Goal: Transaction & Acquisition: Purchase product/service

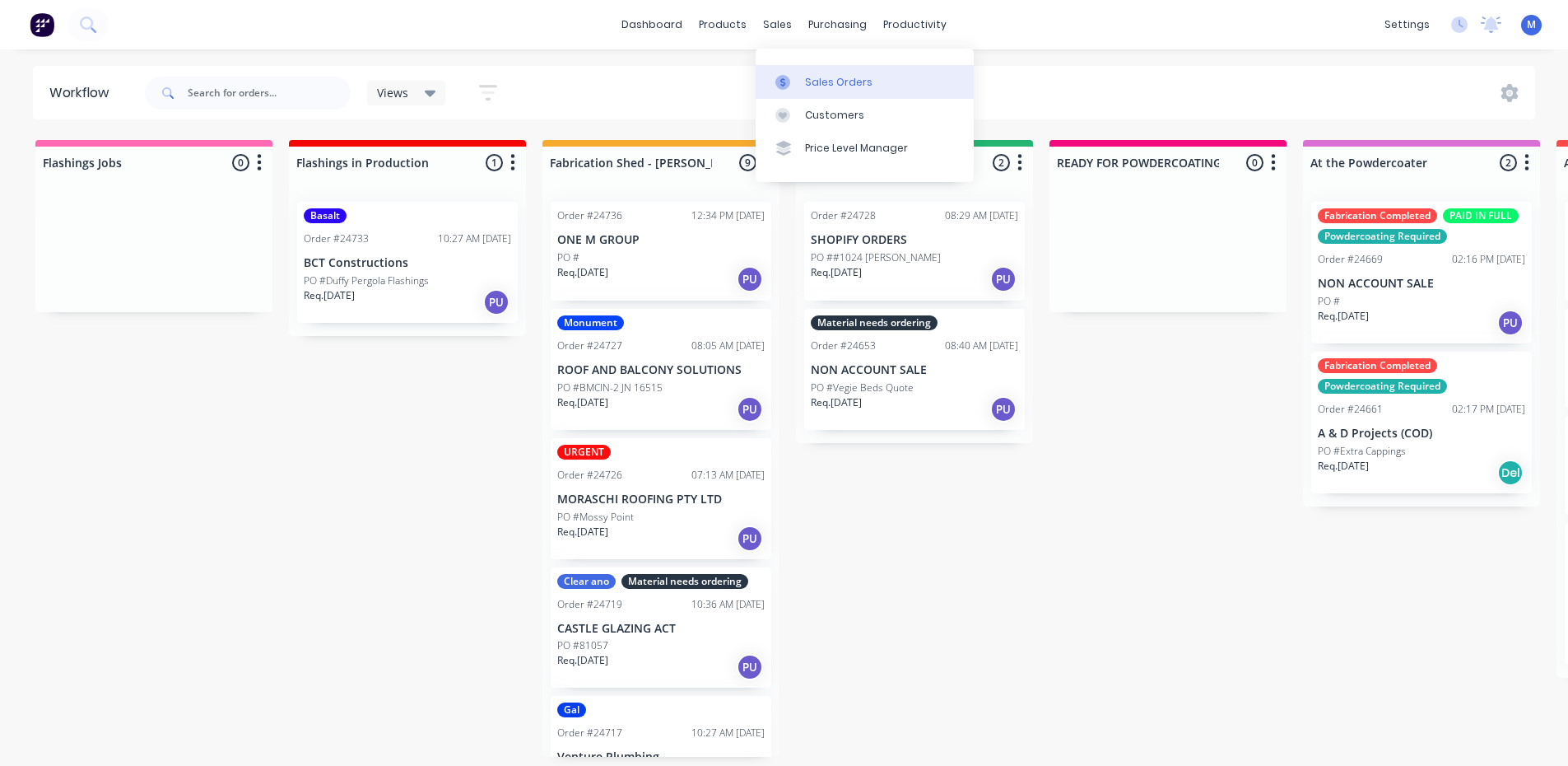
click at [874, 79] on link "Sales Orders" at bounding box center [865, 81] width 218 height 33
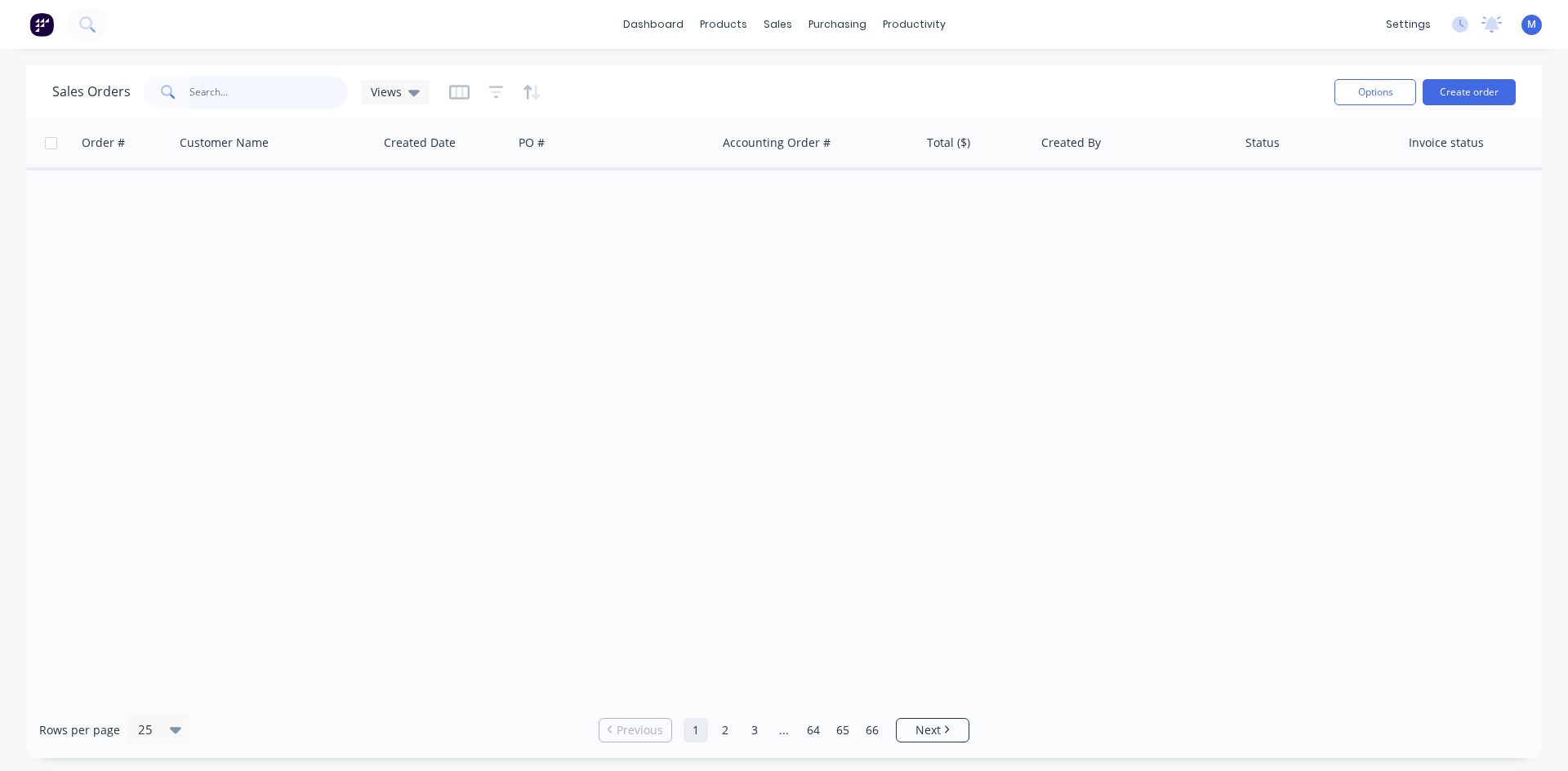
click at [258, 91] on input "text" at bounding box center [269, 92] width 160 height 33
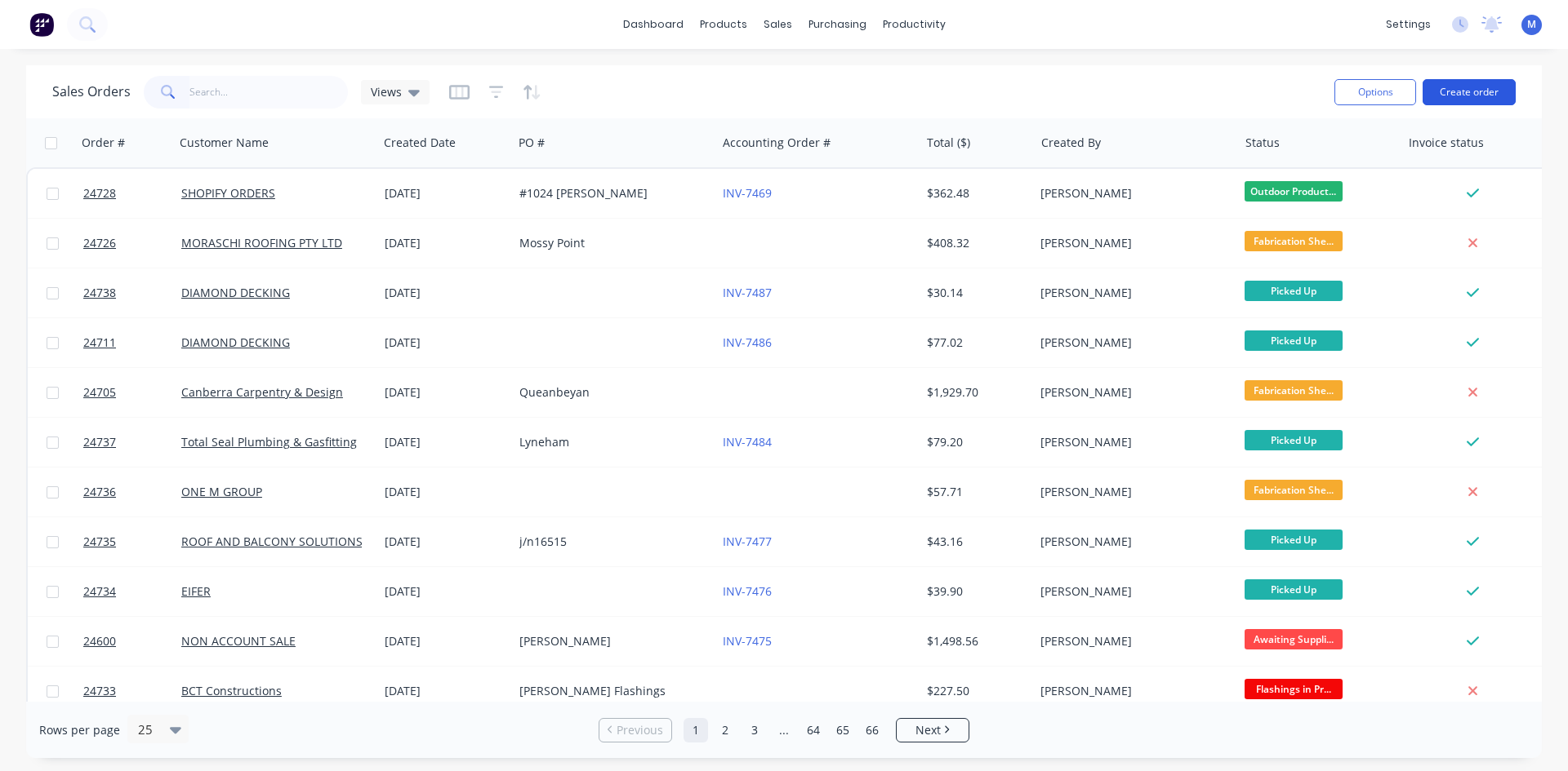
click at [1456, 94] on button "Create order" at bounding box center [1469, 91] width 93 height 26
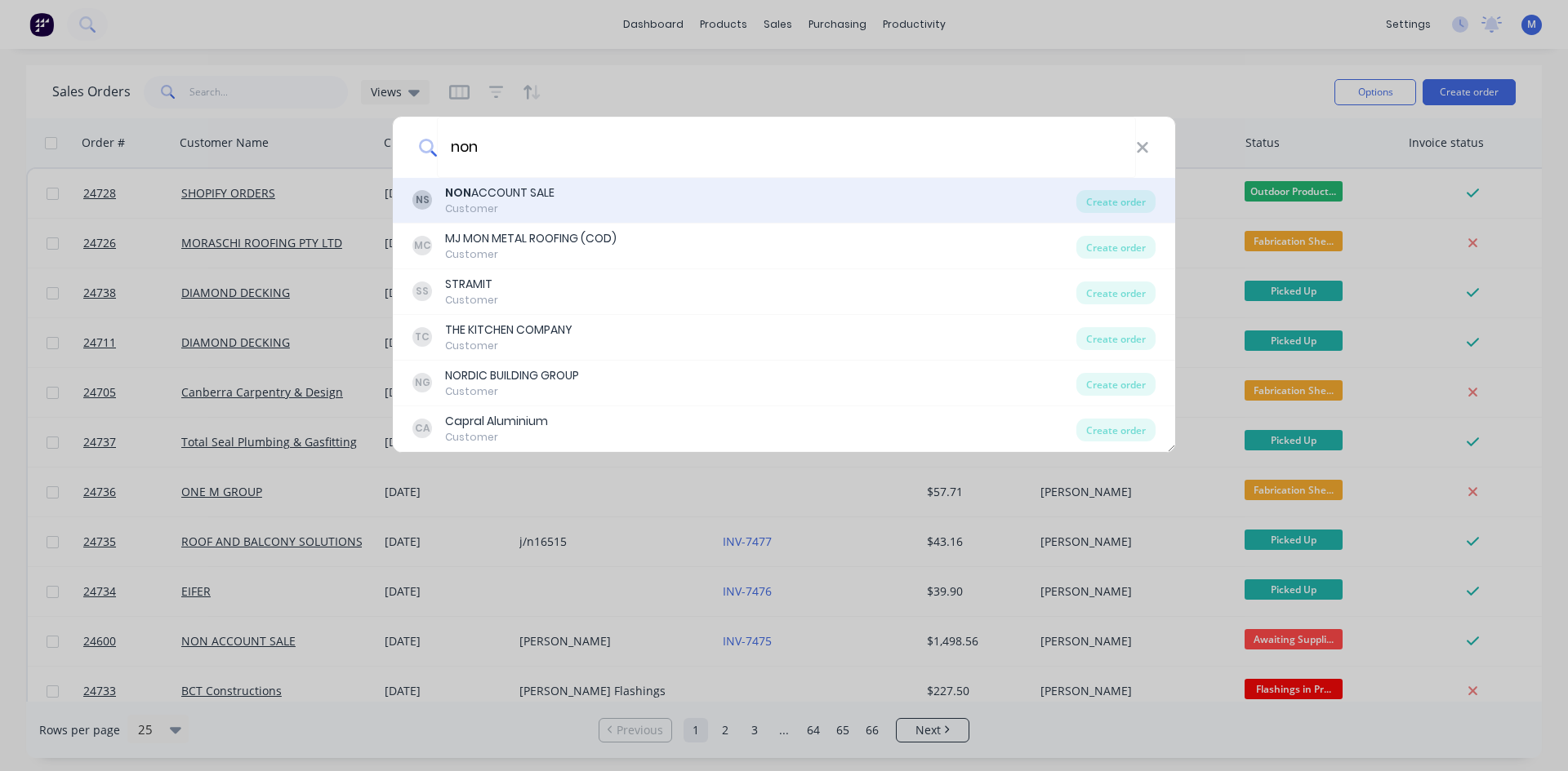
type input "non"
click at [530, 195] on div "NON ACCOUNT SALE" at bounding box center [499, 193] width 109 height 18
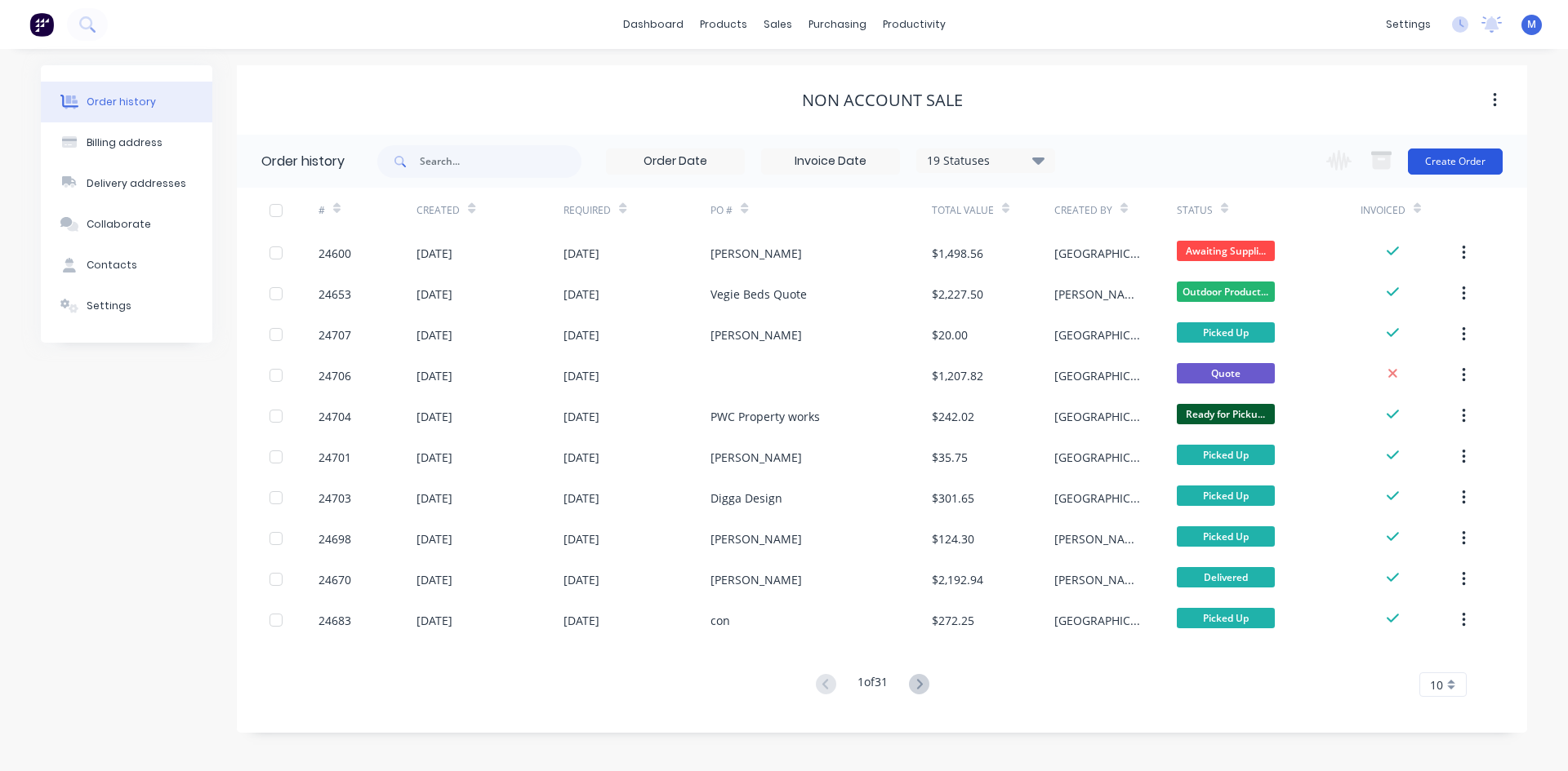
click at [1486, 160] on button "Create Order" at bounding box center [1454, 161] width 94 height 26
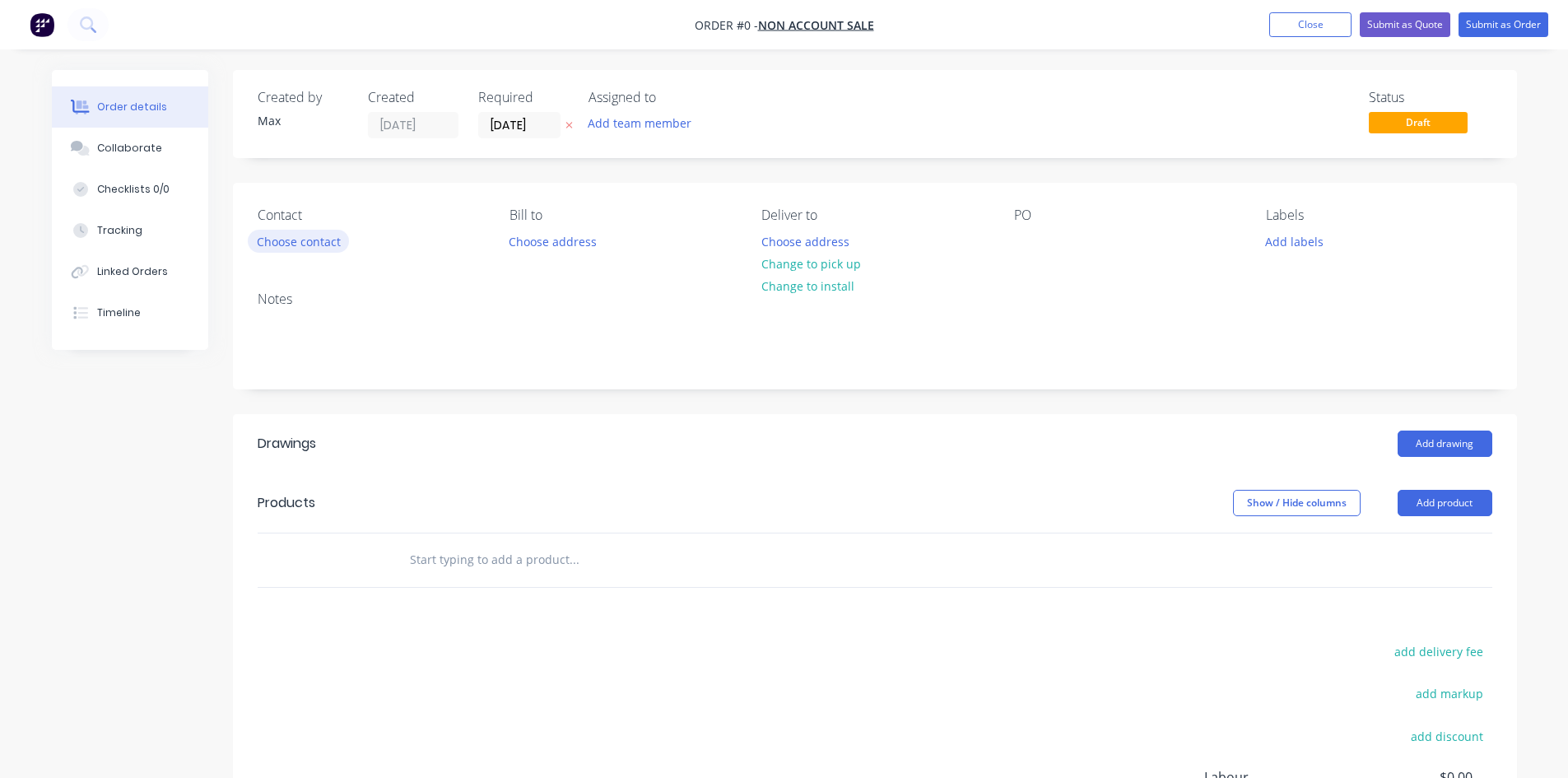
click at [304, 241] on button "Choose contact" at bounding box center [298, 240] width 101 height 23
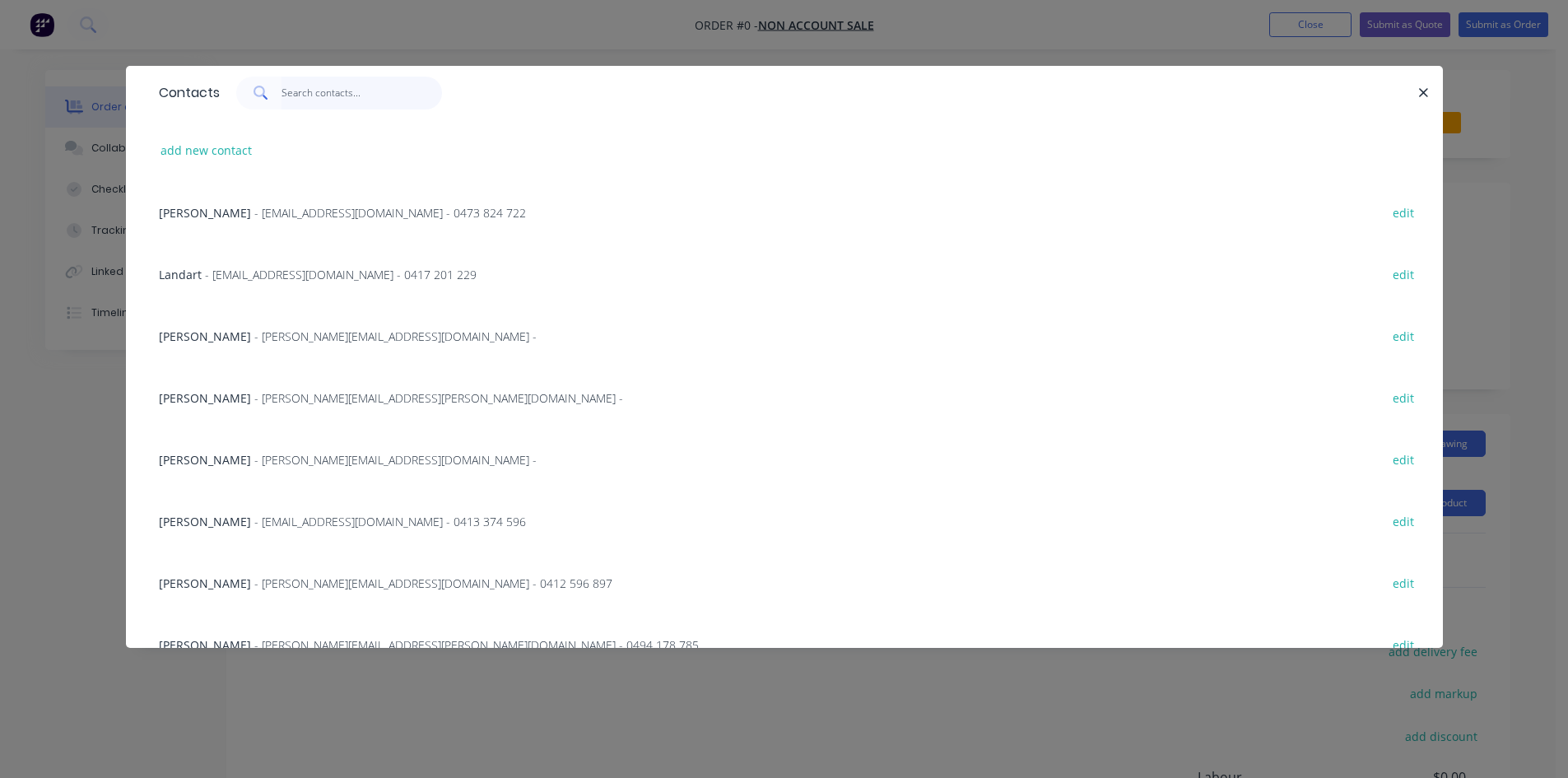
click at [303, 98] on input "text" at bounding box center [362, 93] width 161 height 33
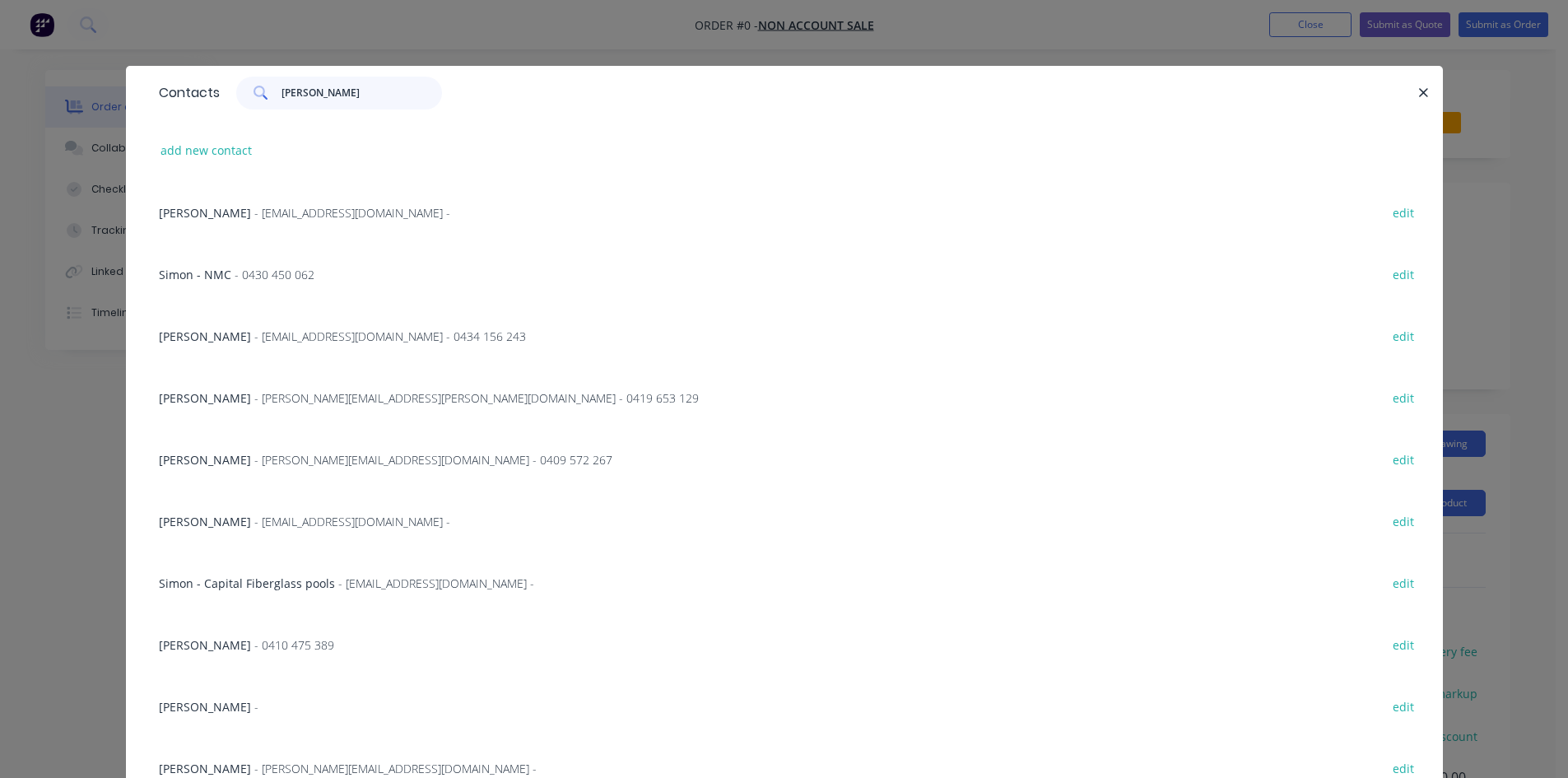
type input "[PERSON_NAME]"
click at [294, 455] on span "- [PERSON_NAME][EMAIL_ADDRESS][DOMAIN_NAME] - 0409 572 267" at bounding box center [432, 460] width 358 height 16
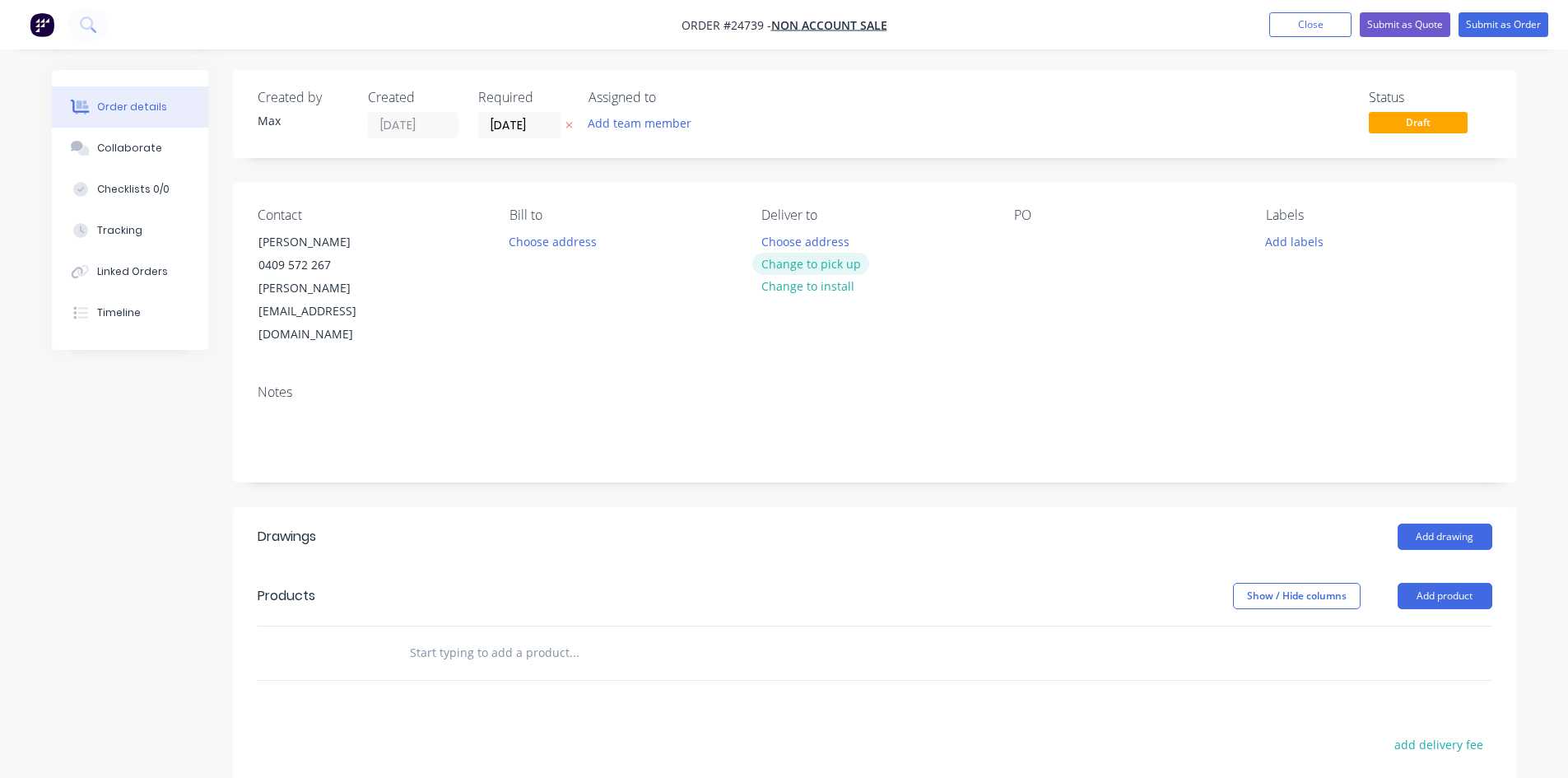
click at [838, 265] on button "Change to pick up" at bounding box center [810, 264] width 117 height 23
click at [1023, 242] on div at bounding box center [1027, 241] width 26 height 24
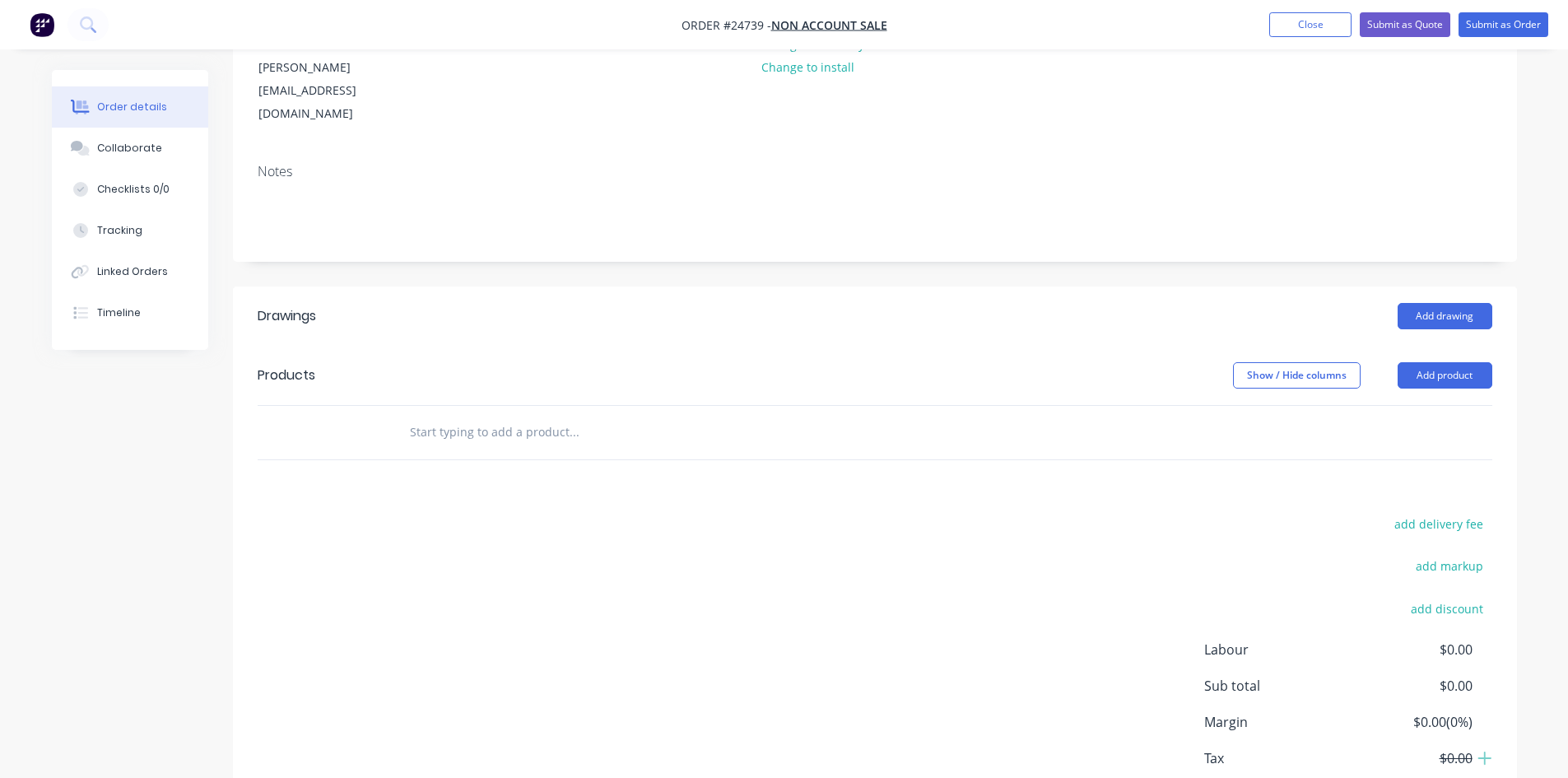
scroll to position [247, 0]
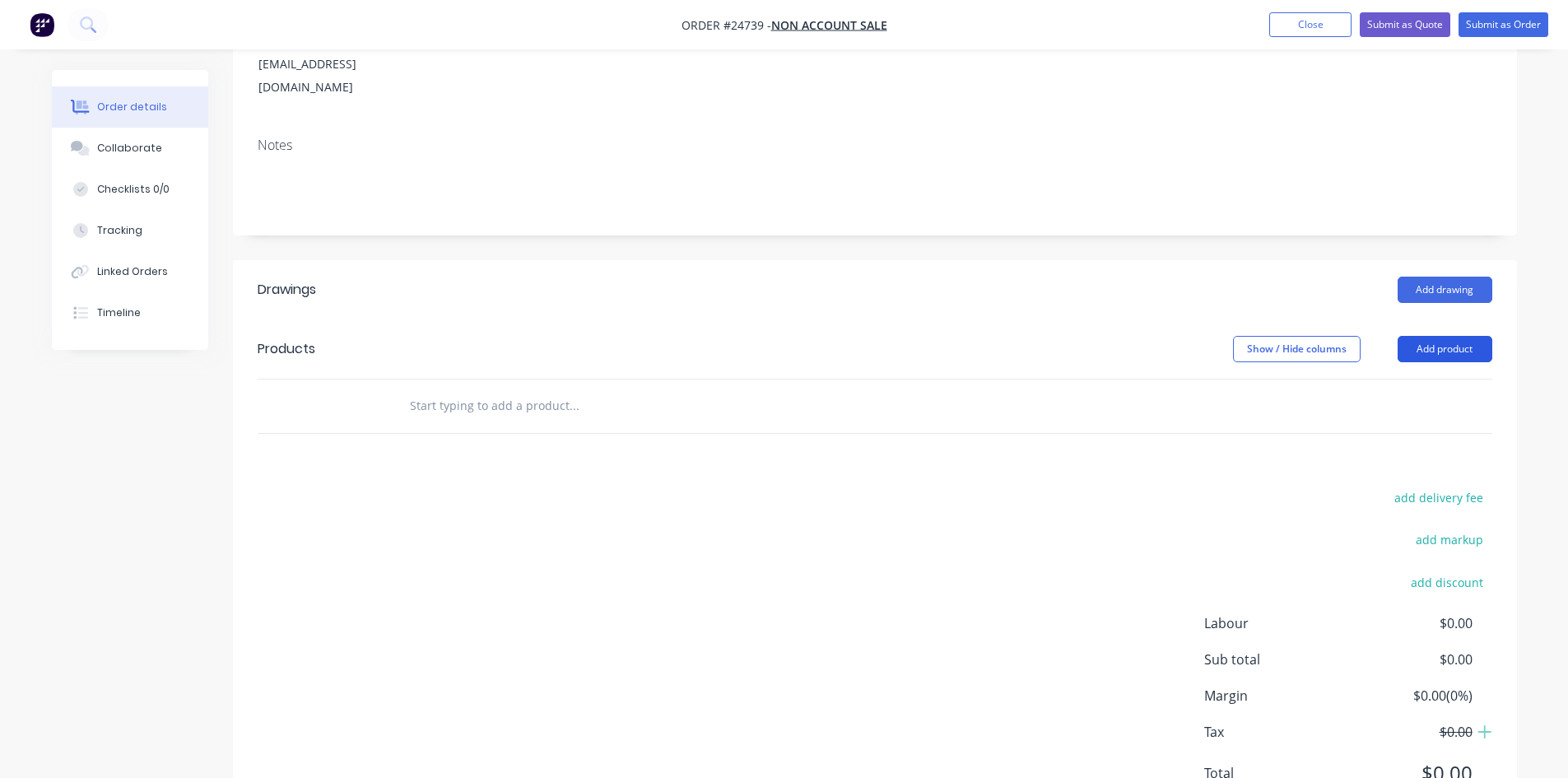
click at [1460, 336] on button "Add product" at bounding box center [1444, 348] width 95 height 26
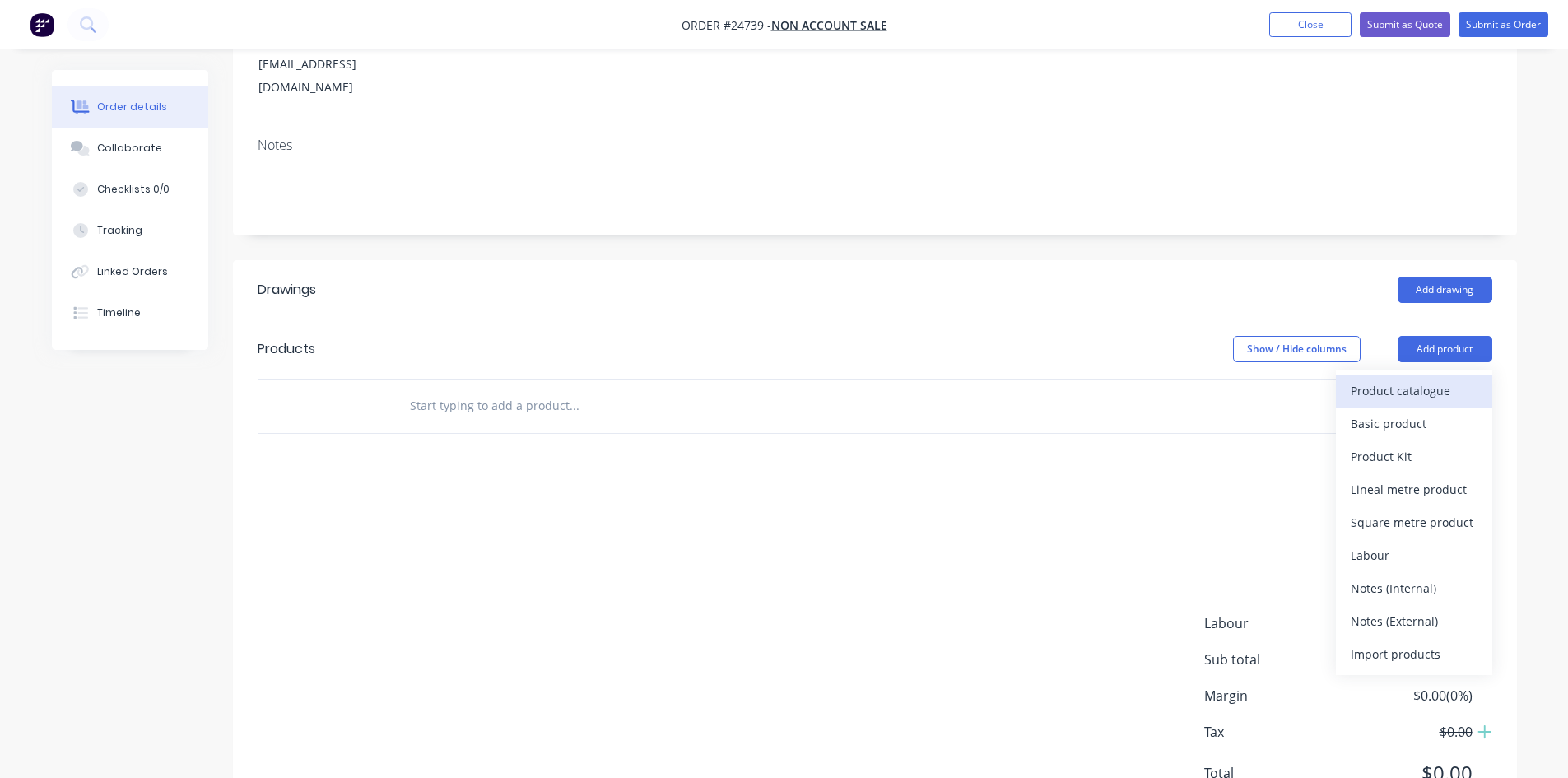
click at [1405, 379] on div "Product catalogue" at bounding box center [1413, 390] width 126 height 24
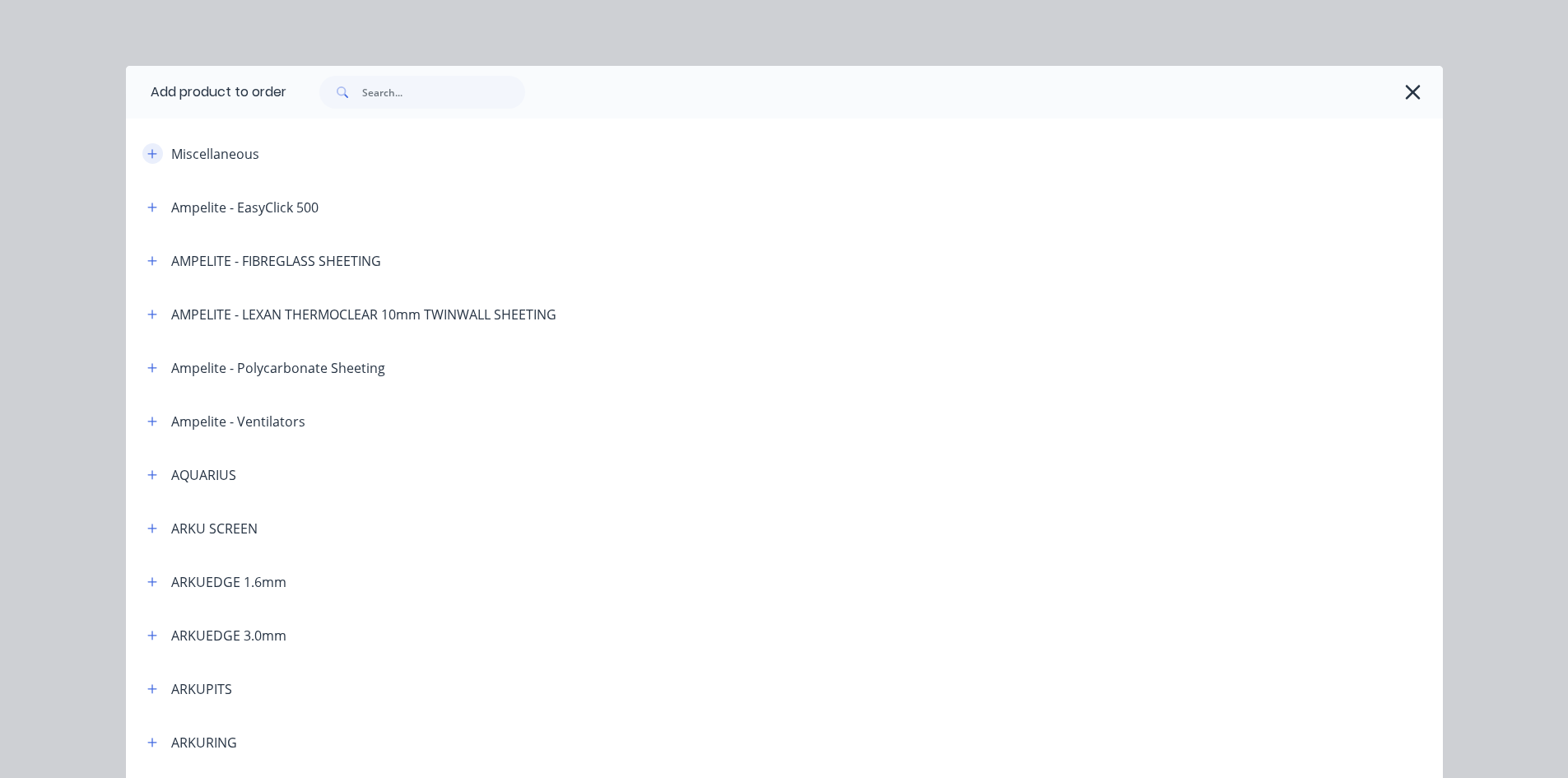
click at [147, 153] on icon "button" at bounding box center [151, 153] width 9 height 9
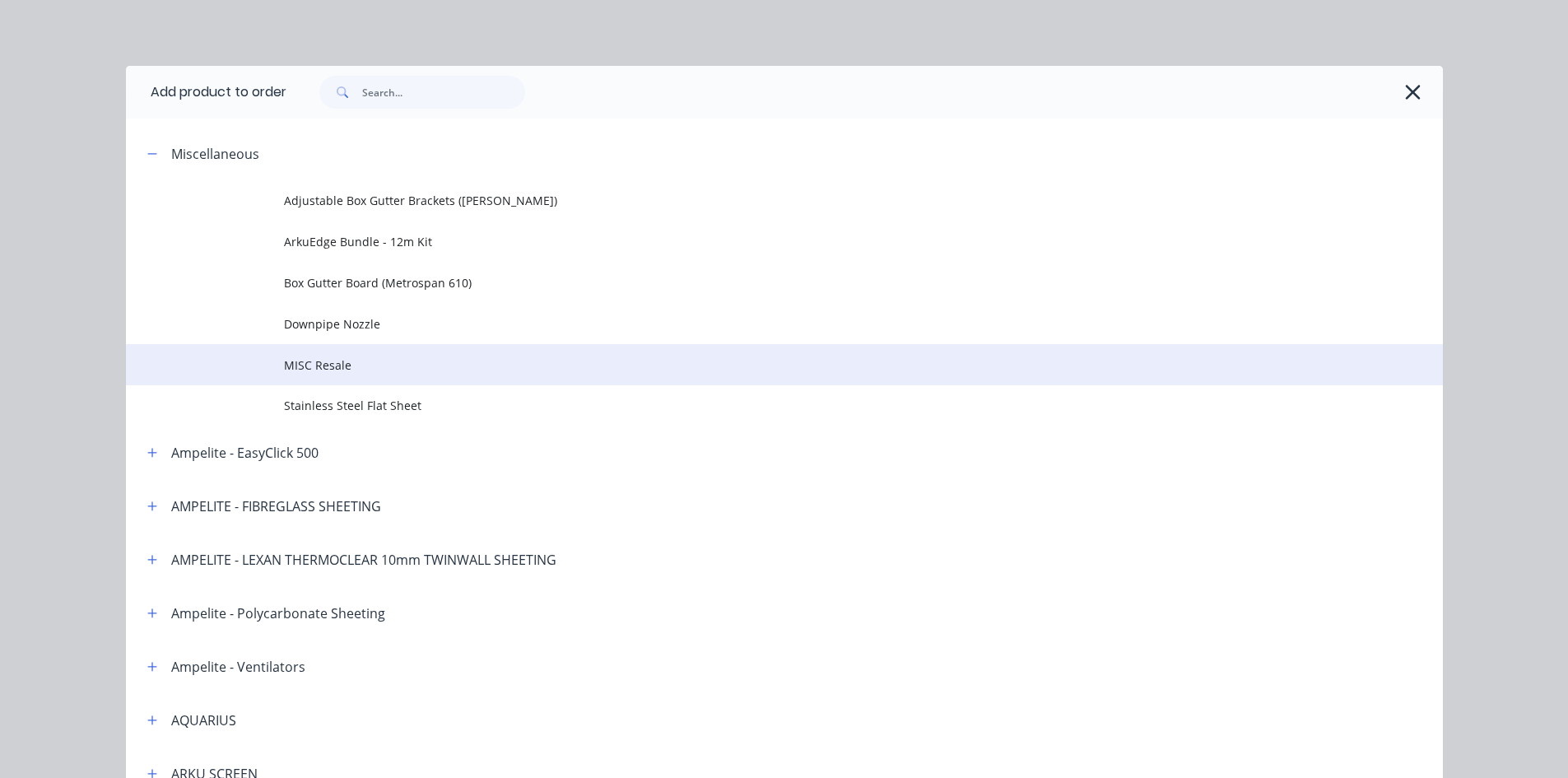
click at [370, 363] on span "MISC Resale" at bounding box center [747, 365] width 927 height 18
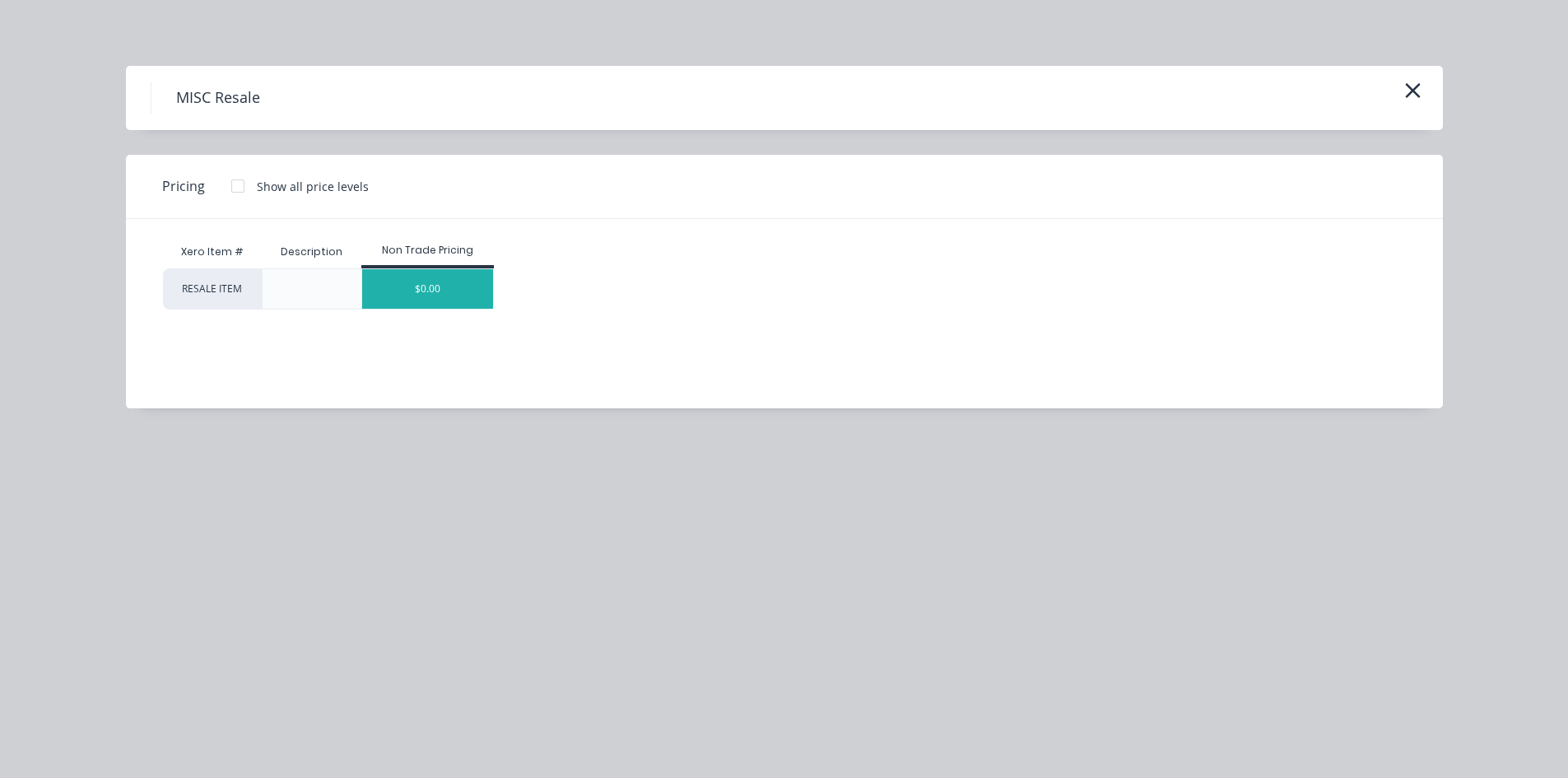
click at [408, 289] on div "$0.00" at bounding box center [427, 288] width 130 height 39
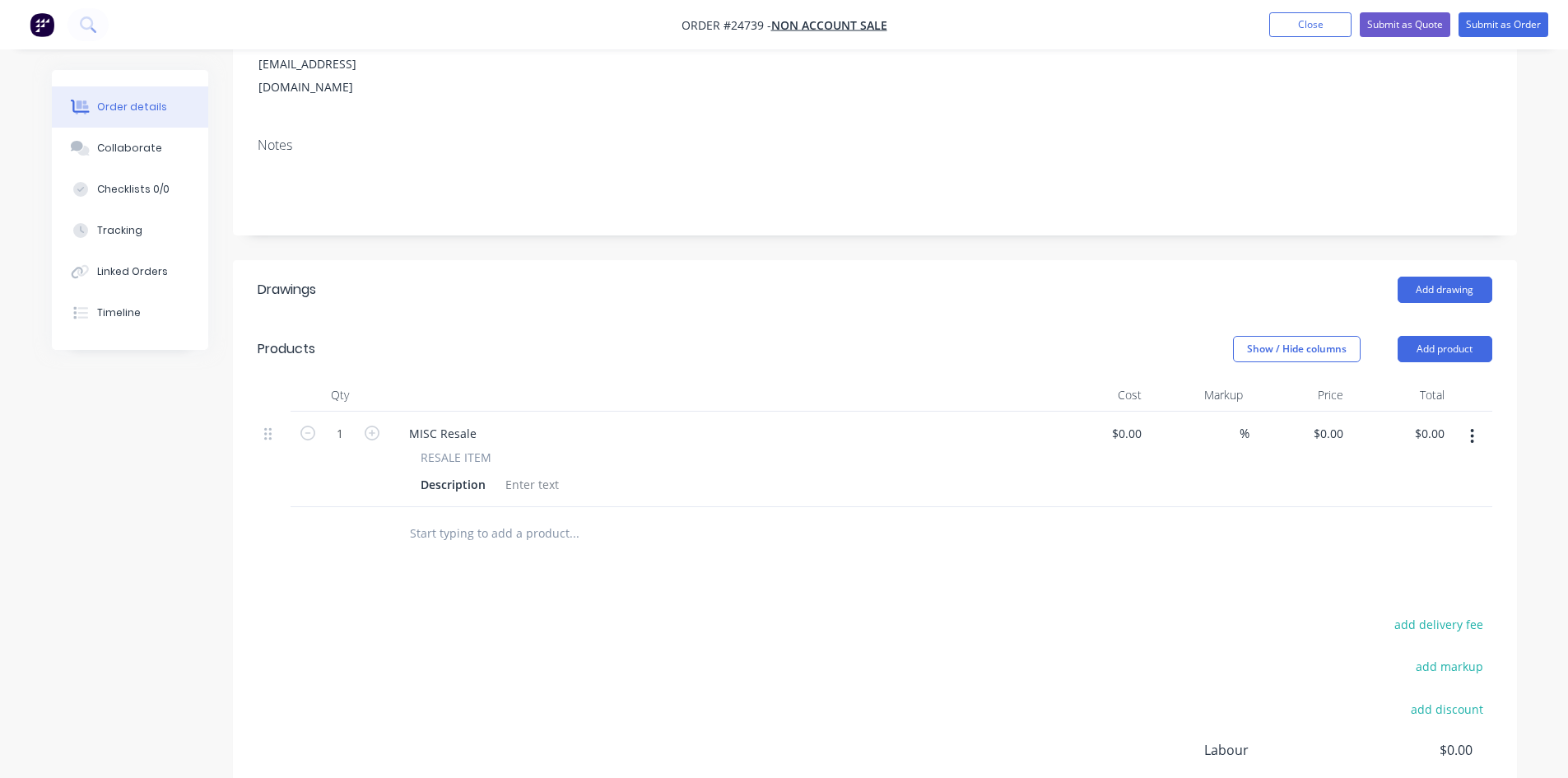
click at [508, 448] on div "RESALE ITEM" at bounding box center [719, 457] width 596 height 18
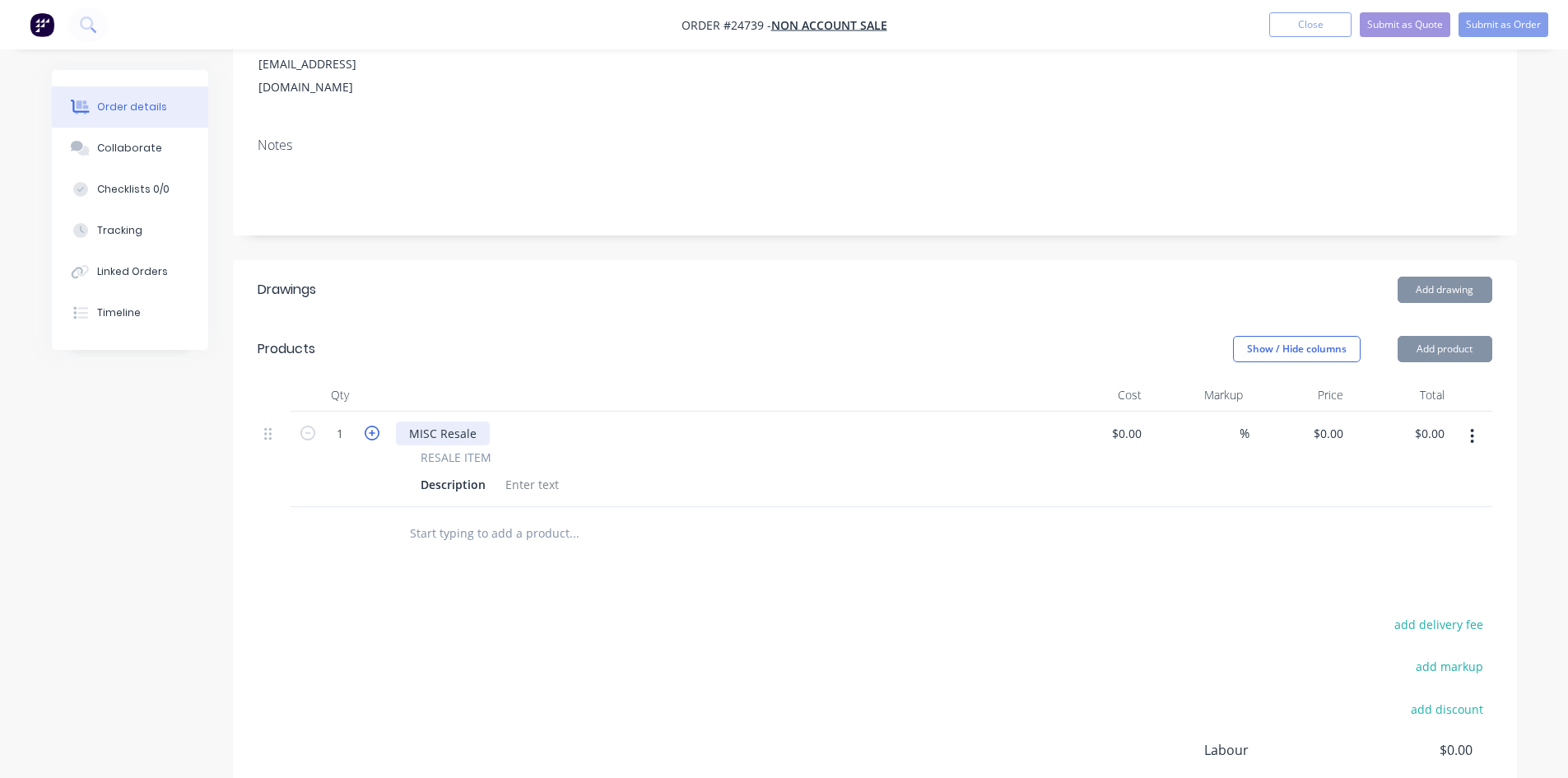
click at [375, 412] on div "1 MISC Resale RESALE ITEM Description $0.00 $0.00 % $0.00 $0.00 $0.00 $0.00" at bounding box center [875, 459] width 1235 height 95
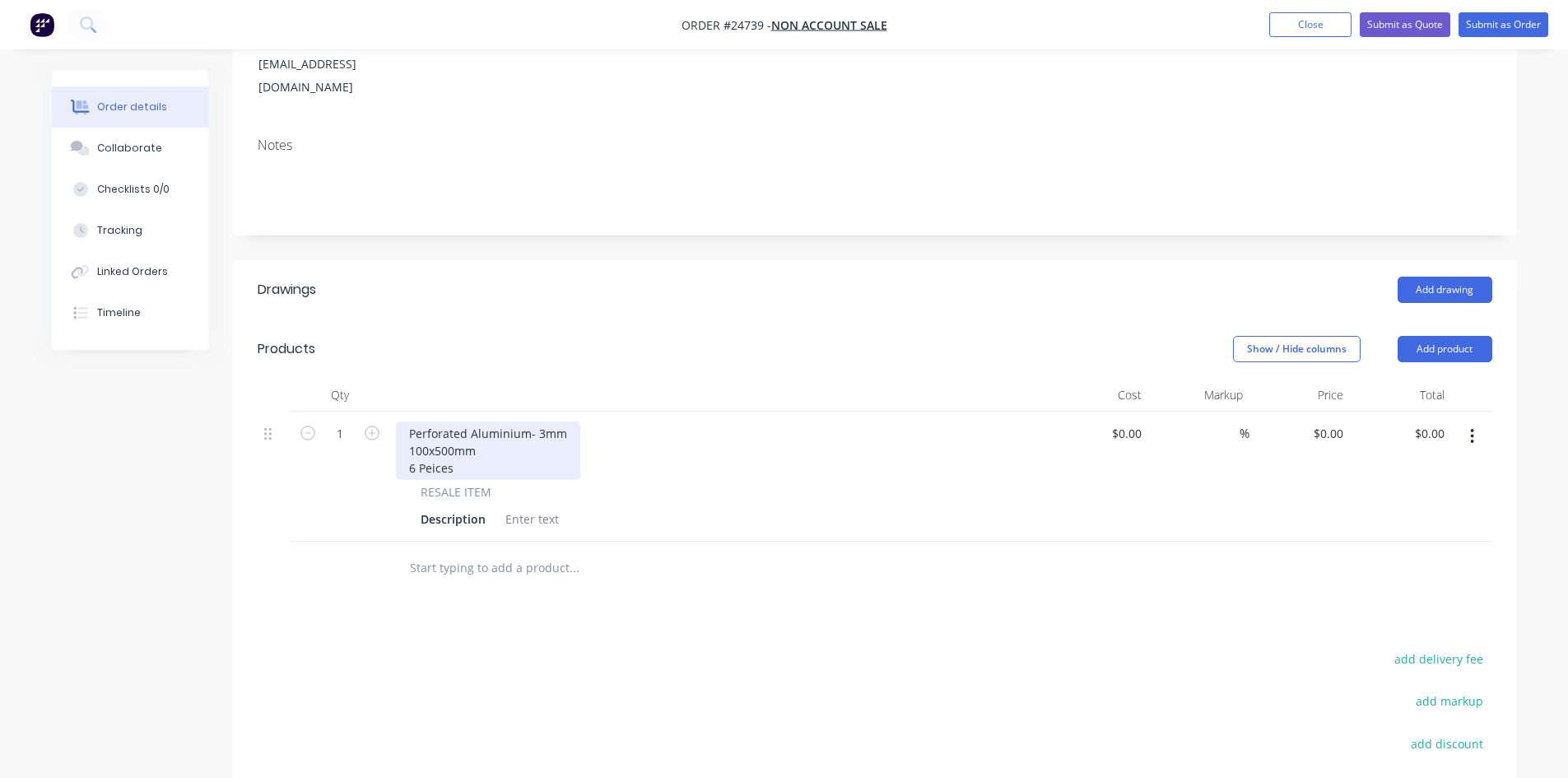
click at [453, 422] on div "Perforated Aluminium- 3mm 100x500mm 6 Peices" at bounding box center [488, 451] width 184 height 59
click at [636, 336] on div "Show / Hide columns Add product" at bounding box center [1005, 348] width 972 height 26
click at [1332, 422] on input "0" at bounding box center [1331, 434] width 38 height 24
type input "$100.00"
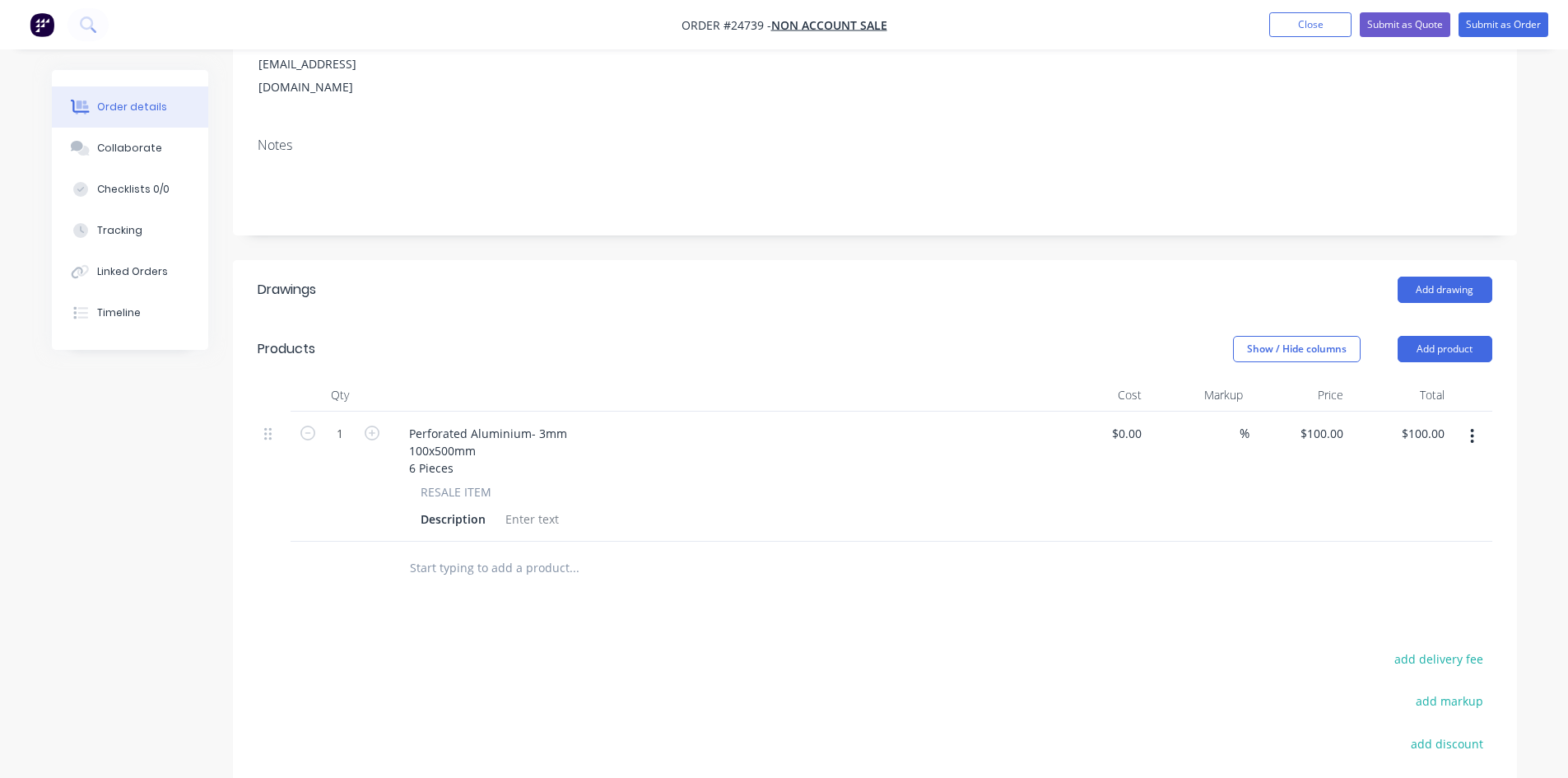
click at [965, 277] on div "Add drawing" at bounding box center [1005, 289] width 972 height 26
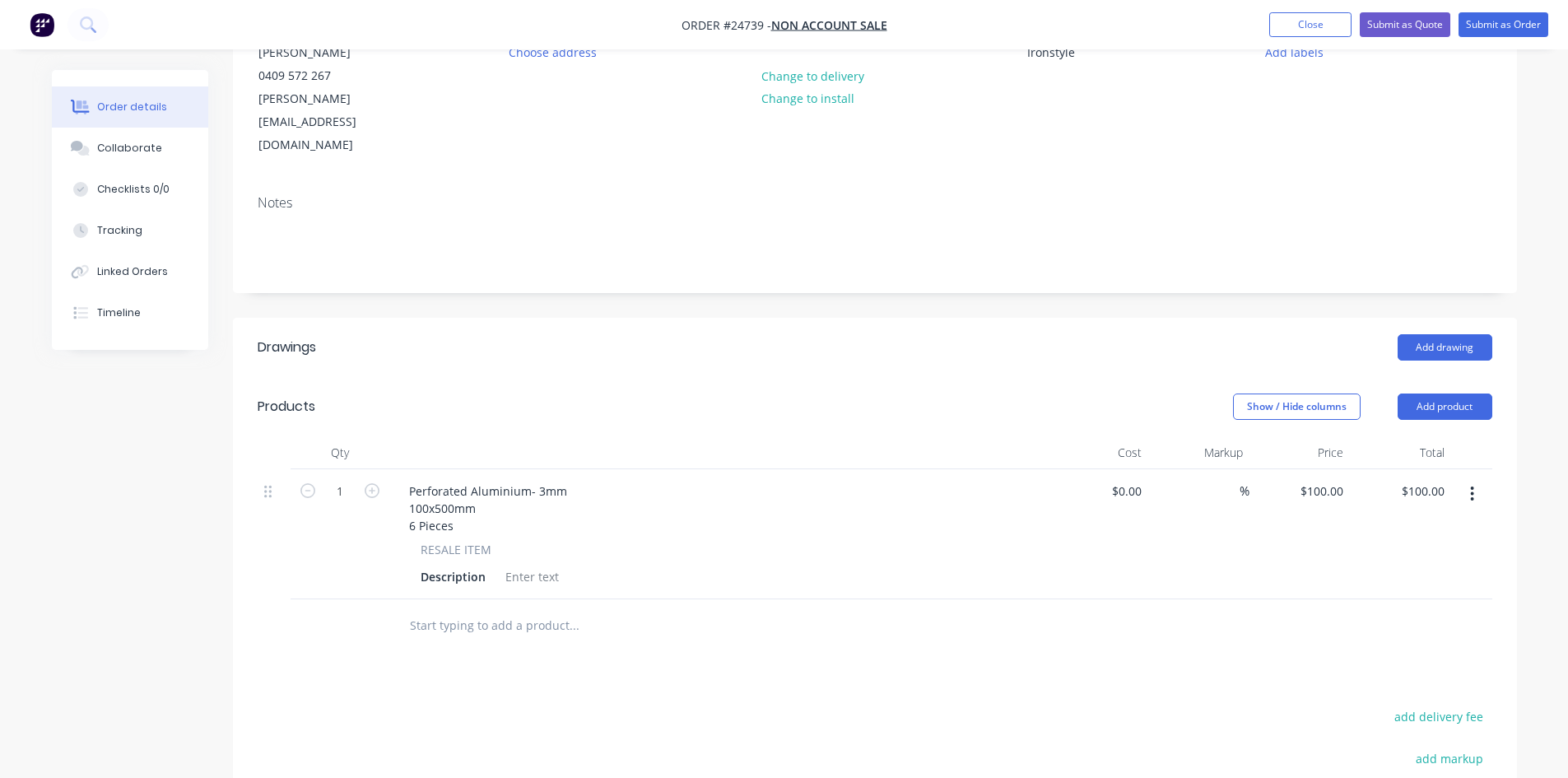
scroll to position [439, 0]
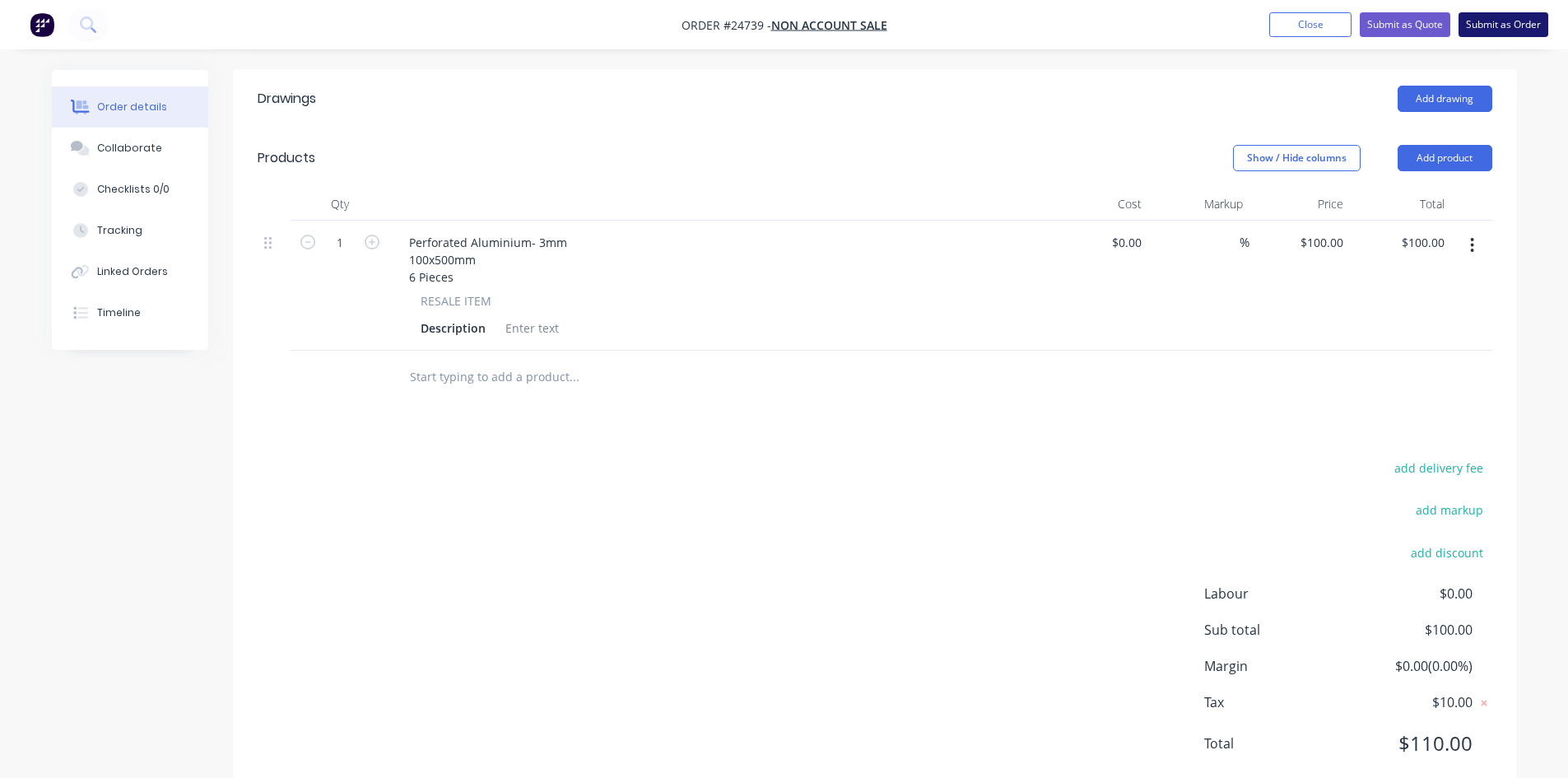
click at [1515, 26] on button "Submit as Order" at bounding box center [1502, 25] width 89 height 25
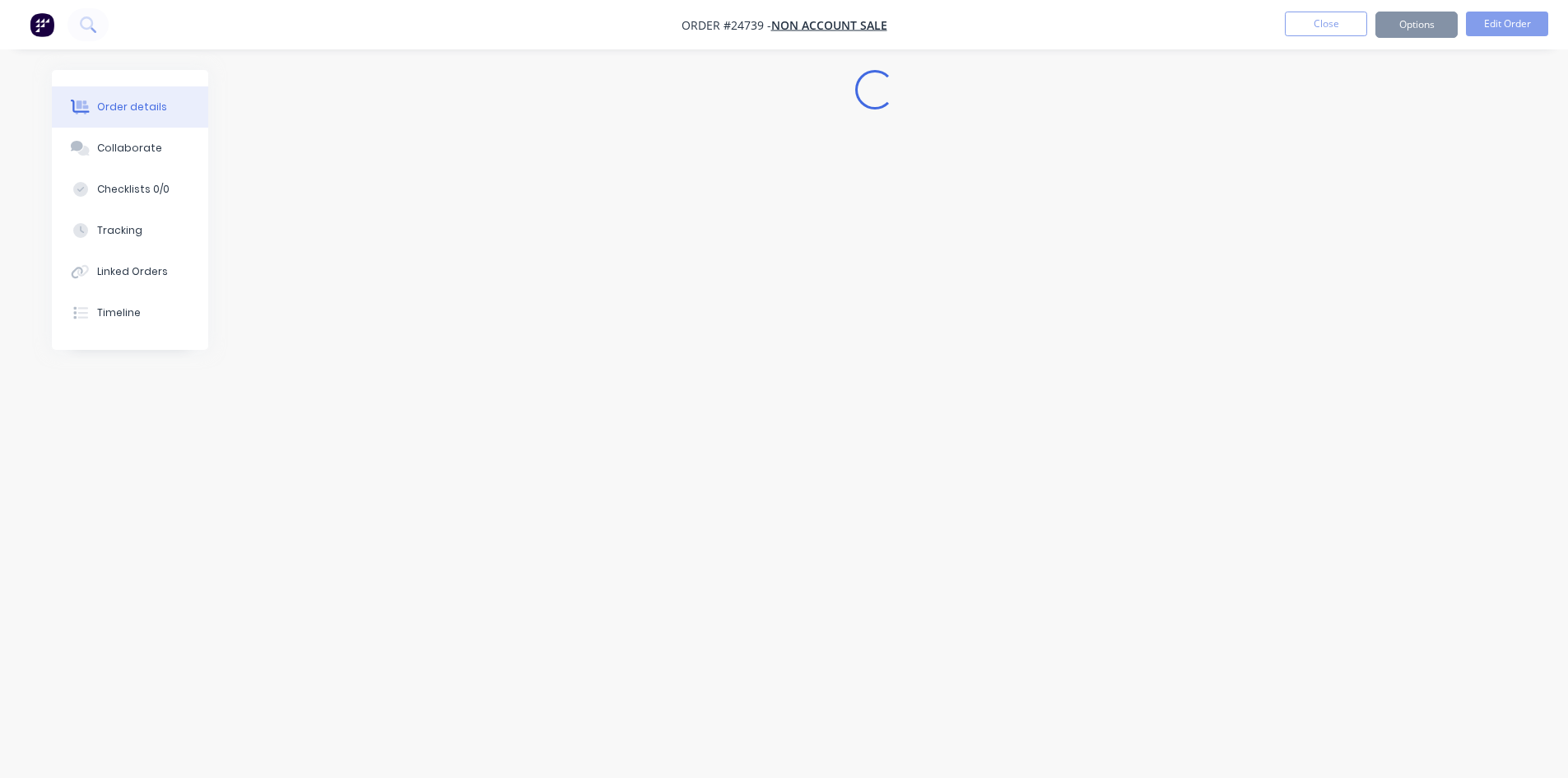
scroll to position [0, 0]
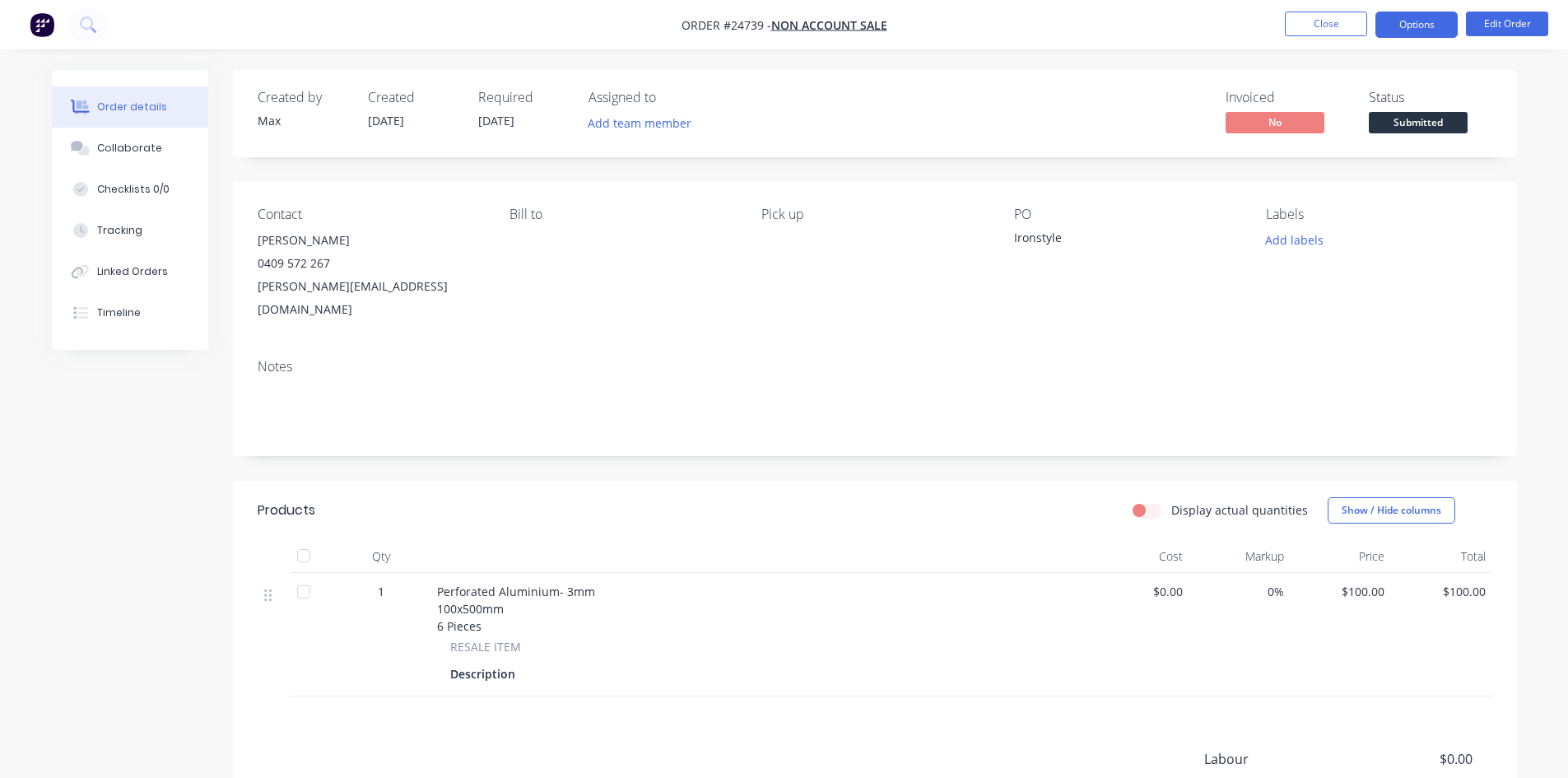
click at [1417, 24] on button "Options" at bounding box center [1417, 25] width 82 height 26
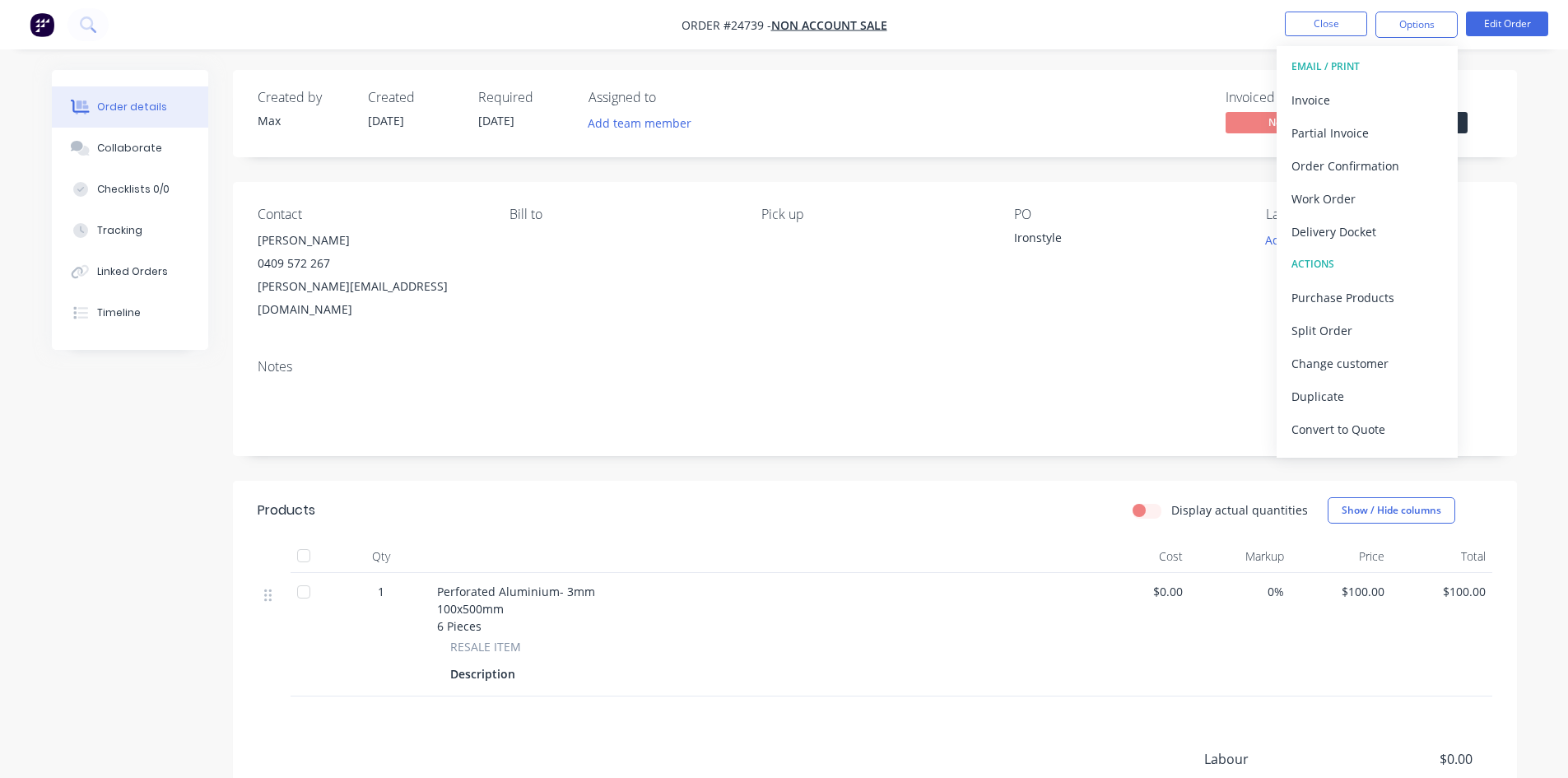
click at [1215, 201] on div "Contact [PERSON_NAME] [PHONE_NUMBER] [EMAIL_ADDRESS][DOMAIN_NAME] Bill to Pick …" at bounding box center [875, 264] width 1284 height 164
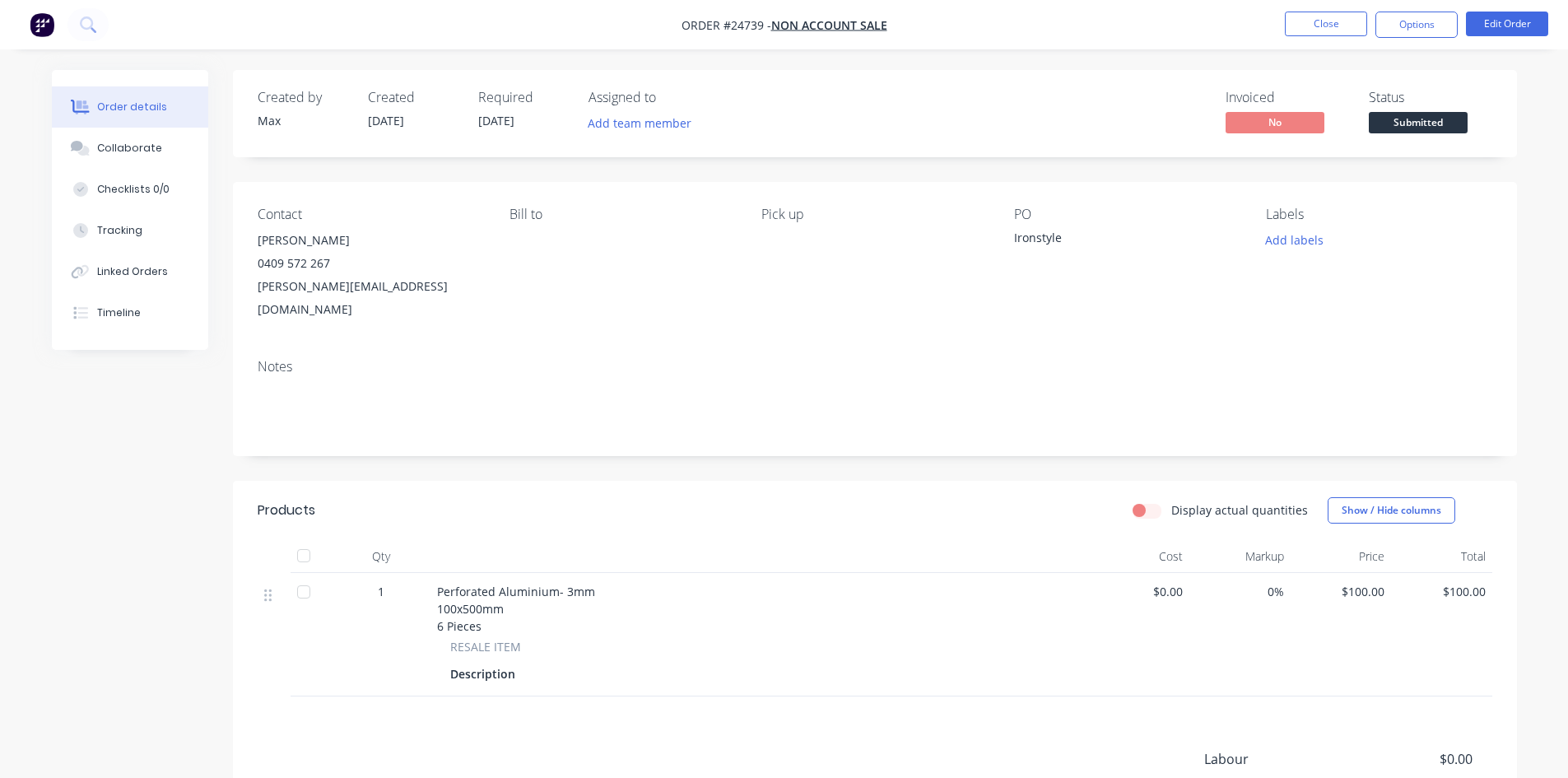
click at [1437, 126] on span "Submitted" at bounding box center [1418, 122] width 99 height 21
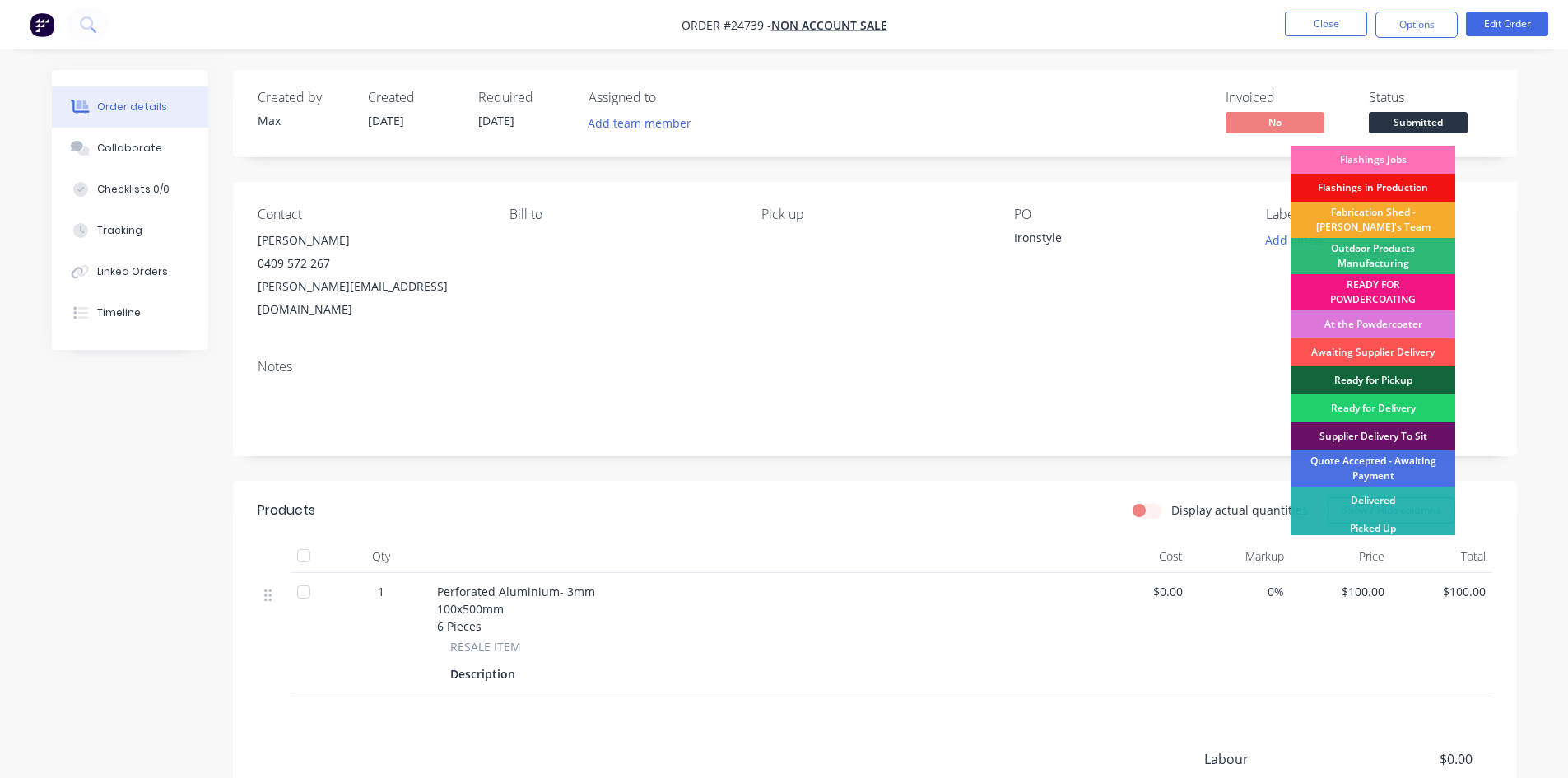
click at [1397, 218] on div "Fabrication Shed - [PERSON_NAME]'s Team" at bounding box center [1373, 220] width 165 height 36
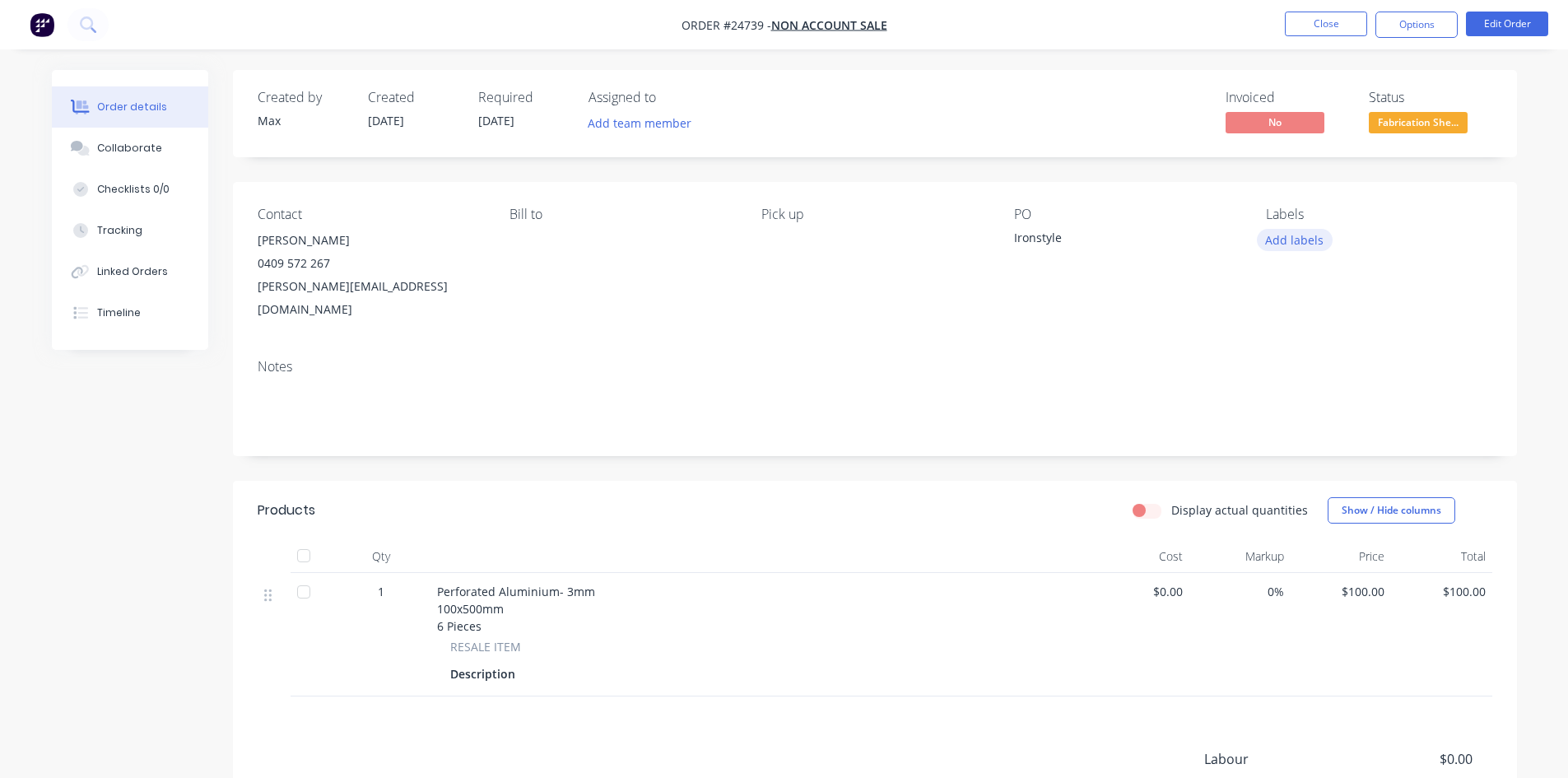
click at [1287, 243] on button "Add labels" at bounding box center [1294, 239] width 76 height 23
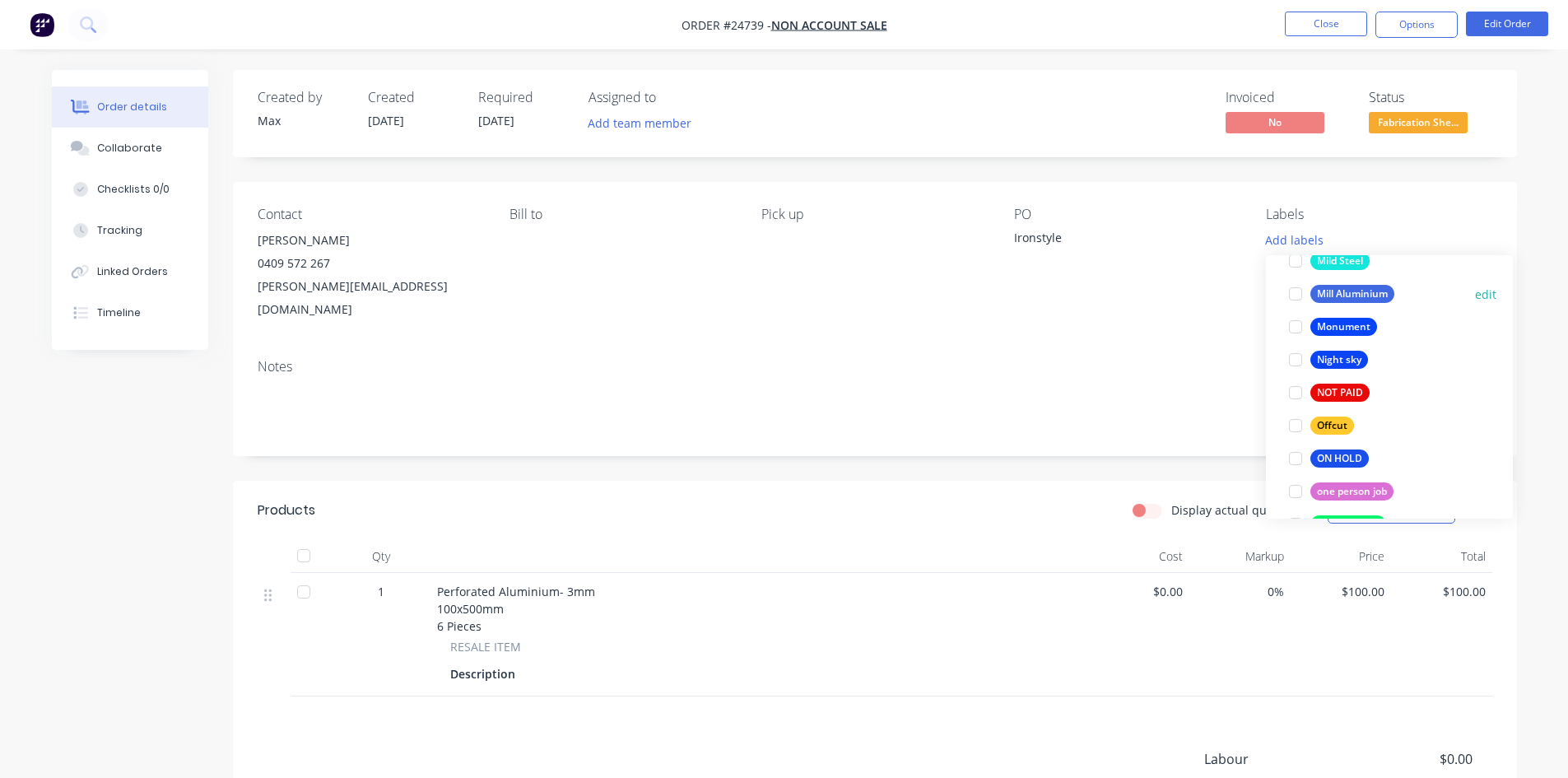
scroll to position [2306, 0]
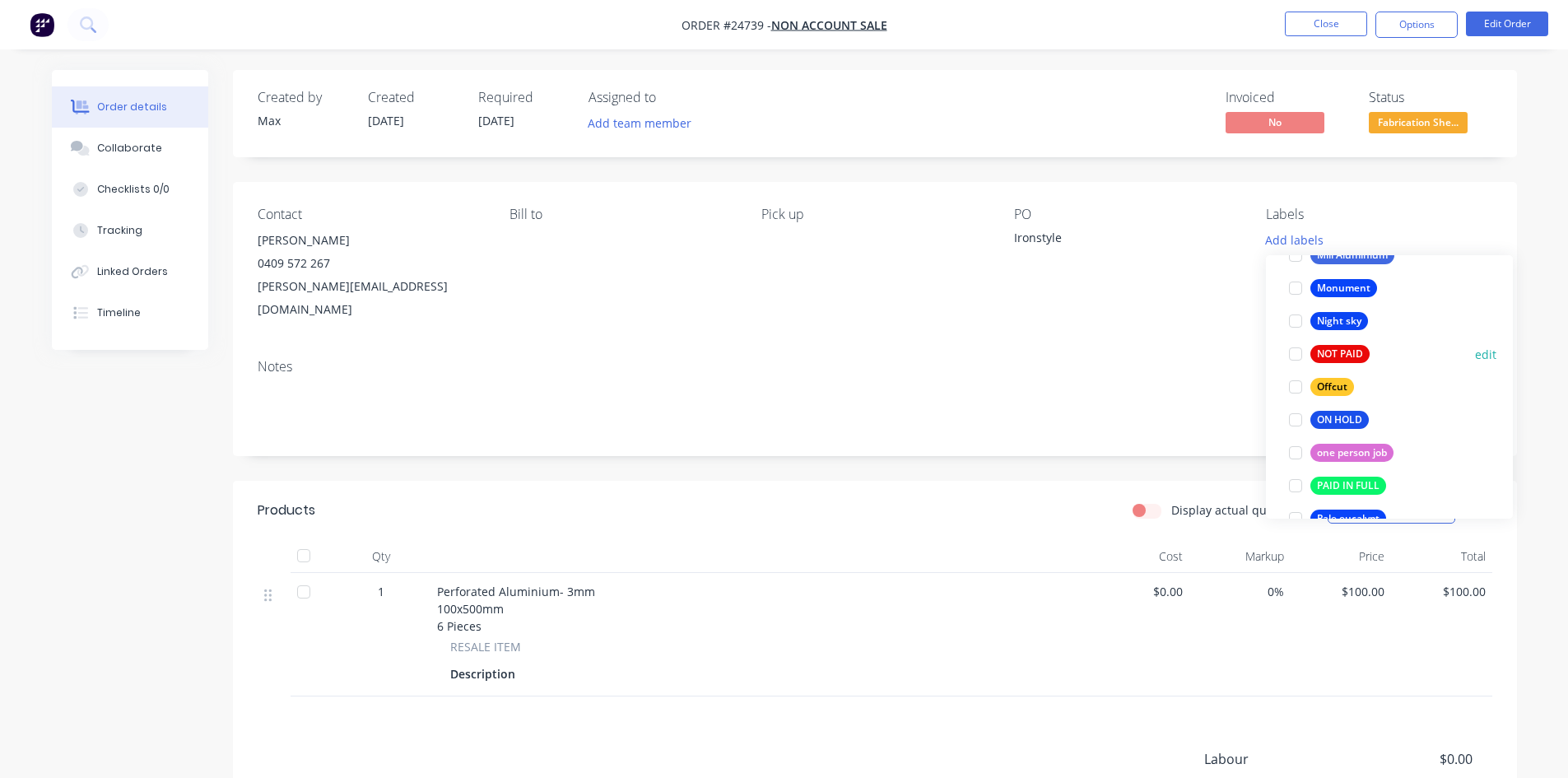
click at [1294, 358] on div at bounding box center [1295, 354] width 33 height 33
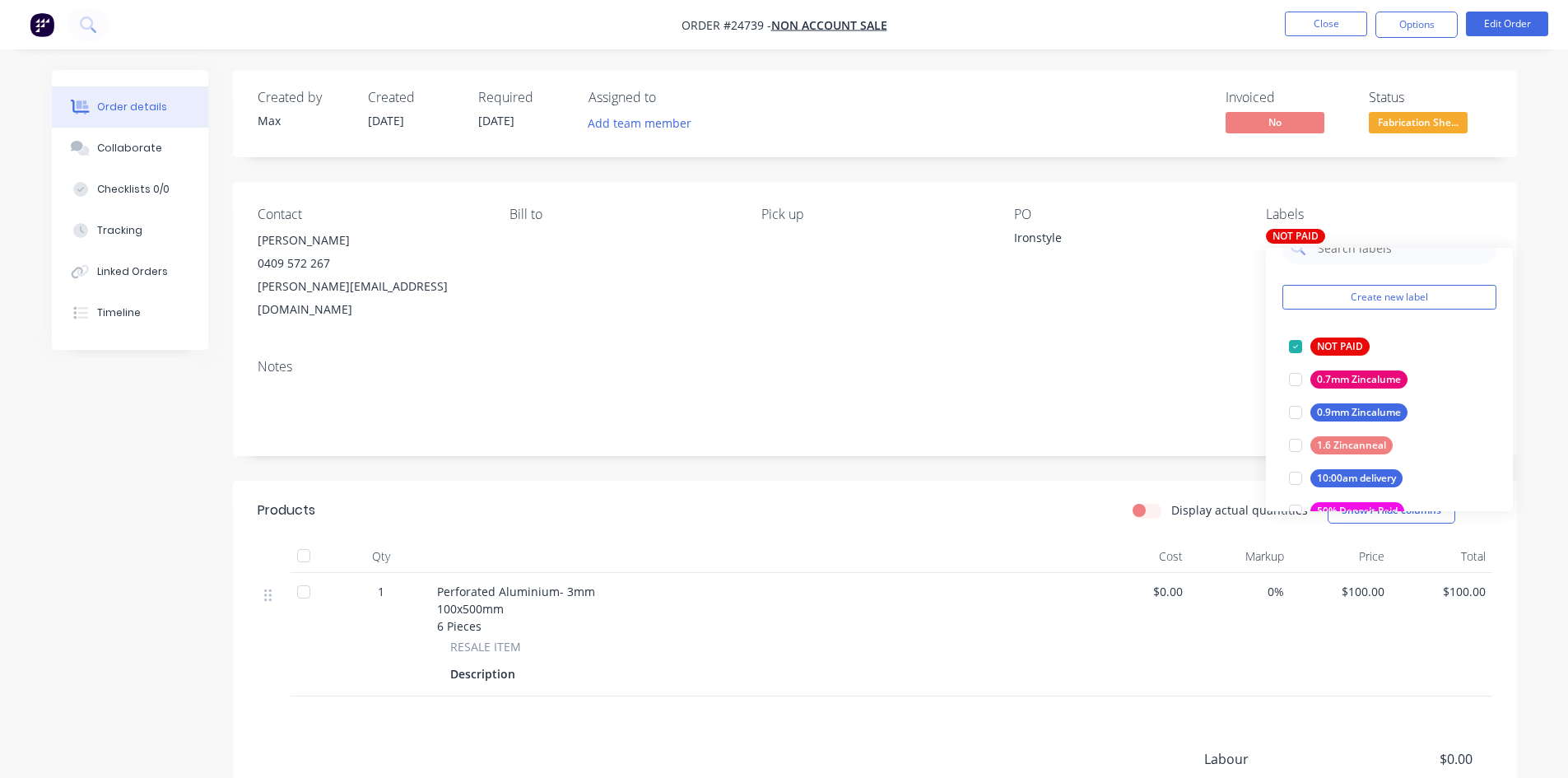
click at [1189, 351] on div "Notes" at bounding box center [875, 401] width 1284 height 110
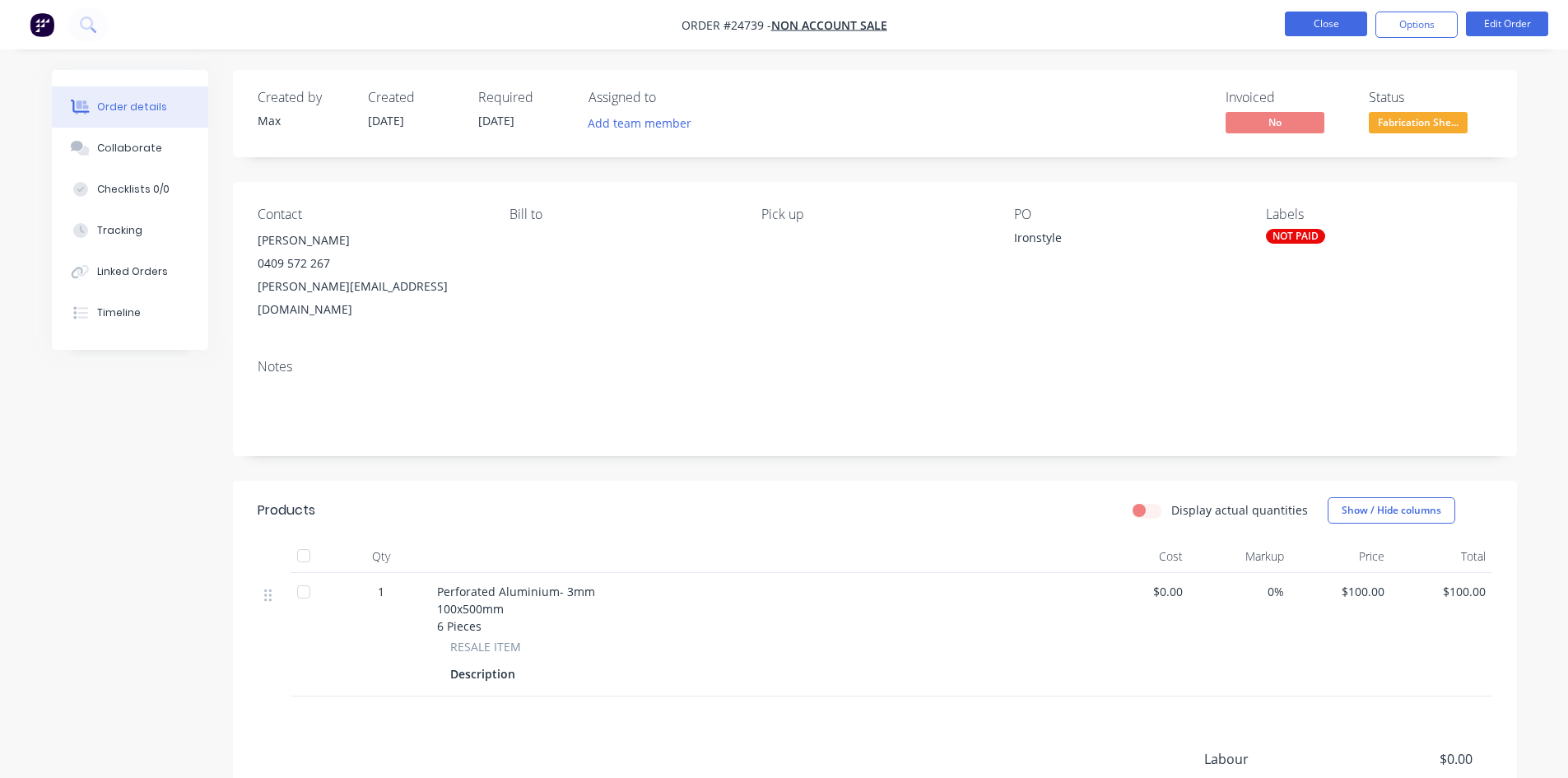
click at [1323, 24] on button "Close" at bounding box center [1326, 24] width 82 height 25
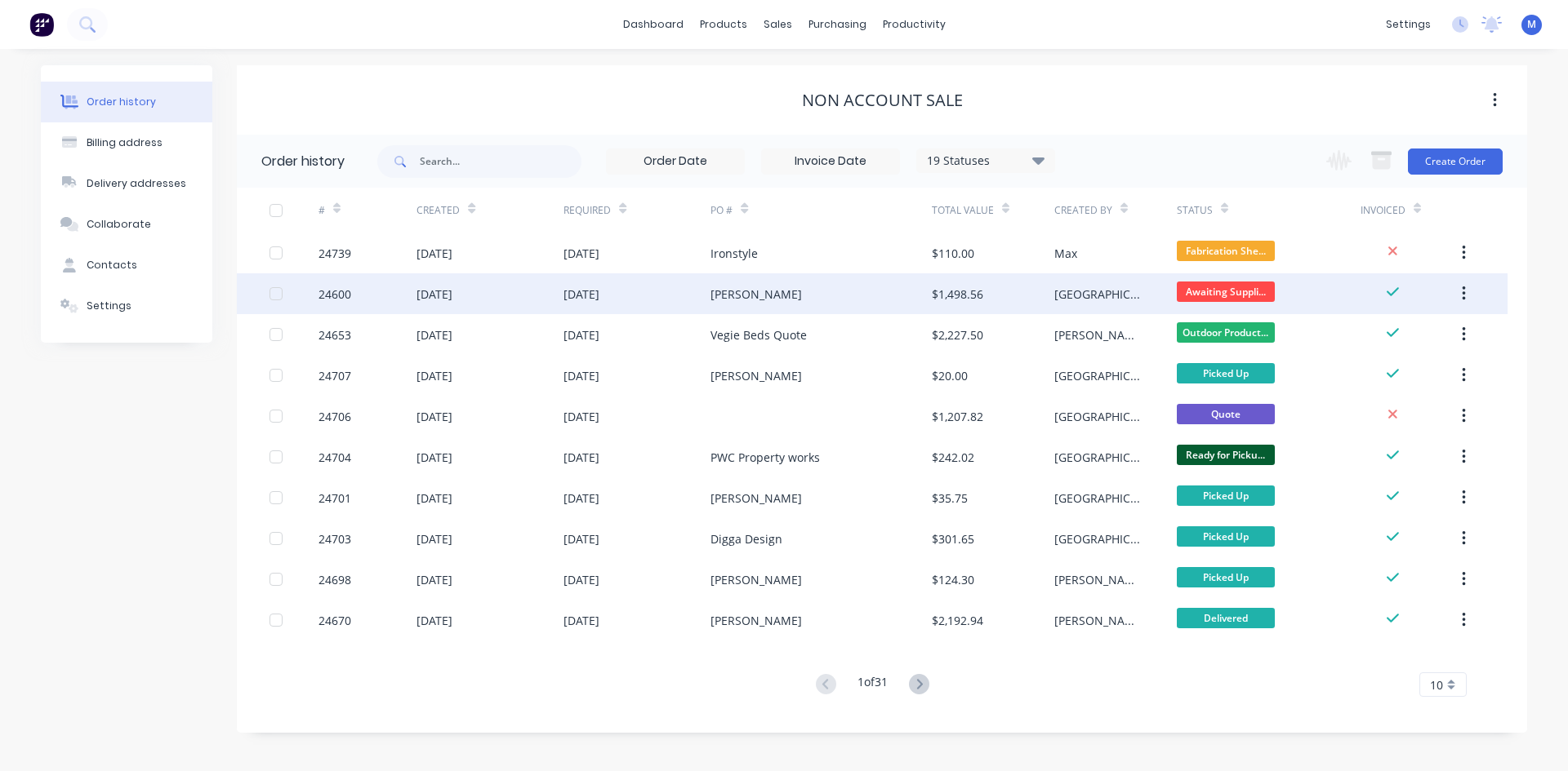
click at [727, 300] on div "[PERSON_NAME]" at bounding box center [756, 295] width 91 height 18
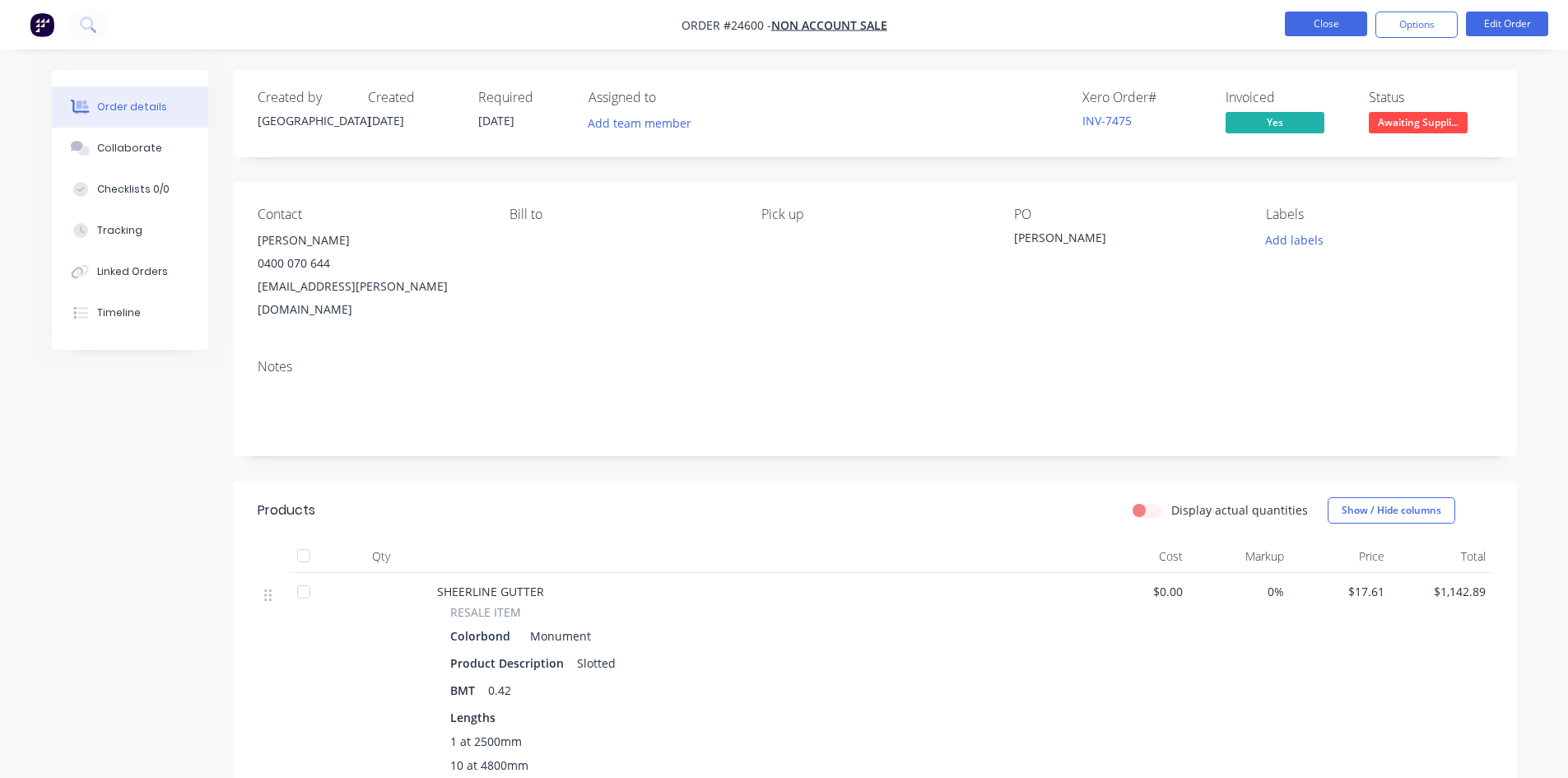
click at [1313, 29] on button "Close" at bounding box center [1326, 24] width 82 height 25
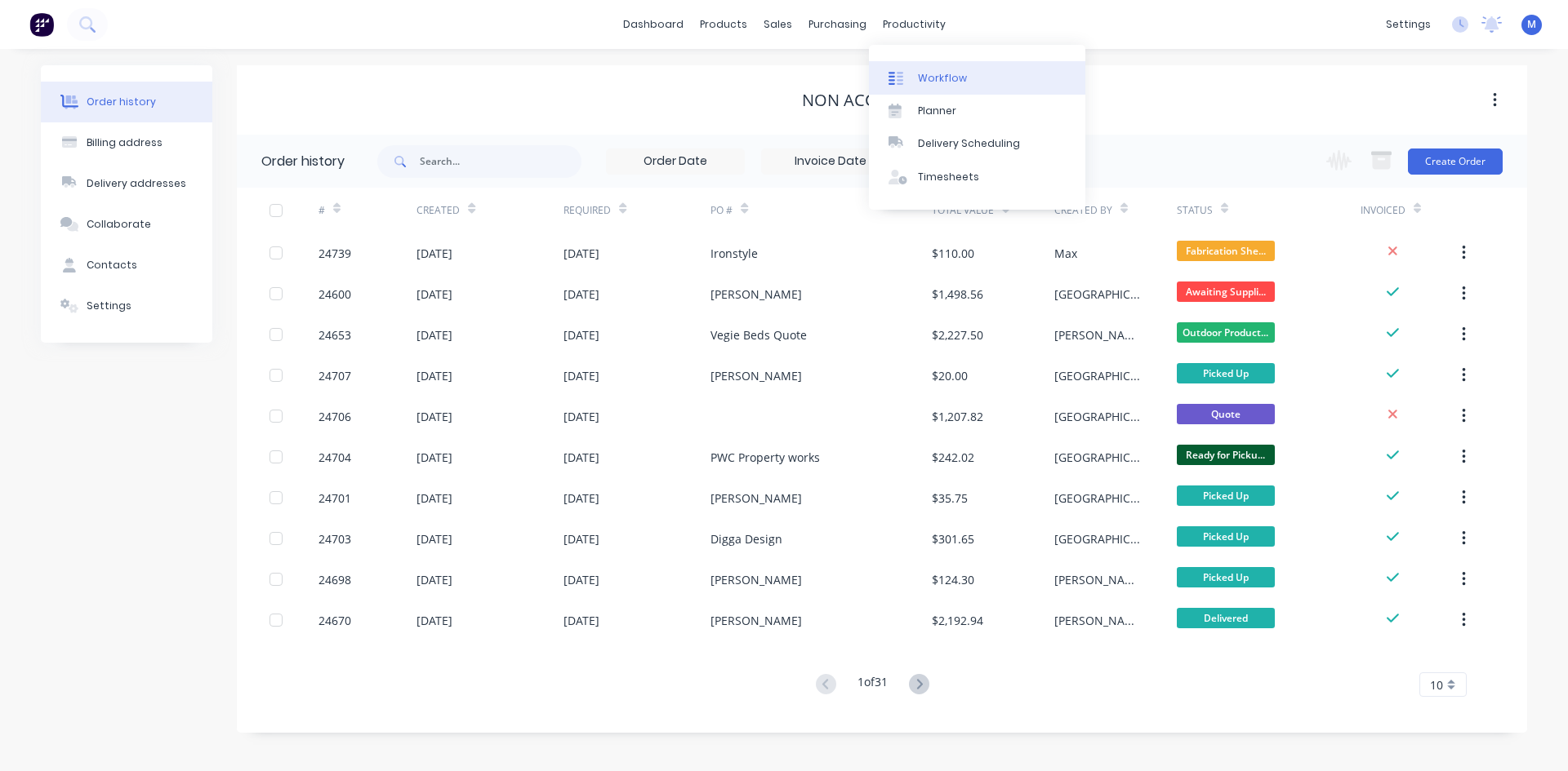
click at [942, 67] on link "Workflow" at bounding box center [977, 78] width 216 height 33
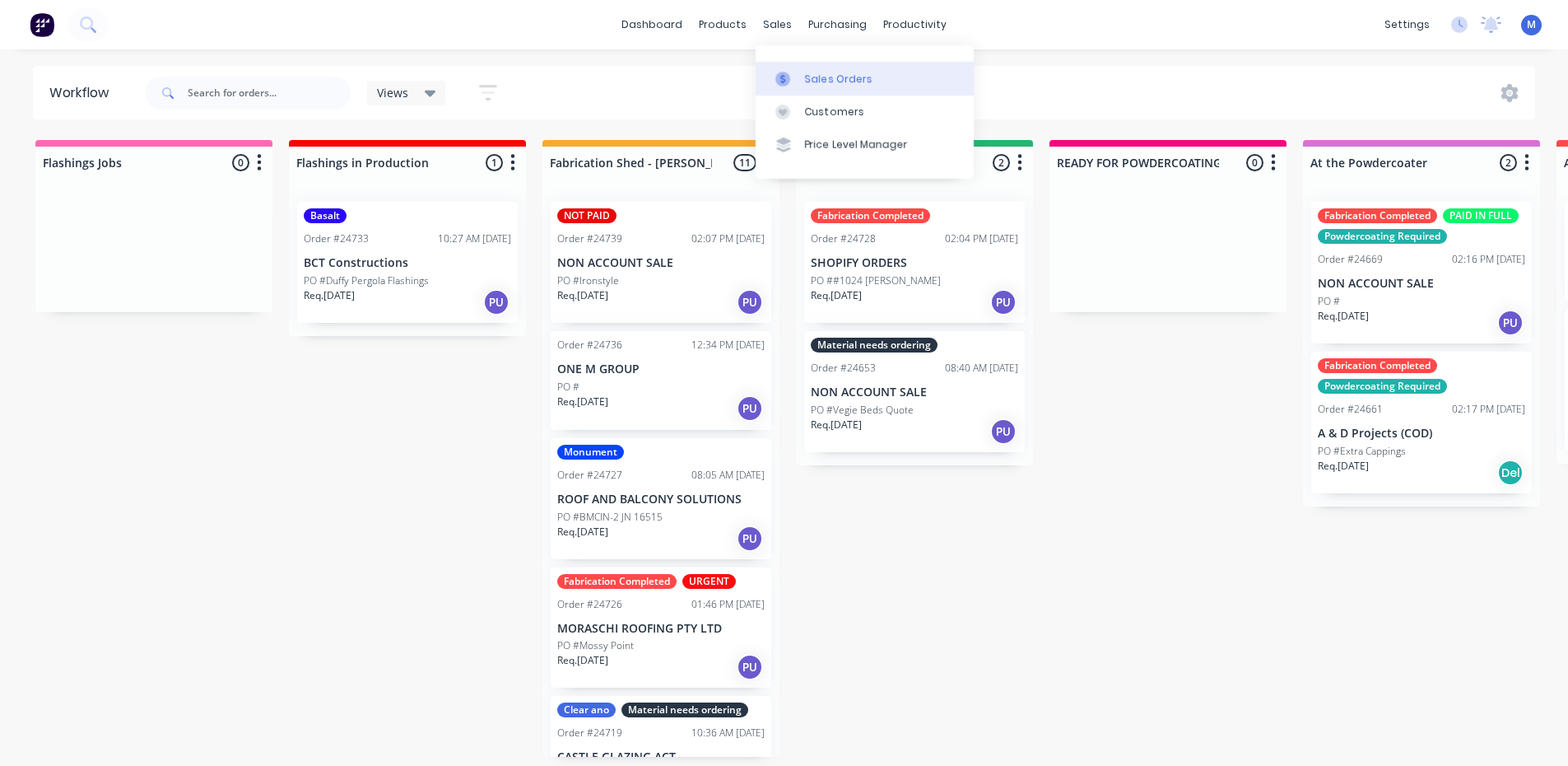
click at [848, 78] on div "Sales Orders" at bounding box center [838, 78] width 68 height 15
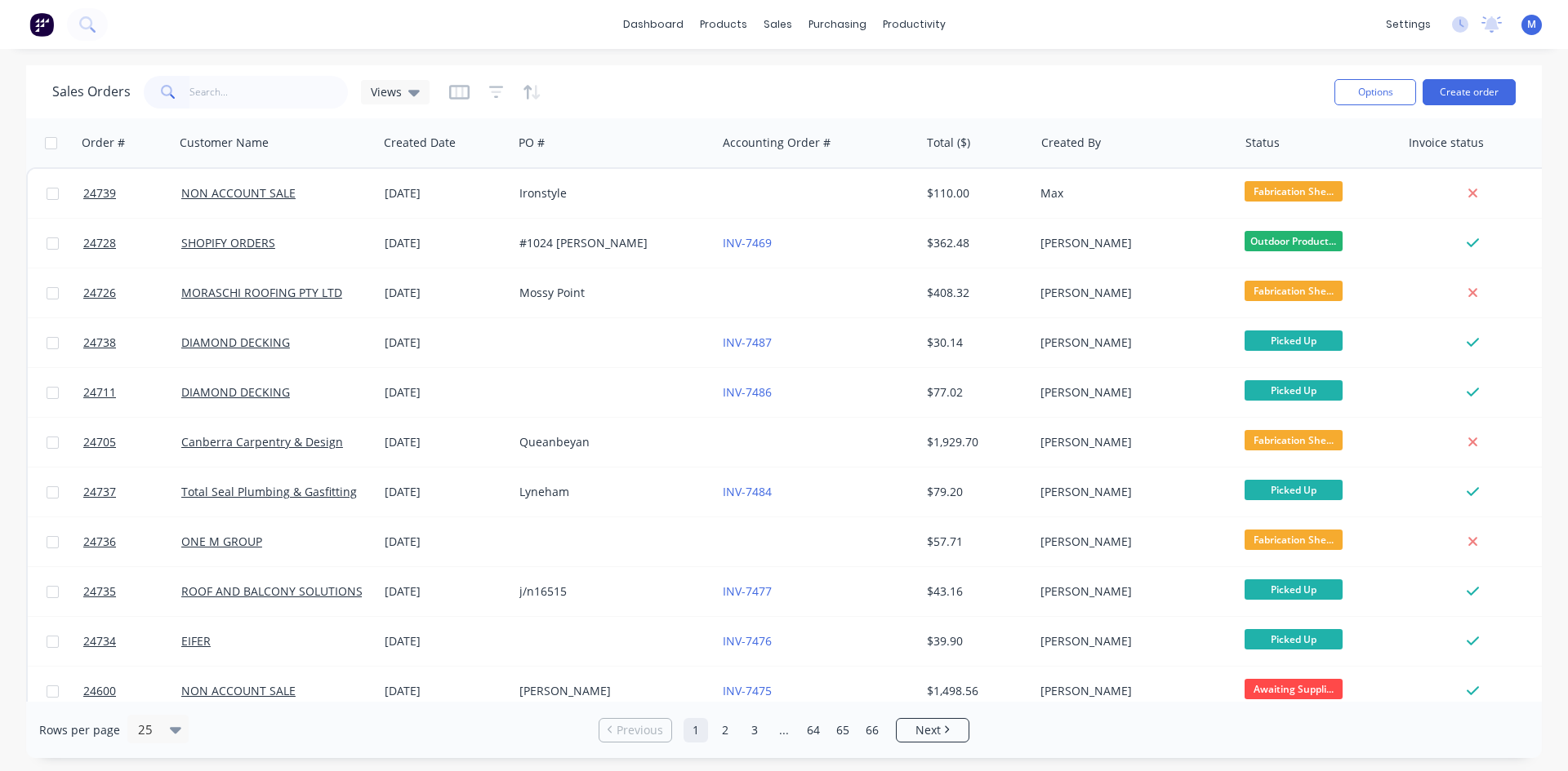
click at [262, 95] on input "text" at bounding box center [269, 92] width 160 height 33
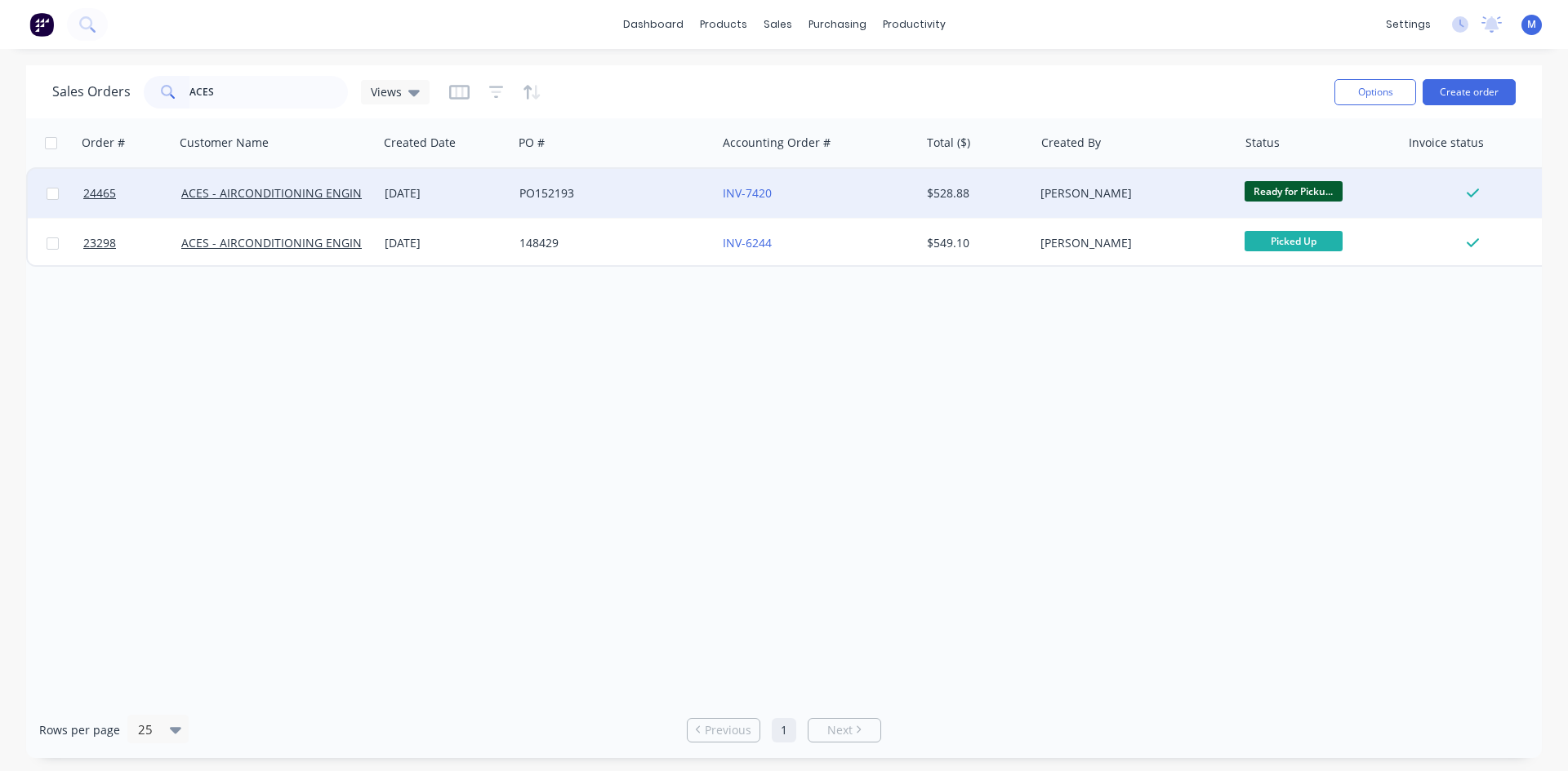
type input "ACES"
click at [693, 193] on div "PO152193" at bounding box center [610, 193] width 181 height 17
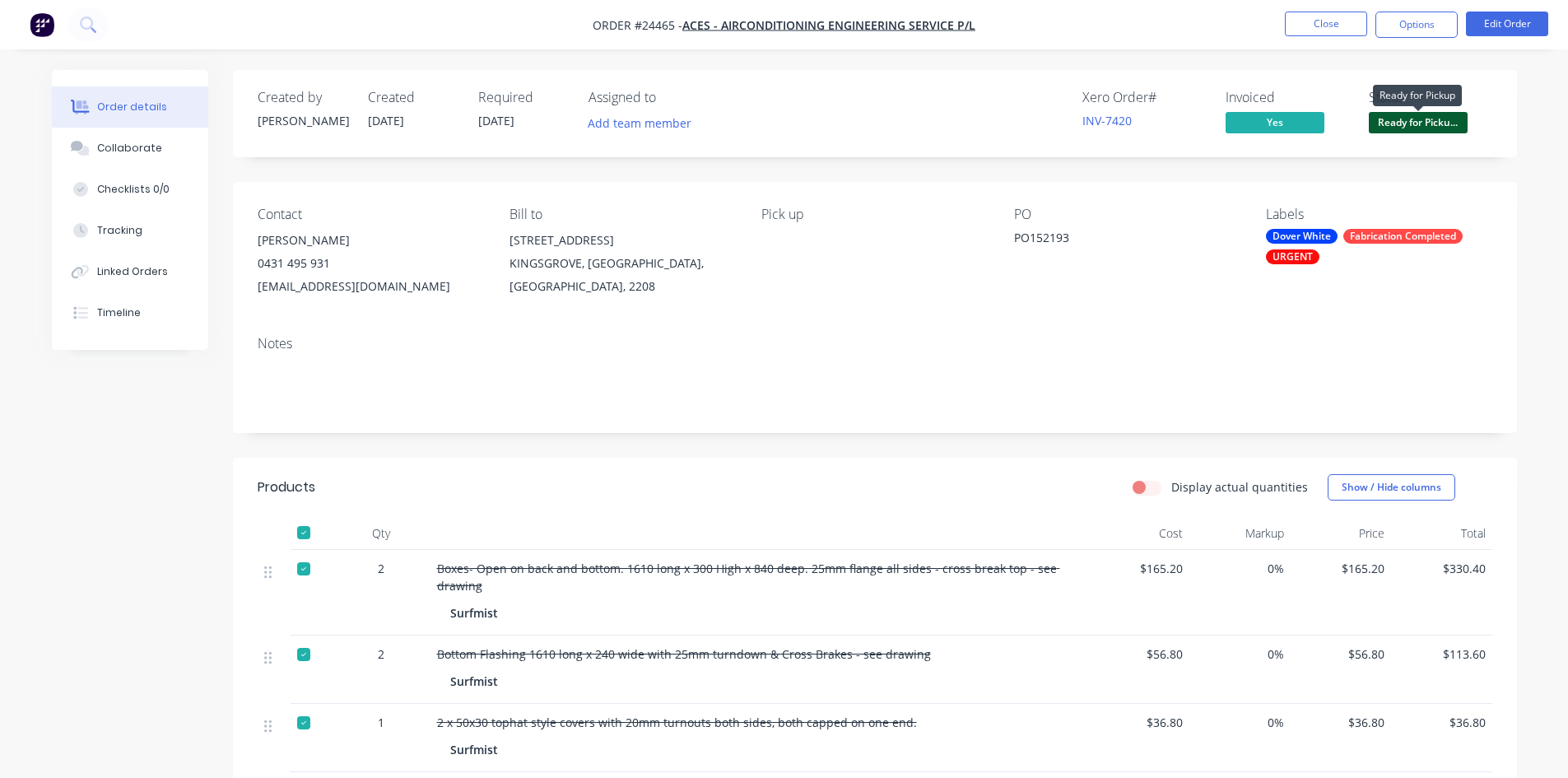
click at [1425, 123] on span "Ready for Picku..." at bounding box center [1418, 122] width 99 height 21
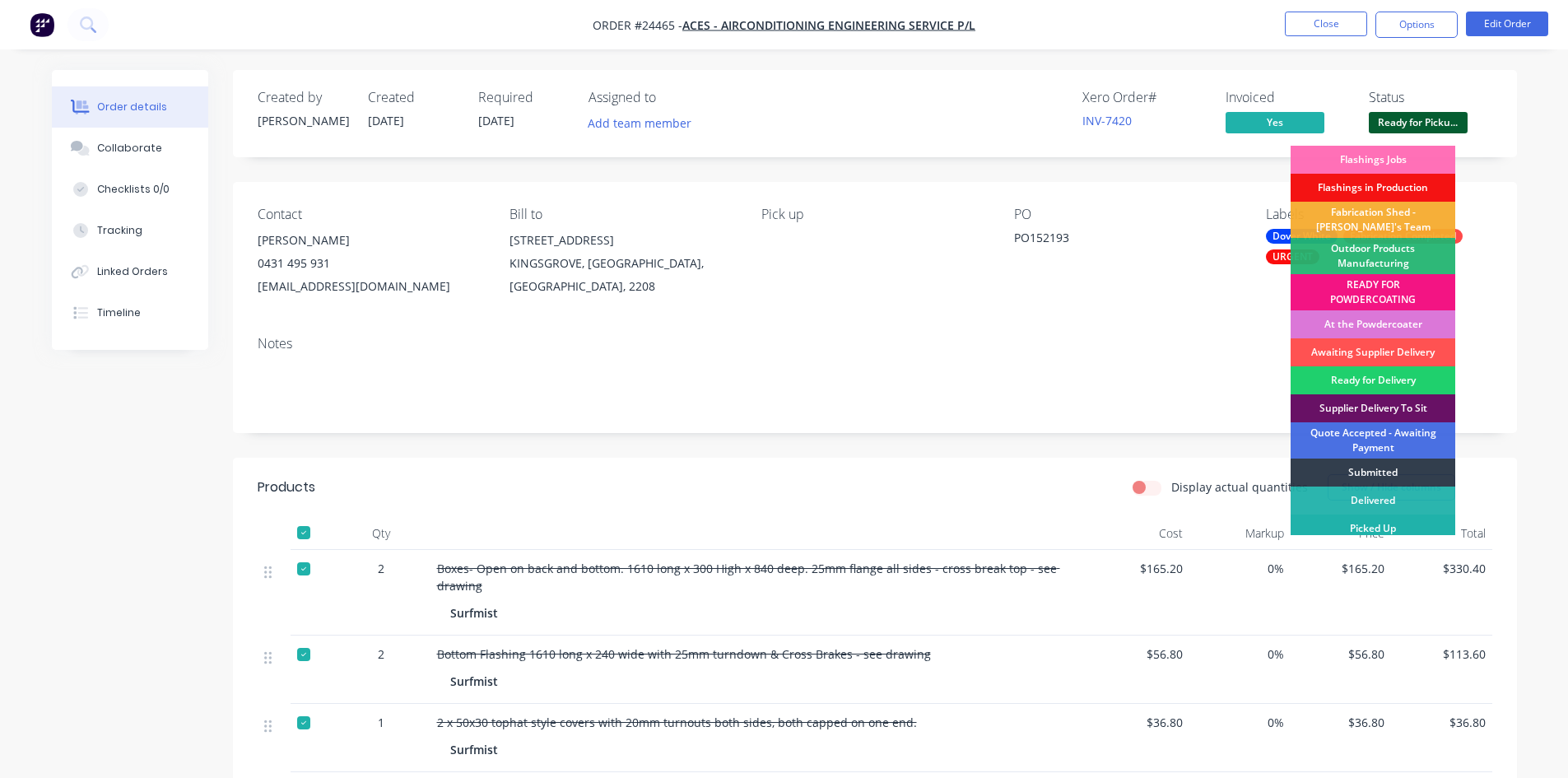
click at [1370, 526] on div "Picked Up" at bounding box center [1373, 529] width 165 height 28
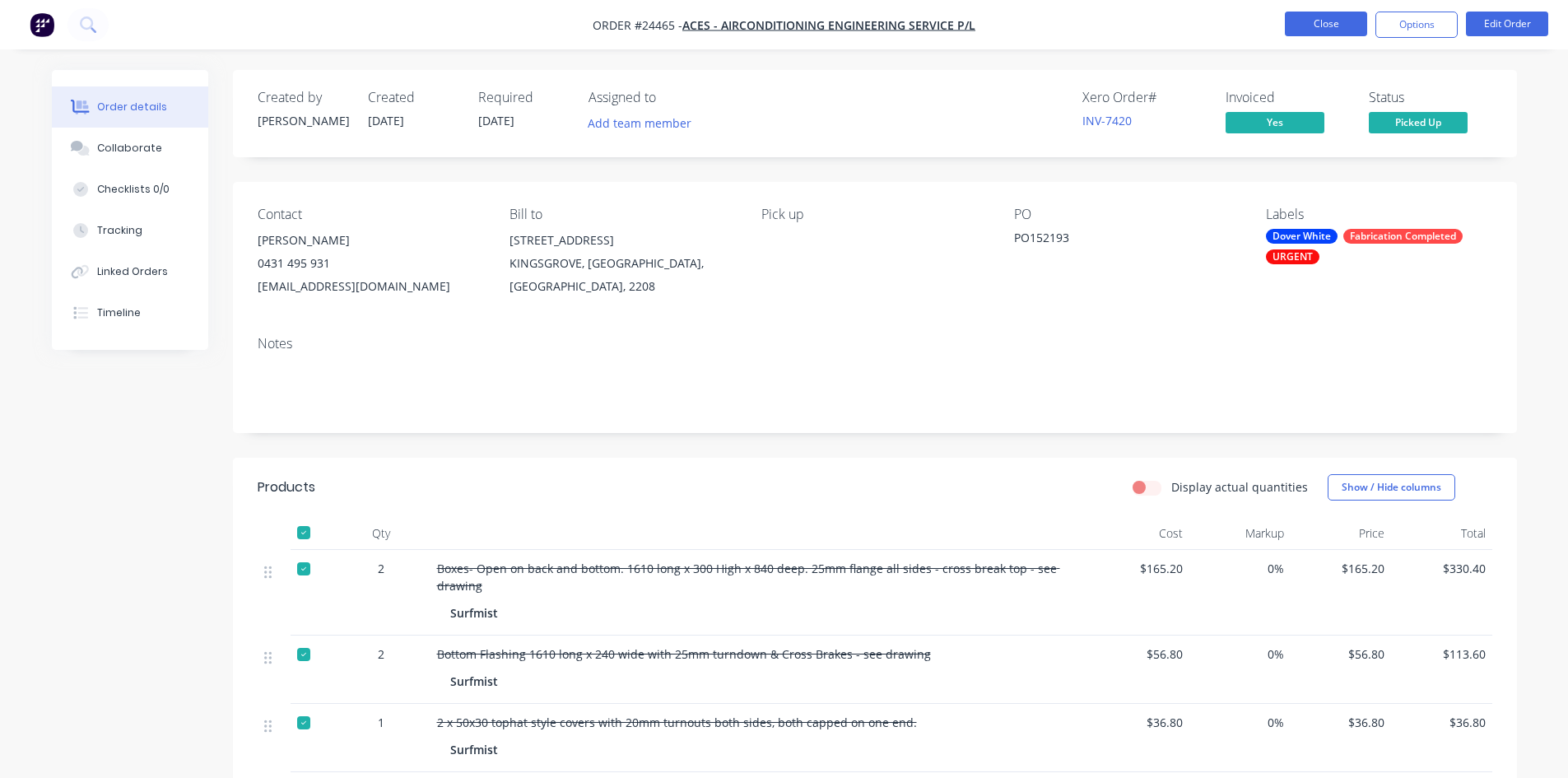
click at [1326, 24] on button "Close" at bounding box center [1326, 24] width 82 height 25
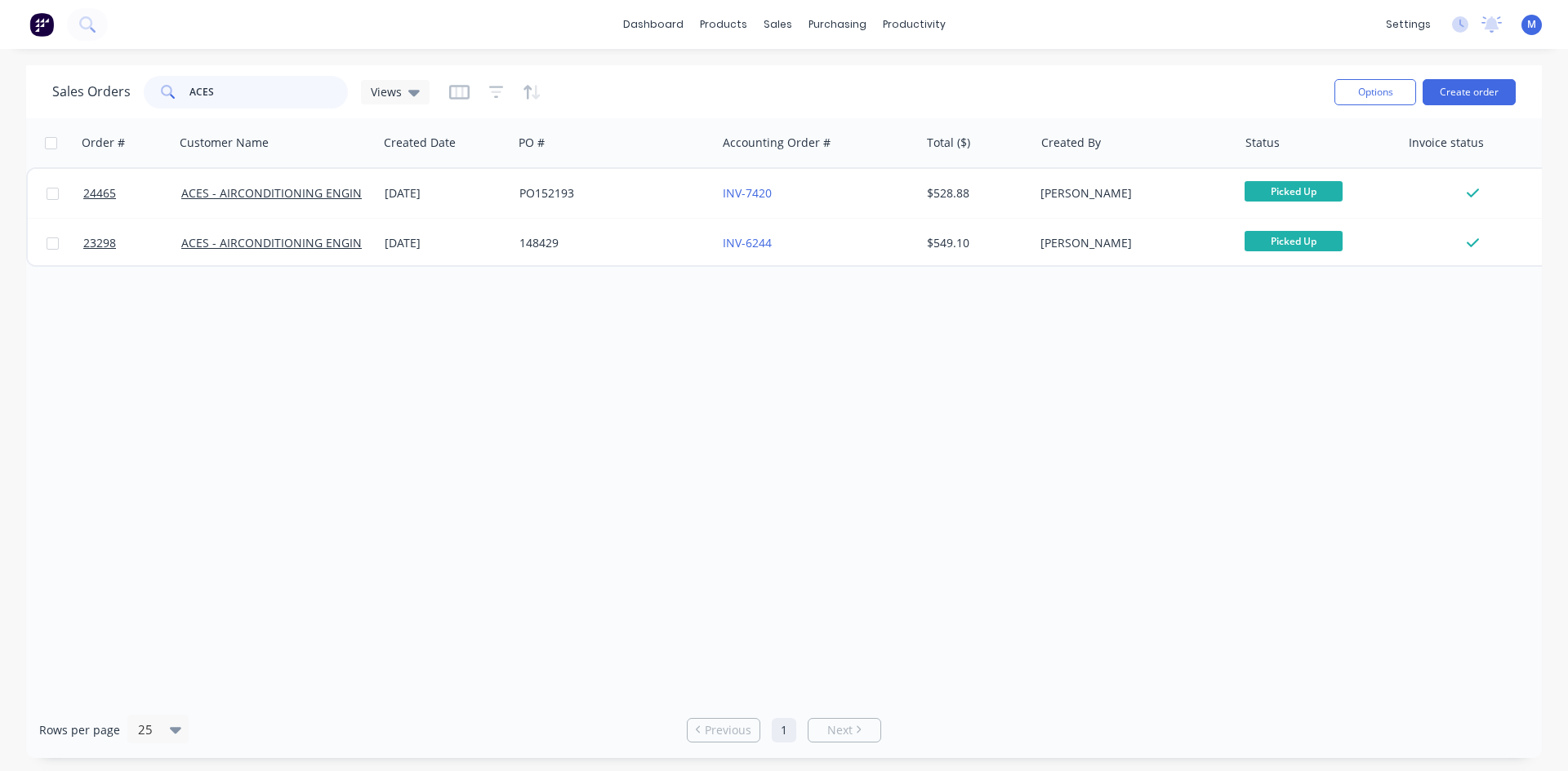
drag, startPoint x: 220, startPoint y: 91, endPoint x: -18, endPoint y: 120, distance: 239.8
click at [0, 120] on html "dashboard products sales purchasing productivity dashboard products Product Cat…" at bounding box center [784, 385] width 1568 height 771
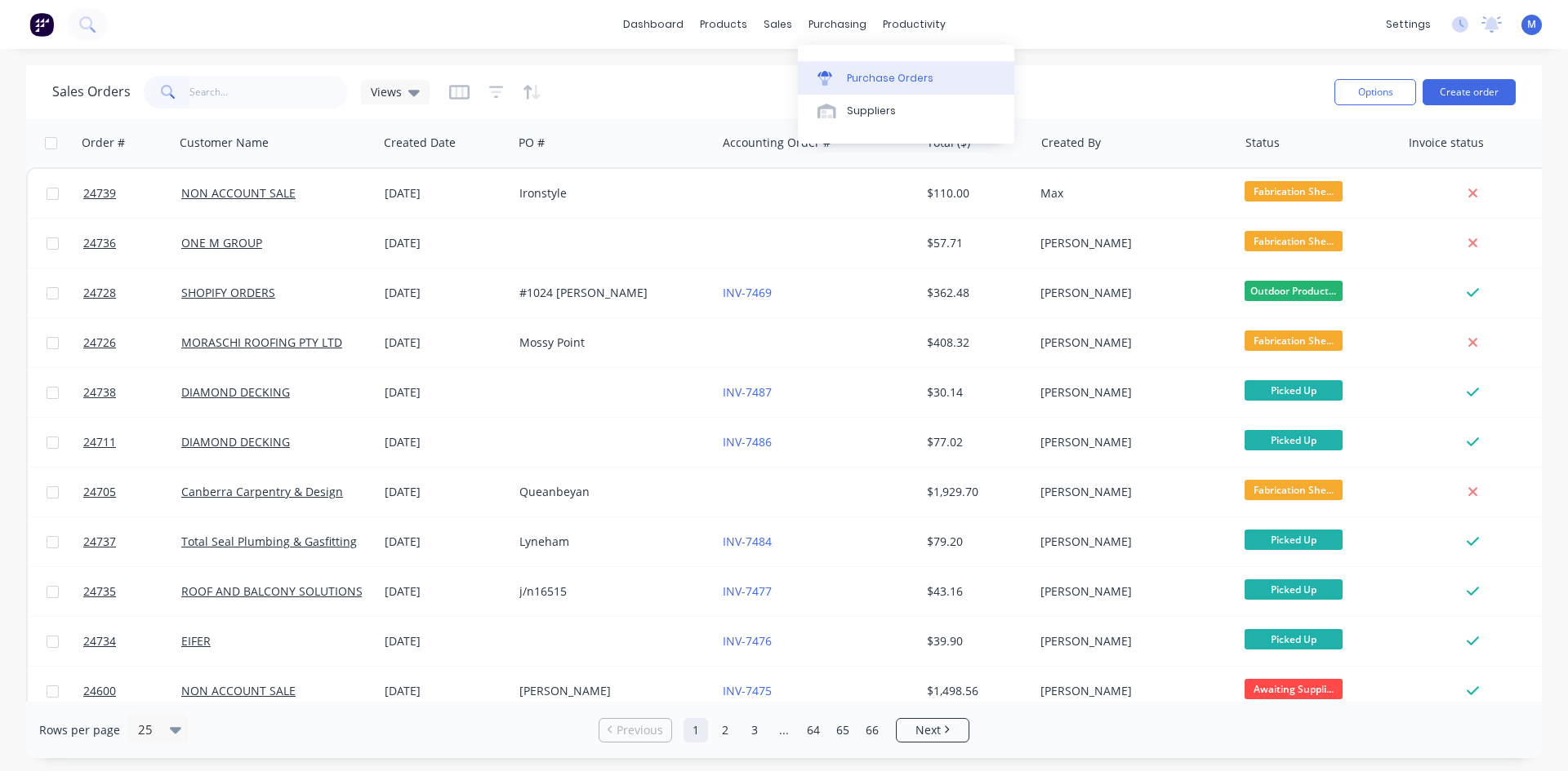
click at [872, 75] on div "Purchase Orders" at bounding box center [889, 78] width 87 height 15
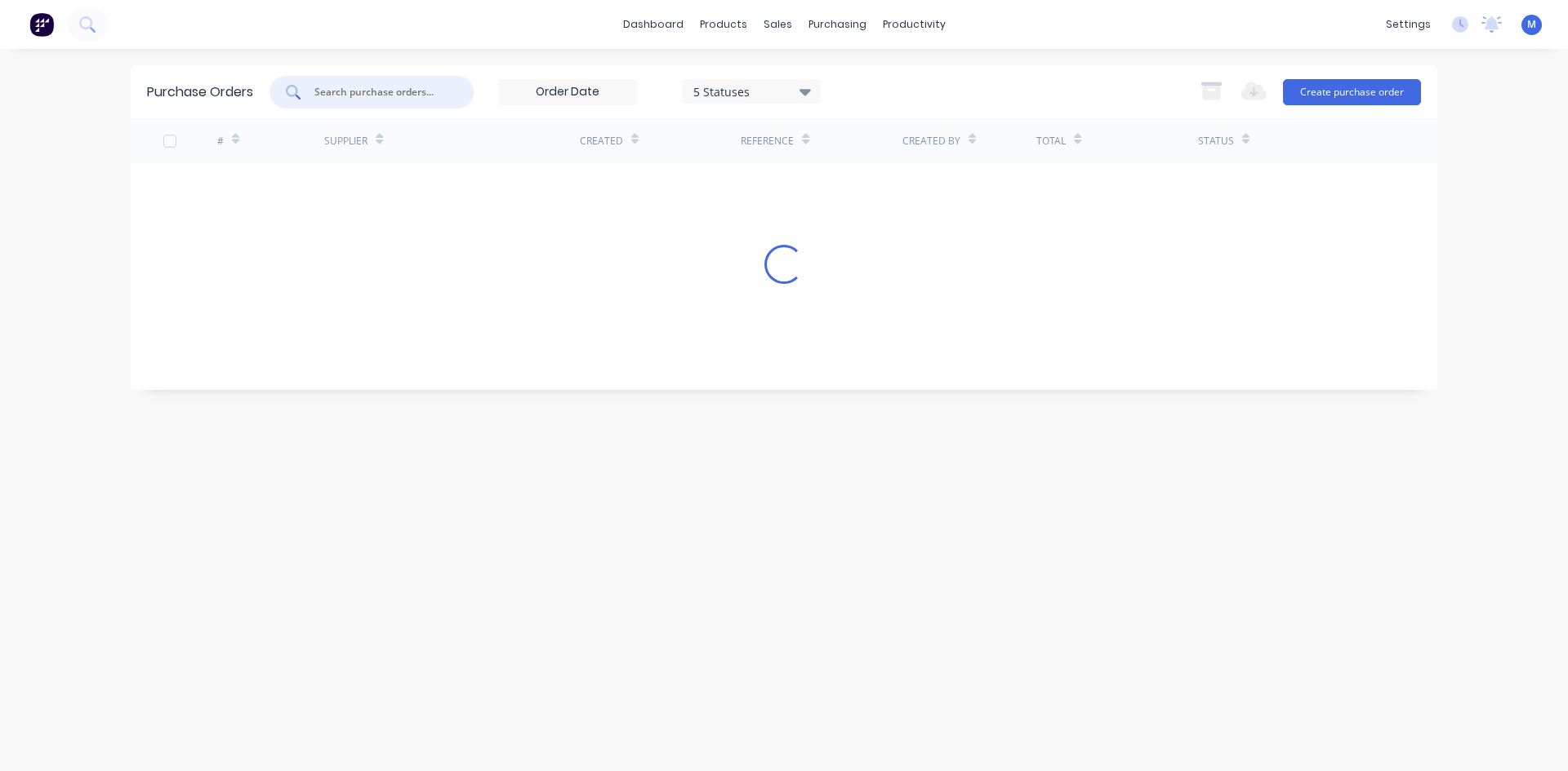
click at [383, 96] on input "text" at bounding box center [379, 91] width 135 height 17
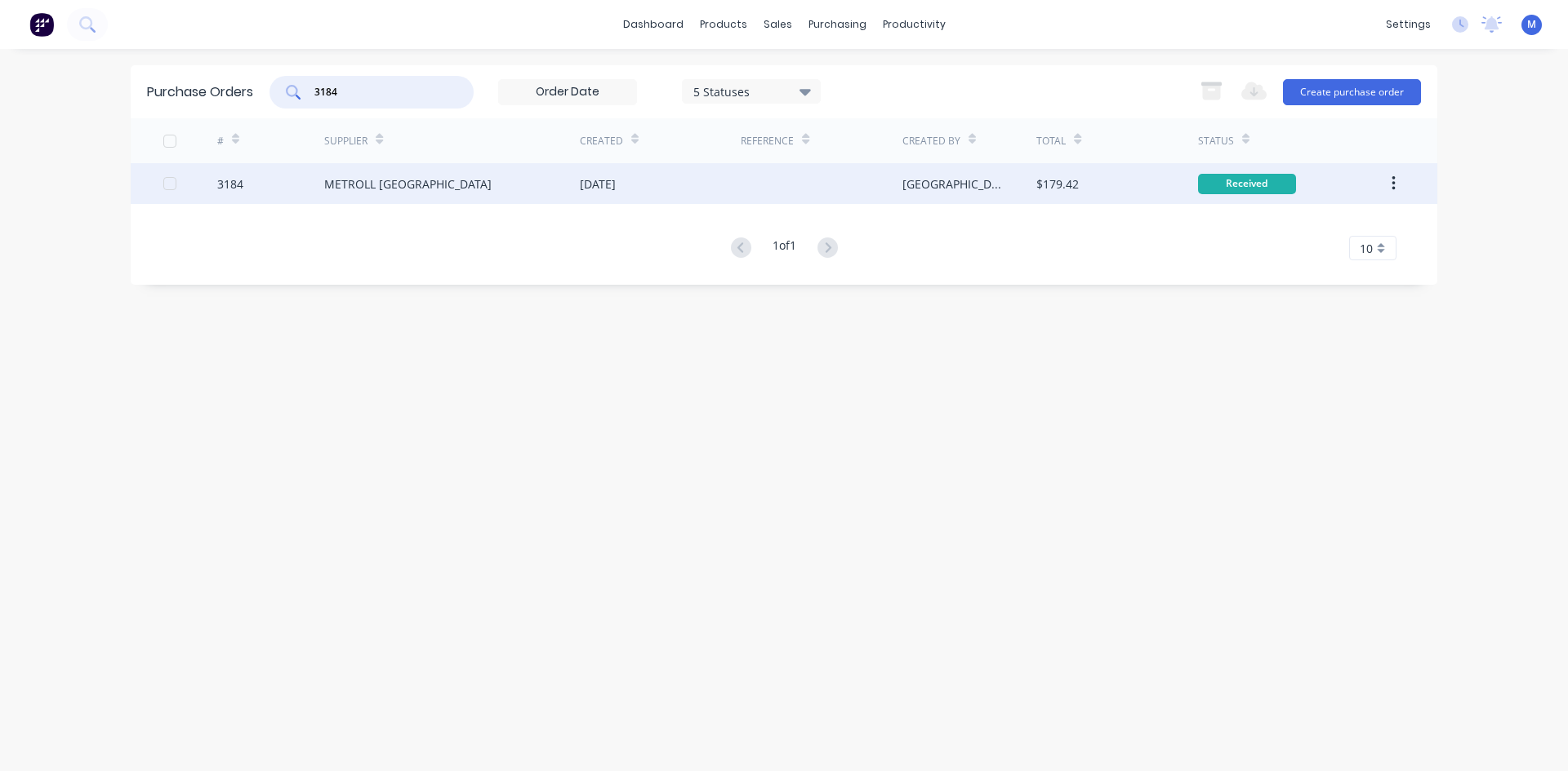
type input "3184"
click at [414, 195] on div "METROLL [GEOGRAPHIC_DATA]" at bounding box center [451, 184] width 256 height 41
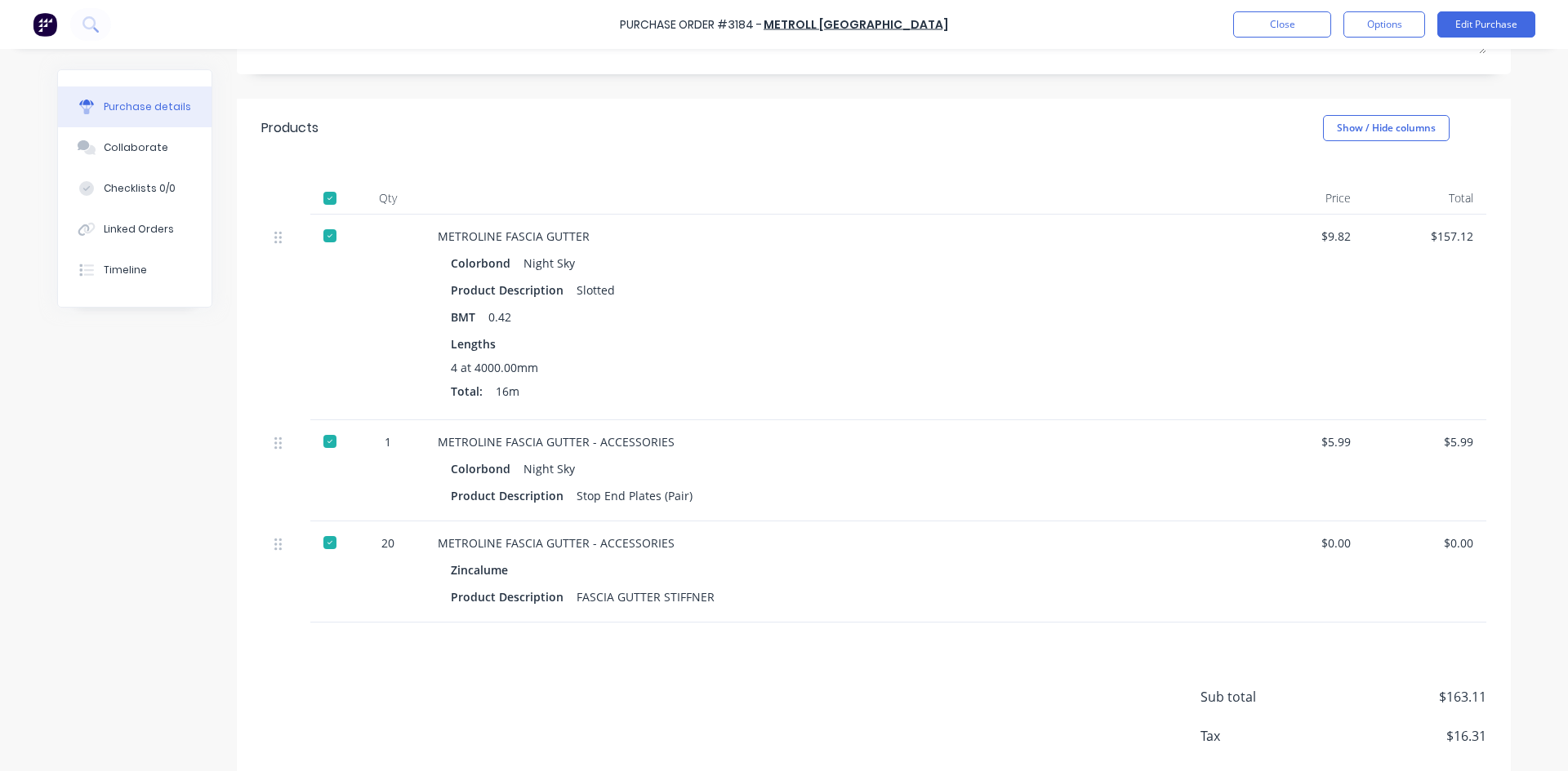
scroll to position [245, 0]
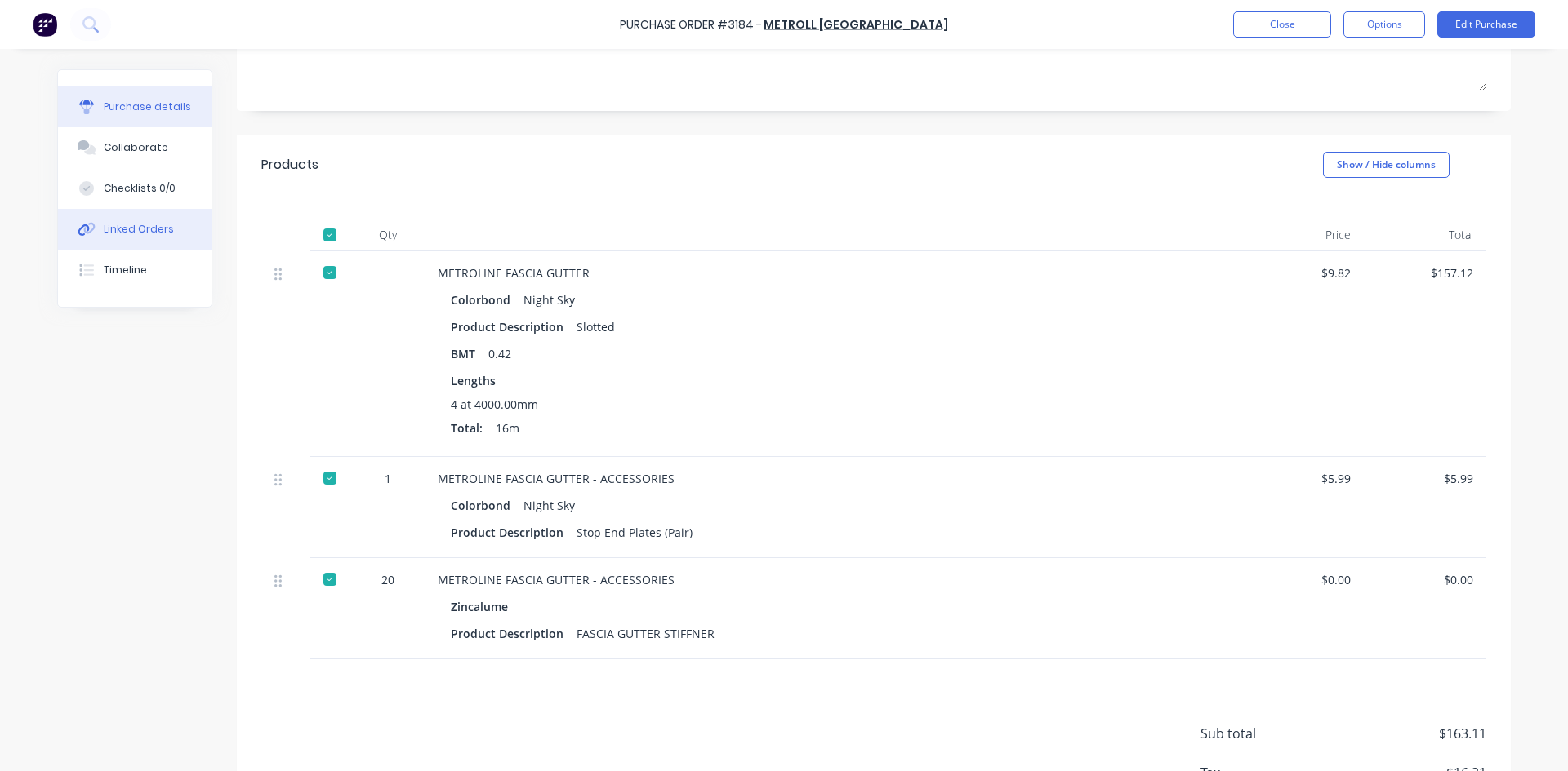
click at [112, 216] on button "Linked Orders" at bounding box center [135, 229] width 154 height 41
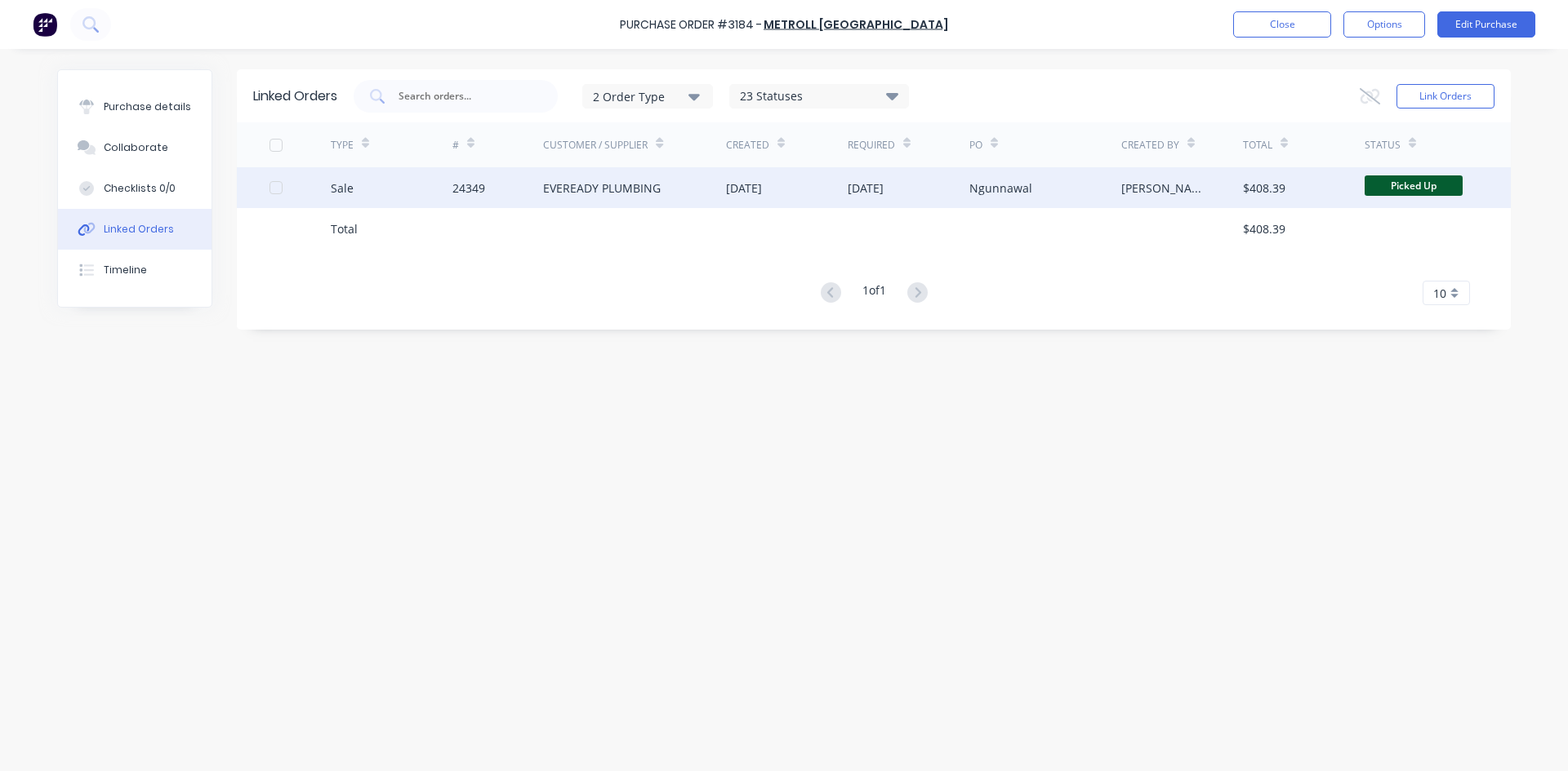
click at [607, 191] on div "EVEREADY PLUMBING" at bounding box center [601, 189] width 118 height 18
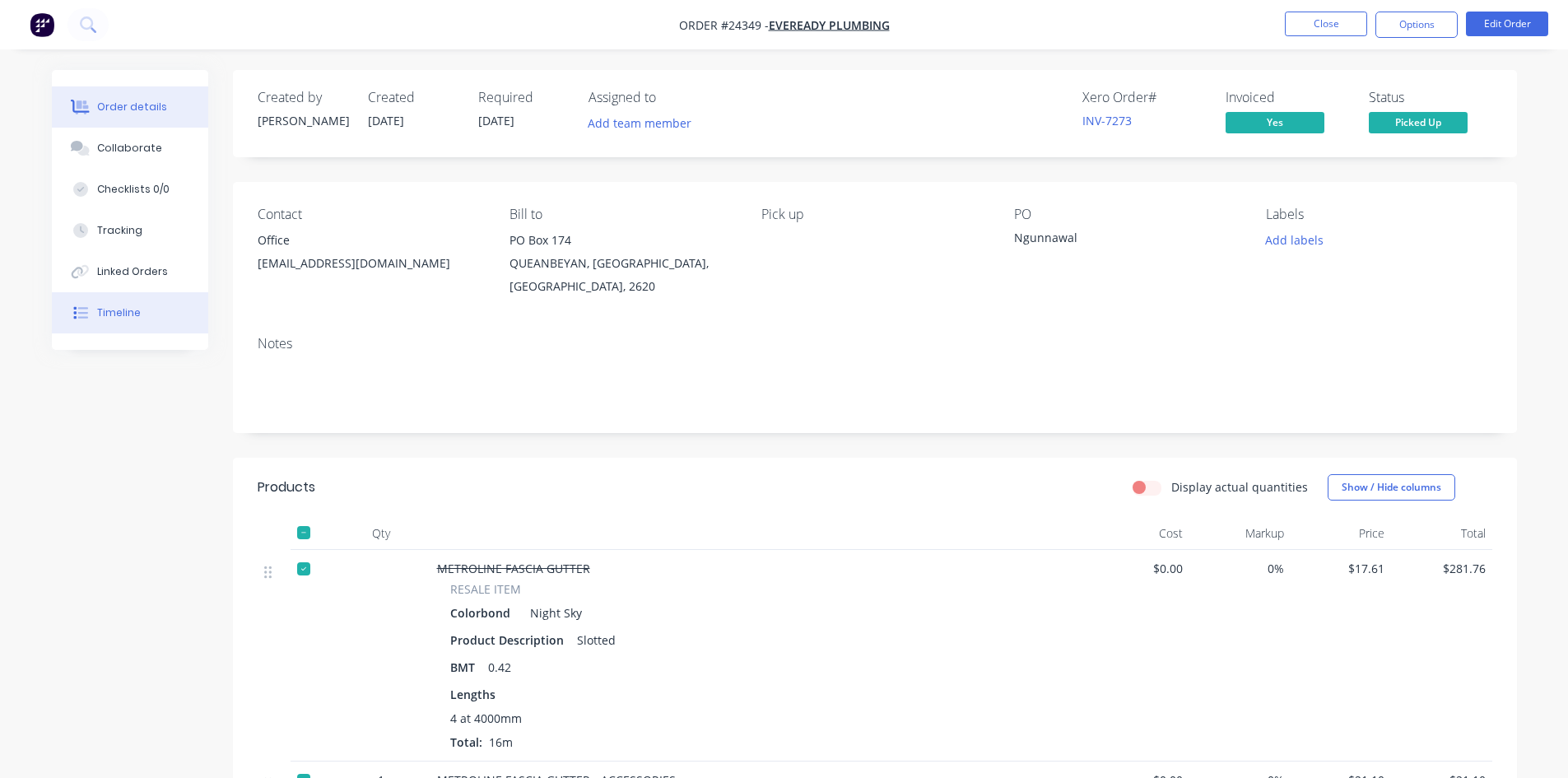
click at [131, 320] on div "Timeline" at bounding box center [119, 312] width 43 height 15
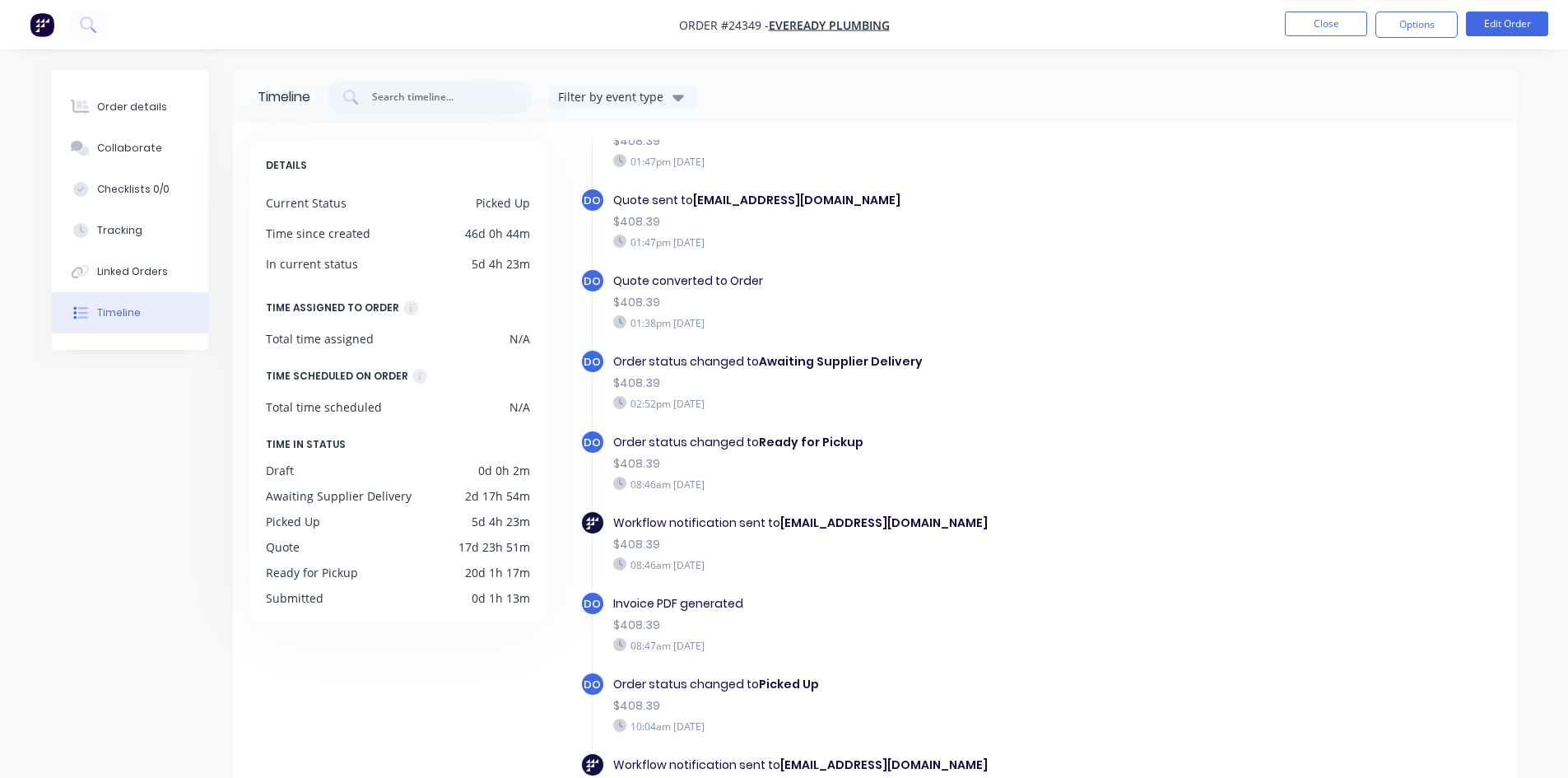
scroll to position [126, 0]
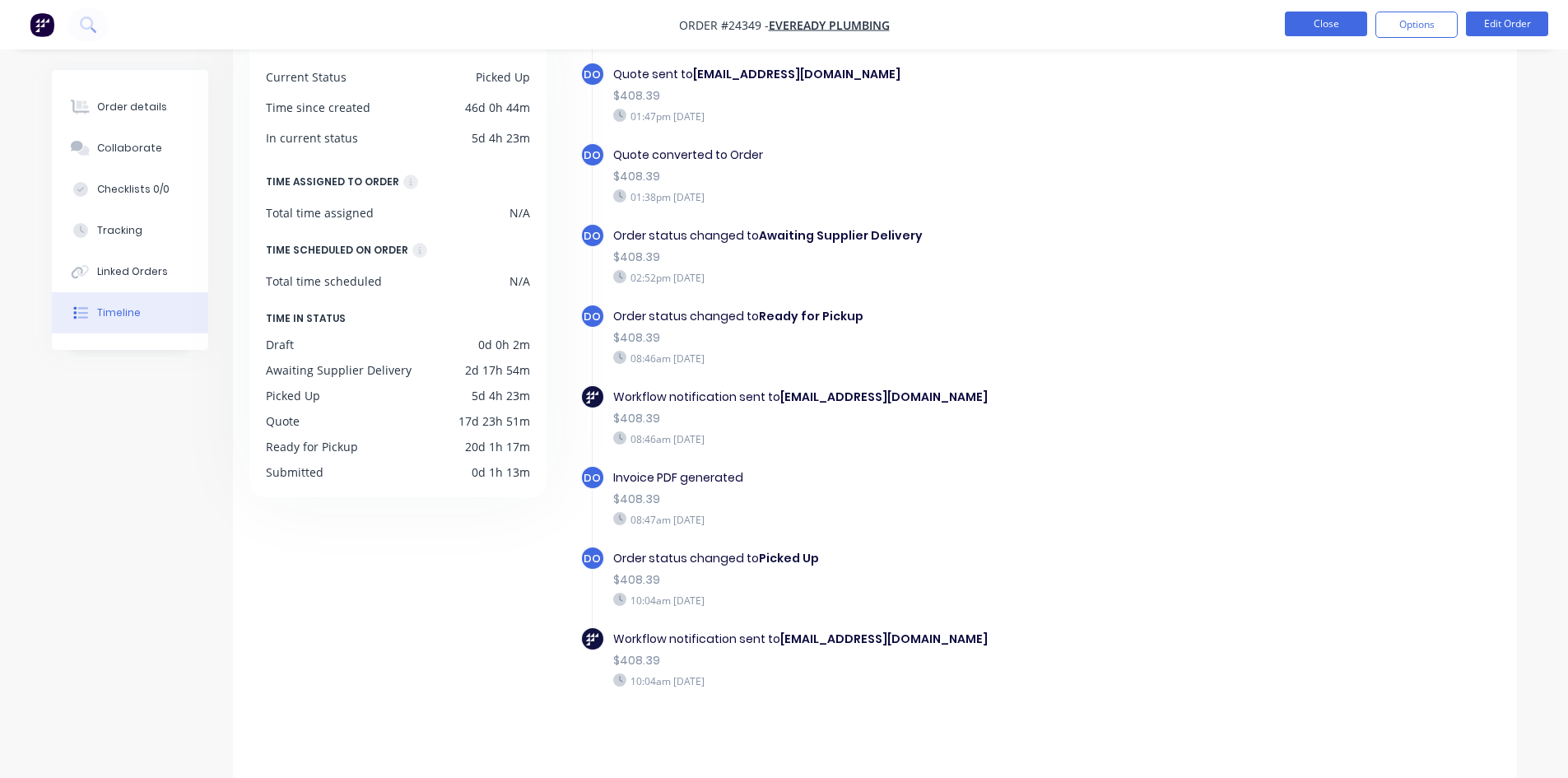
click at [1295, 22] on button "Close" at bounding box center [1326, 24] width 82 height 25
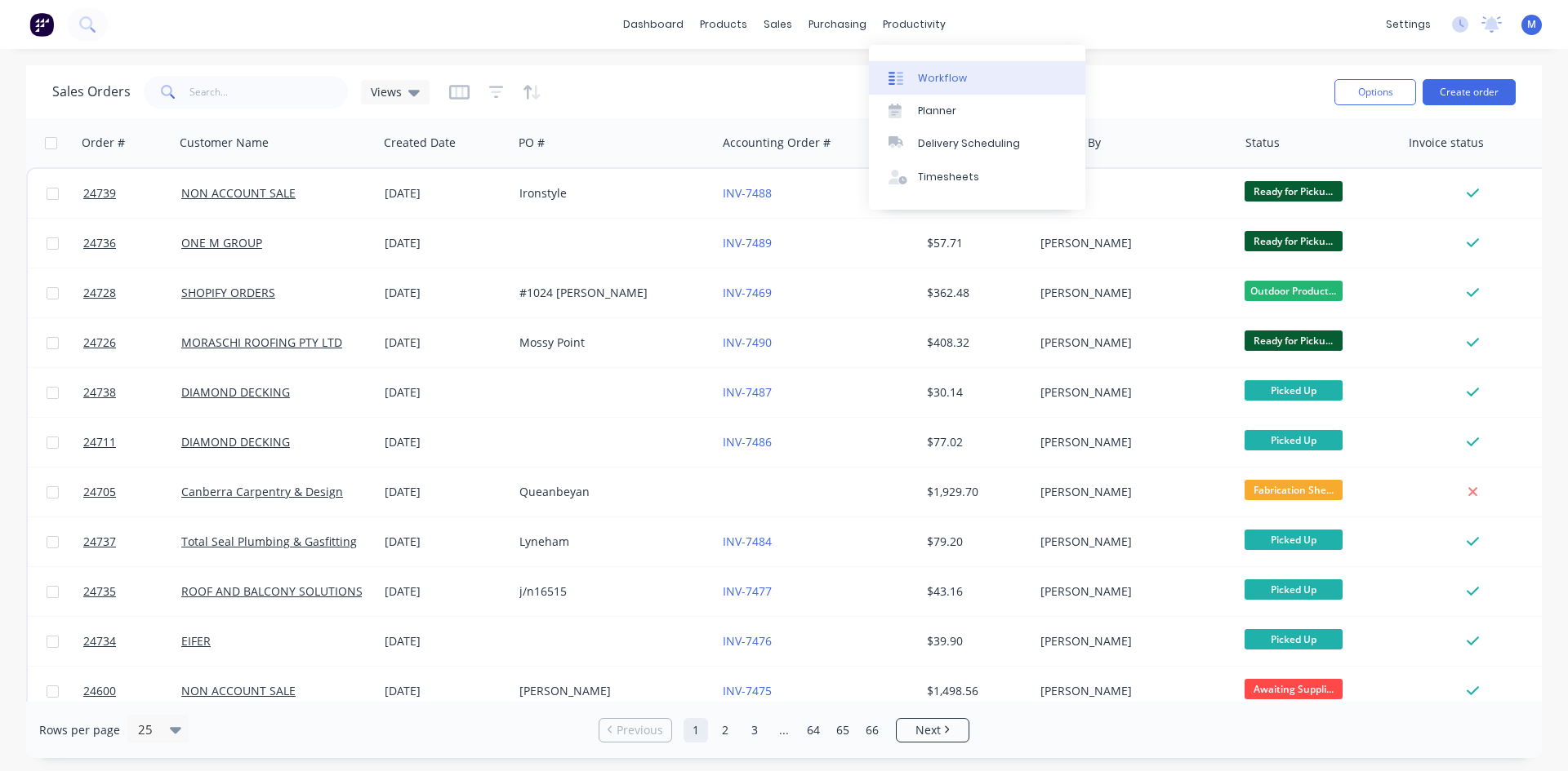
click at [965, 75] on link "Workflow" at bounding box center [977, 78] width 216 height 33
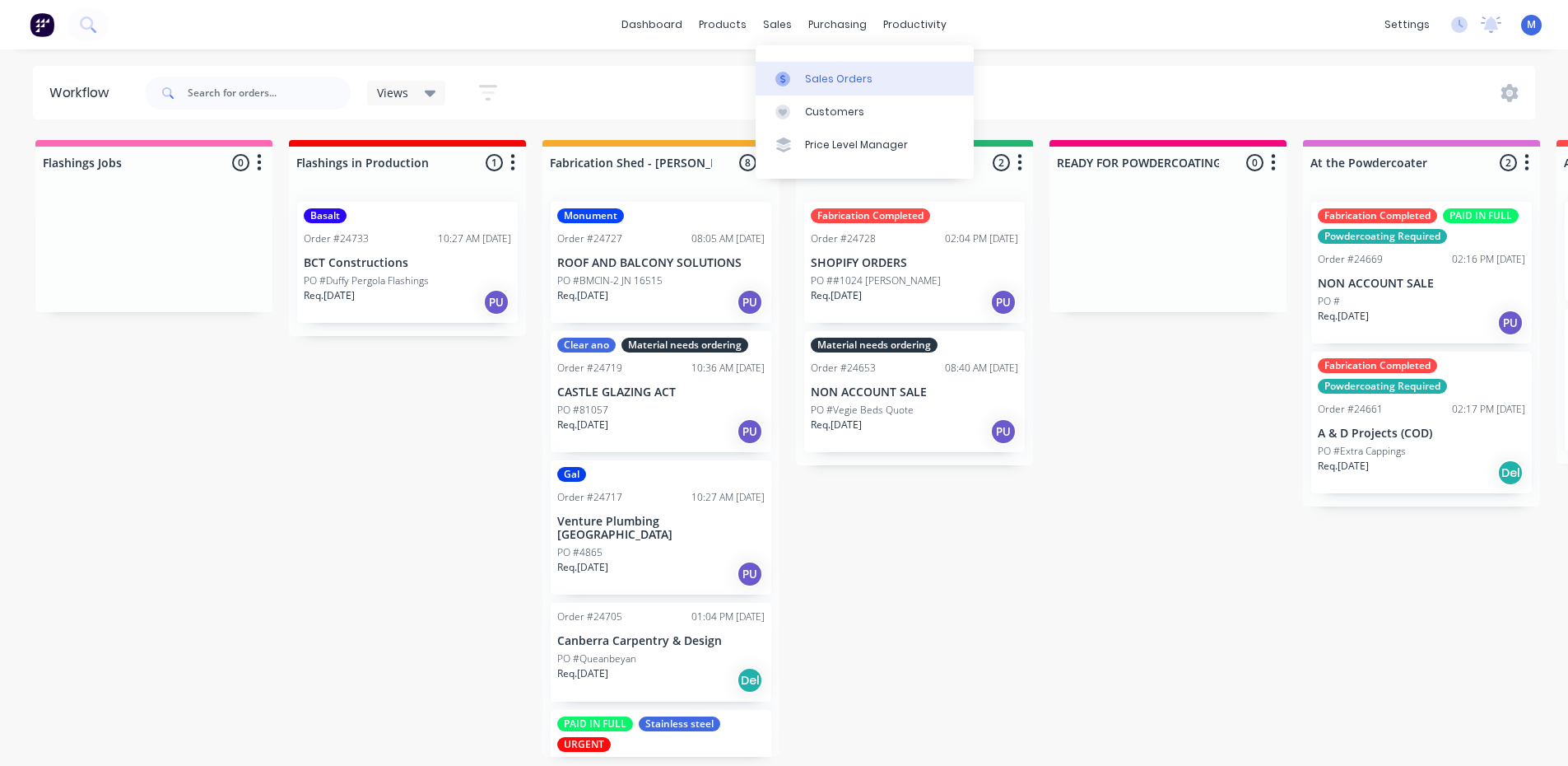
click at [839, 68] on link "Sales Orders" at bounding box center [865, 78] width 218 height 33
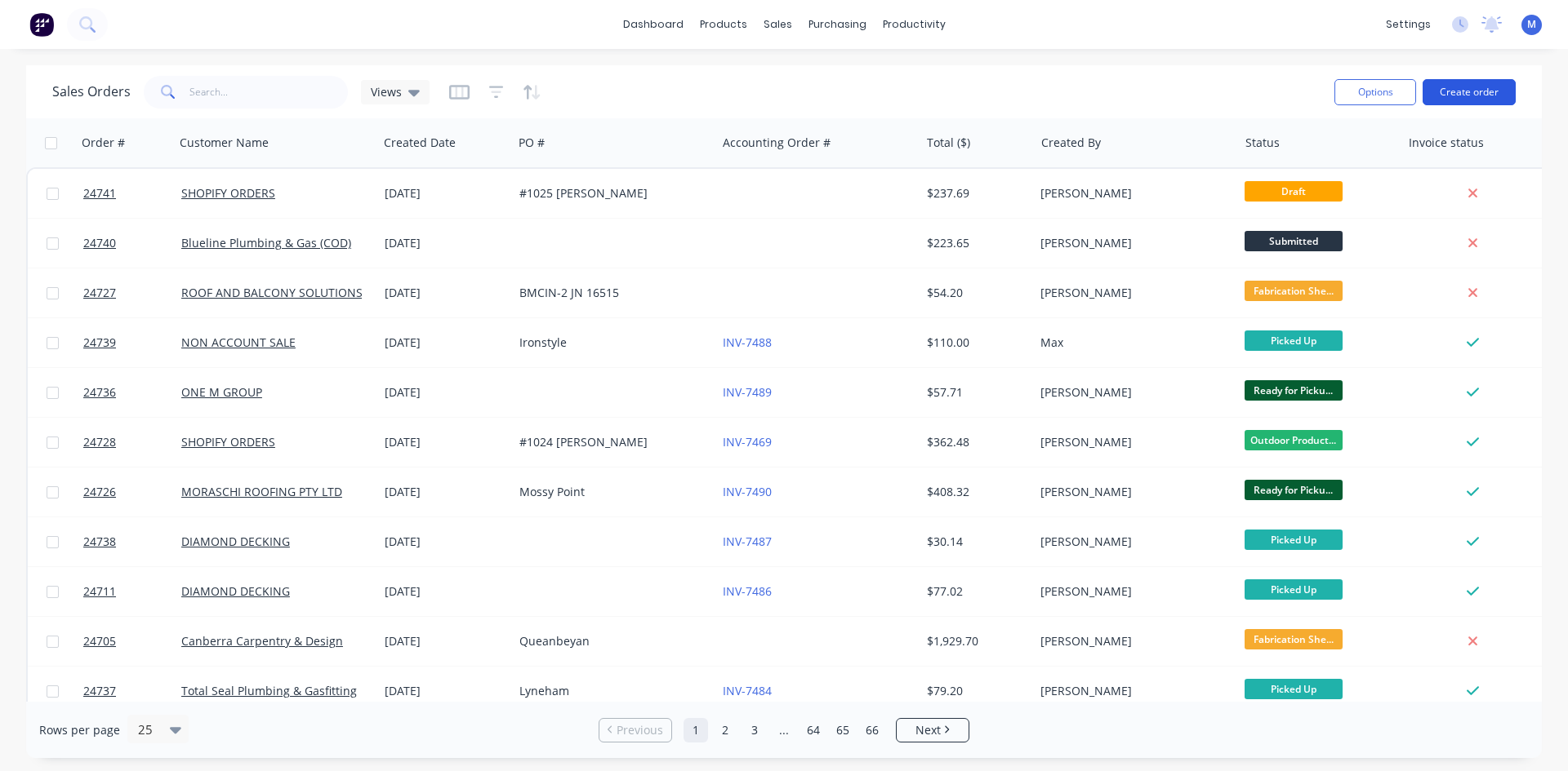
click at [1459, 87] on button "Create order" at bounding box center [1469, 91] width 93 height 26
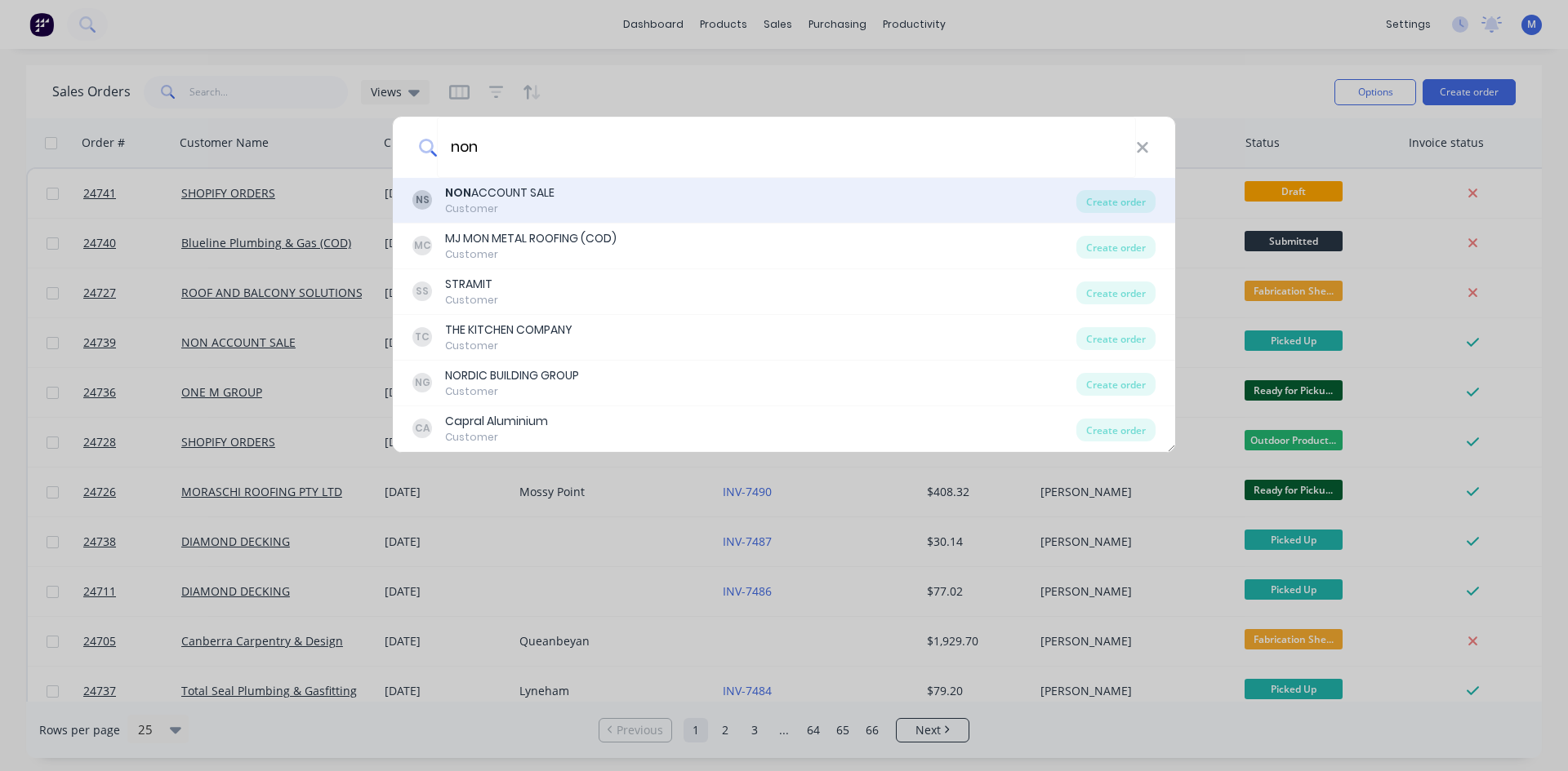
type input "non"
click at [504, 197] on div "NON ACCOUNT SALE" at bounding box center [499, 193] width 109 height 18
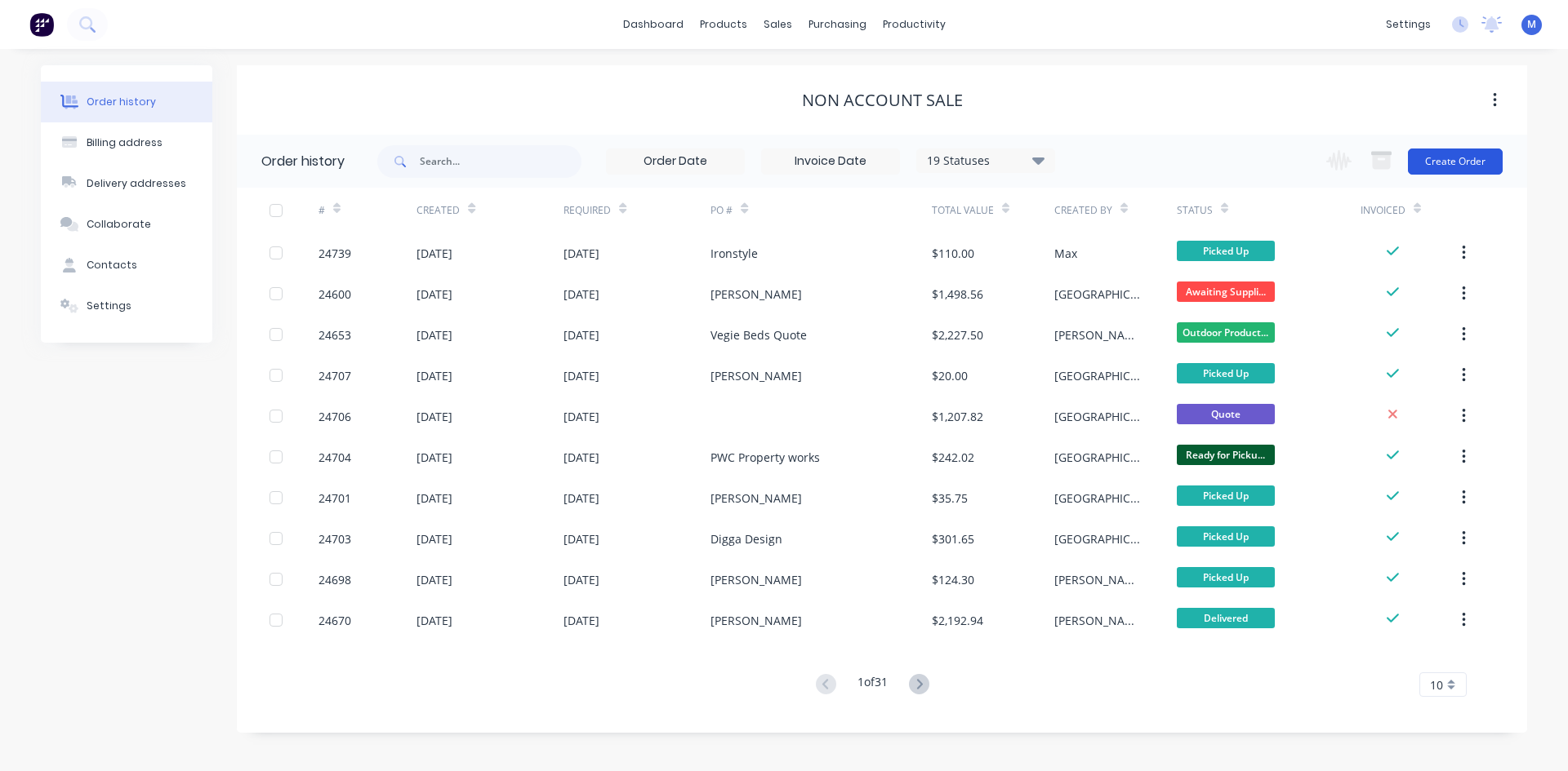
click at [1443, 154] on button "Create Order" at bounding box center [1454, 161] width 94 height 26
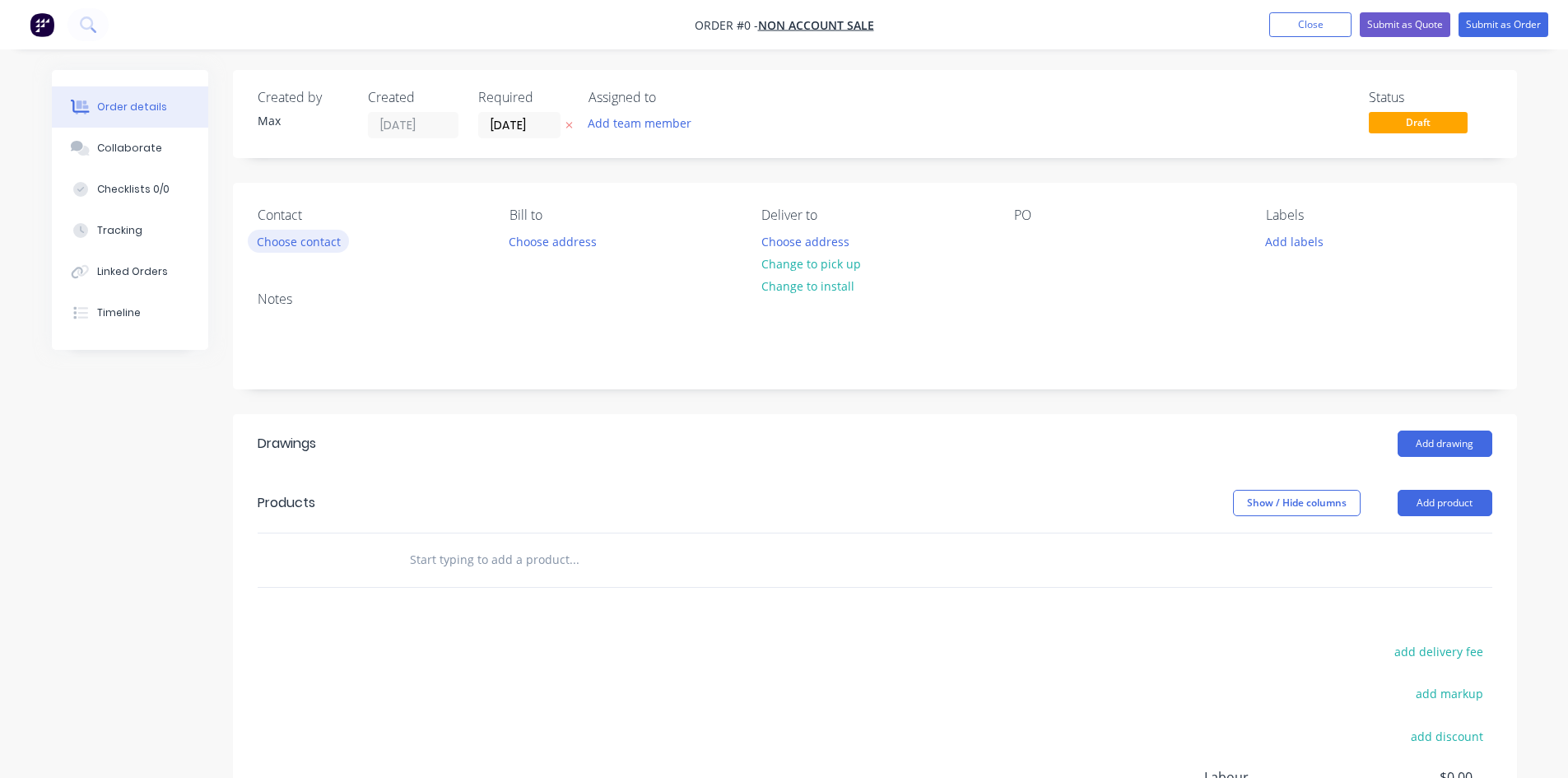
click at [326, 243] on button "Choose contact" at bounding box center [298, 240] width 101 height 23
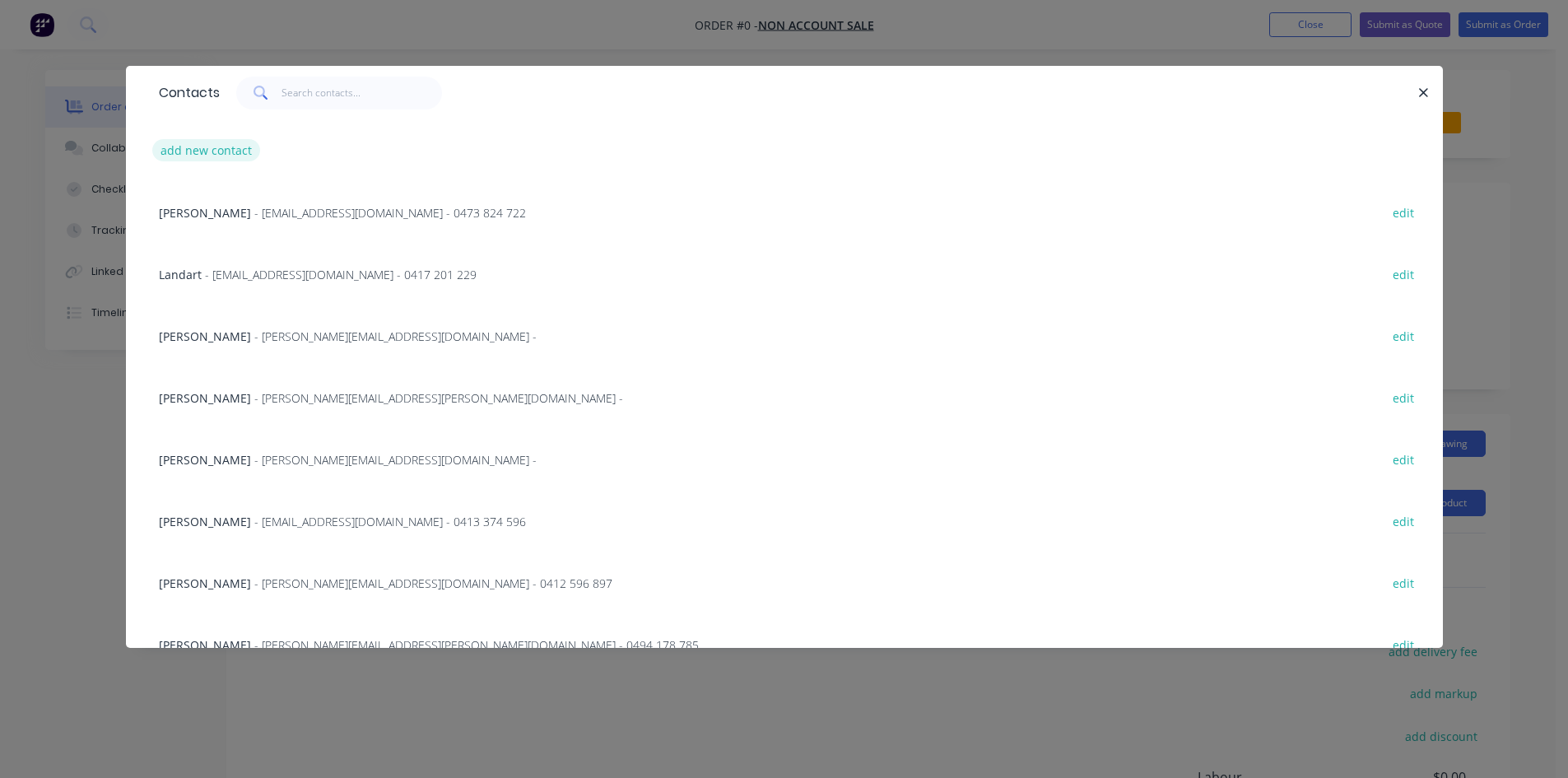
click at [212, 149] on button "add new contact" at bounding box center [206, 150] width 109 height 23
select select "AU"
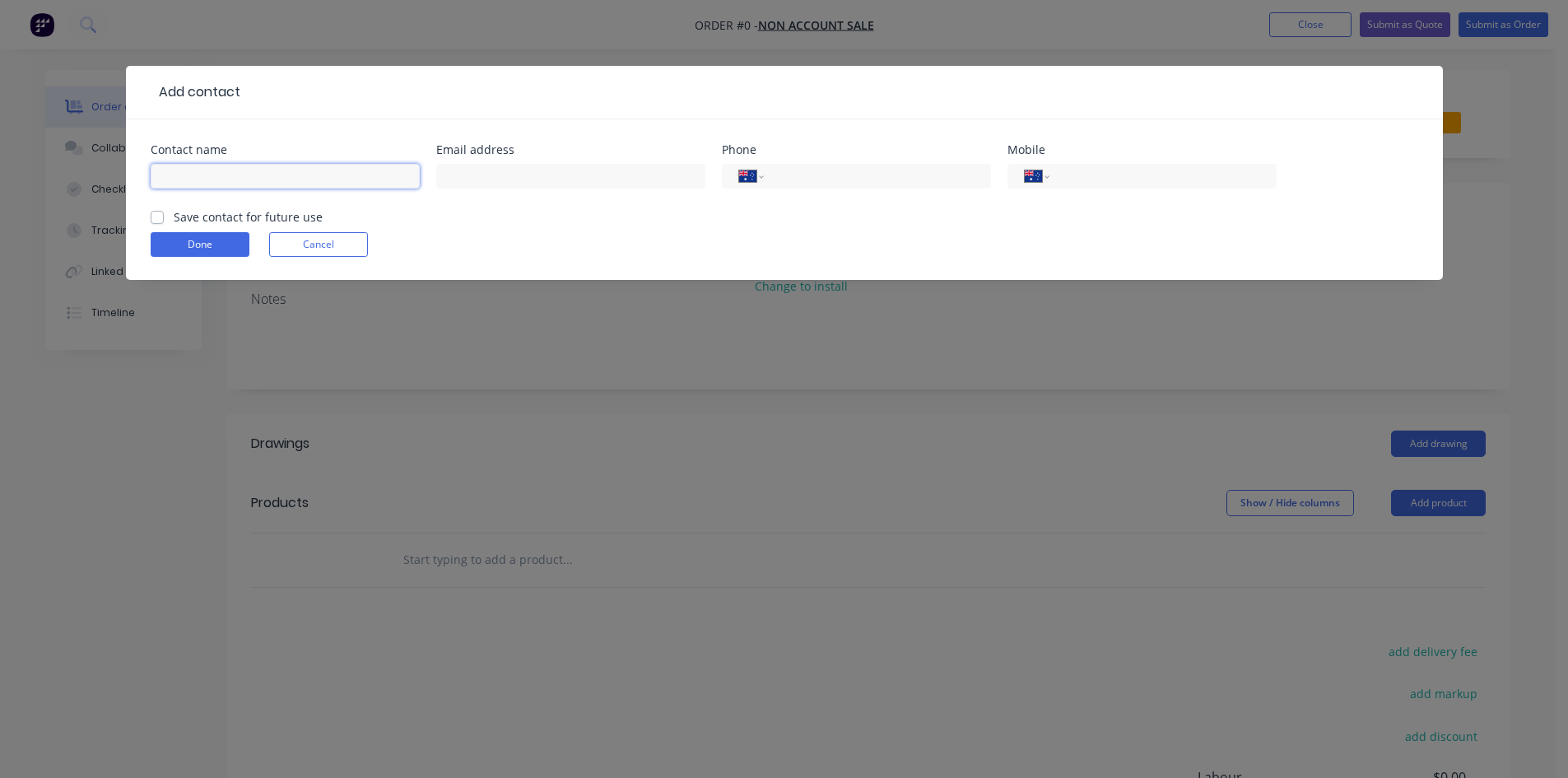
drag, startPoint x: 219, startPoint y: 172, endPoint x: 233, endPoint y: 167, distance: 14.9
click at [219, 172] on input "text" at bounding box center [285, 176] width 269 height 25
type input "[PERSON_NAME]"
click at [632, 174] on input "text" at bounding box center [571, 176] width 269 height 25
type input "ravi"
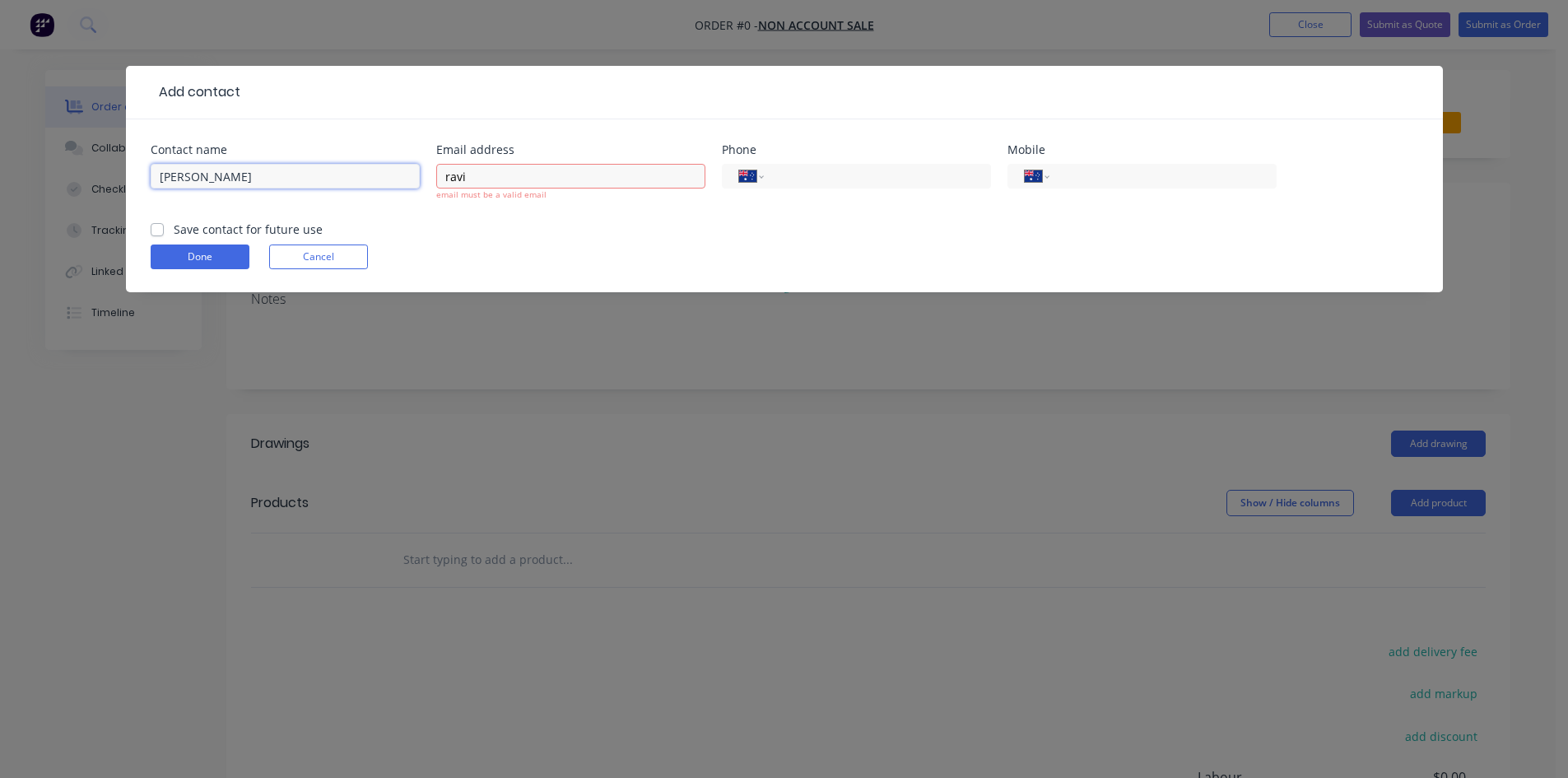
drag, startPoint x: 183, startPoint y: 177, endPoint x: 143, endPoint y: 177, distance: 40.0
click at [143, 179] on div "Contact name [PERSON_NAME] Email address ravi email must be a valid email Phone…" at bounding box center [784, 206] width 1317 height 173
click at [473, 178] on input "ravi" at bounding box center [571, 176] width 269 height 25
type input "[EMAIL_ADDRESS][DOMAIN_NAME]"
click at [1064, 171] on input "tel" at bounding box center [1159, 176] width 197 height 19
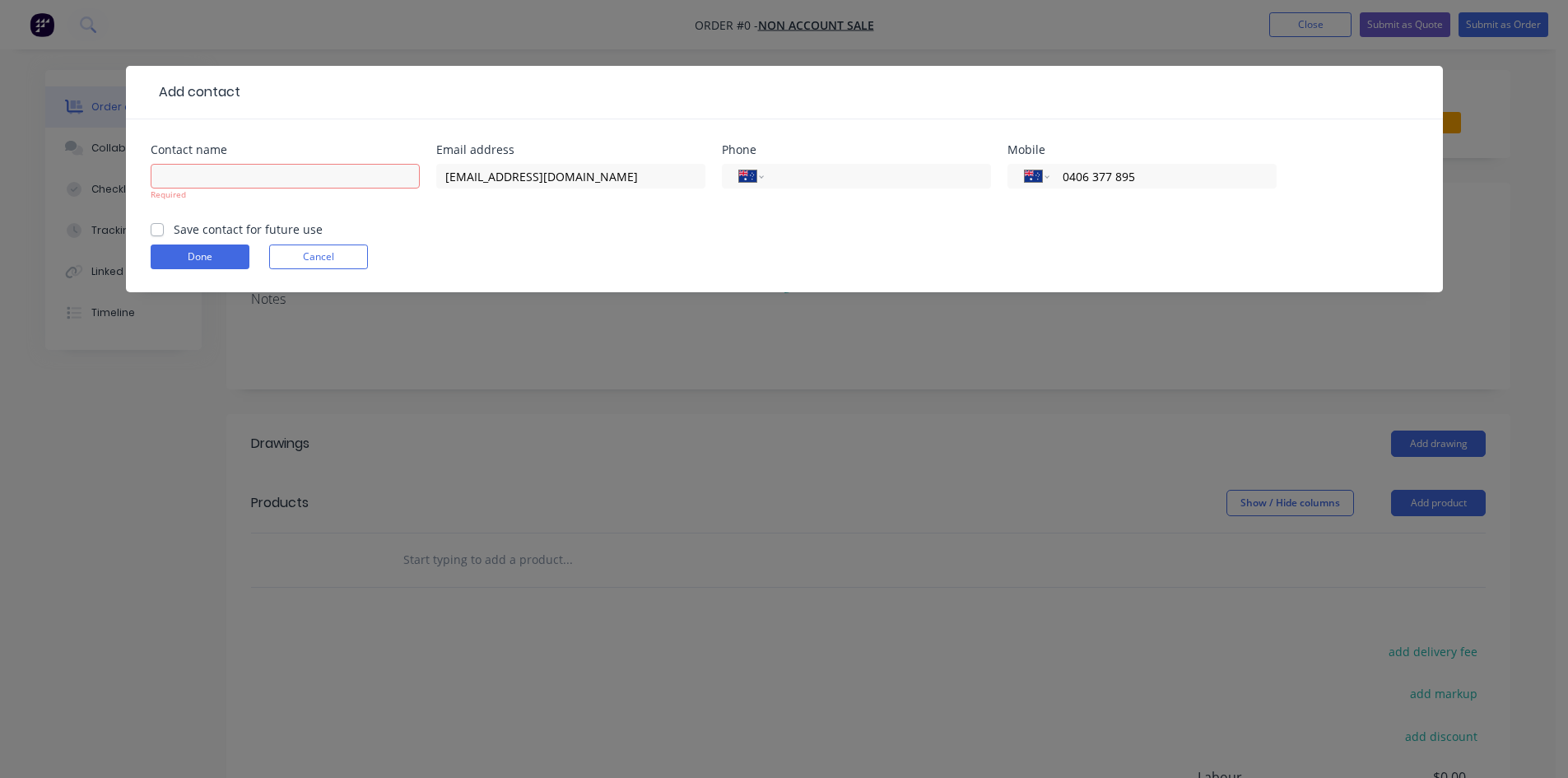
type input "0406 377 895"
click at [879, 248] on div "Done Cancel" at bounding box center [784, 256] width 1268 height 25
drag, startPoint x: 198, startPoint y: 180, endPoint x: 233, endPoint y: 165, distance: 38.1
click at [198, 180] on input "text" at bounding box center [285, 176] width 269 height 25
type input "[PERSON_NAME]"
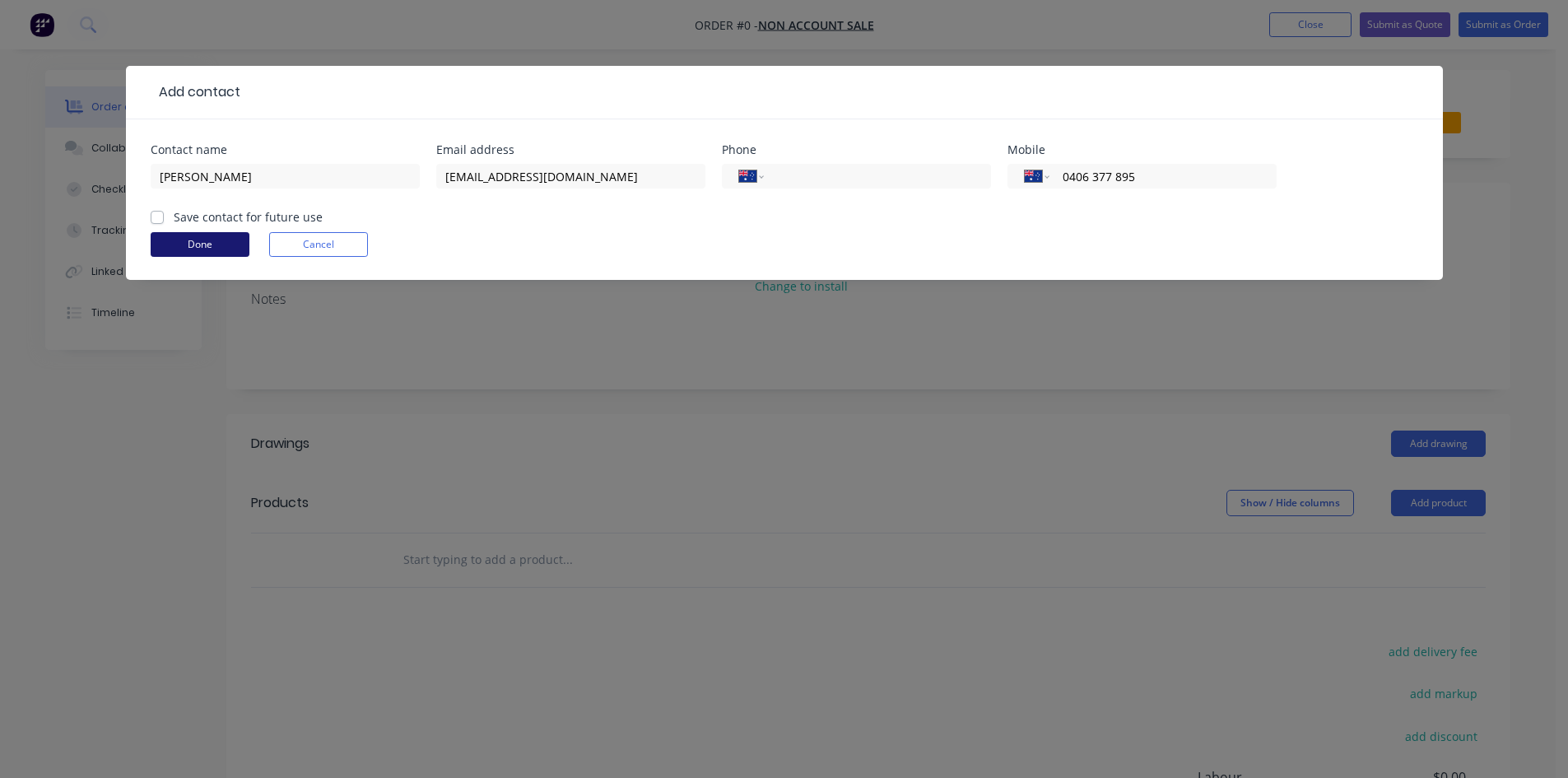
click at [202, 259] on form "Contact name Ravi Email address [EMAIL_ADDRESS][DOMAIN_NAME] Phone Internationa…" at bounding box center [784, 212] width 1268 height 135
click at [213, 240] on button "Done" at bounding box center [200, 244] width 99 height 25
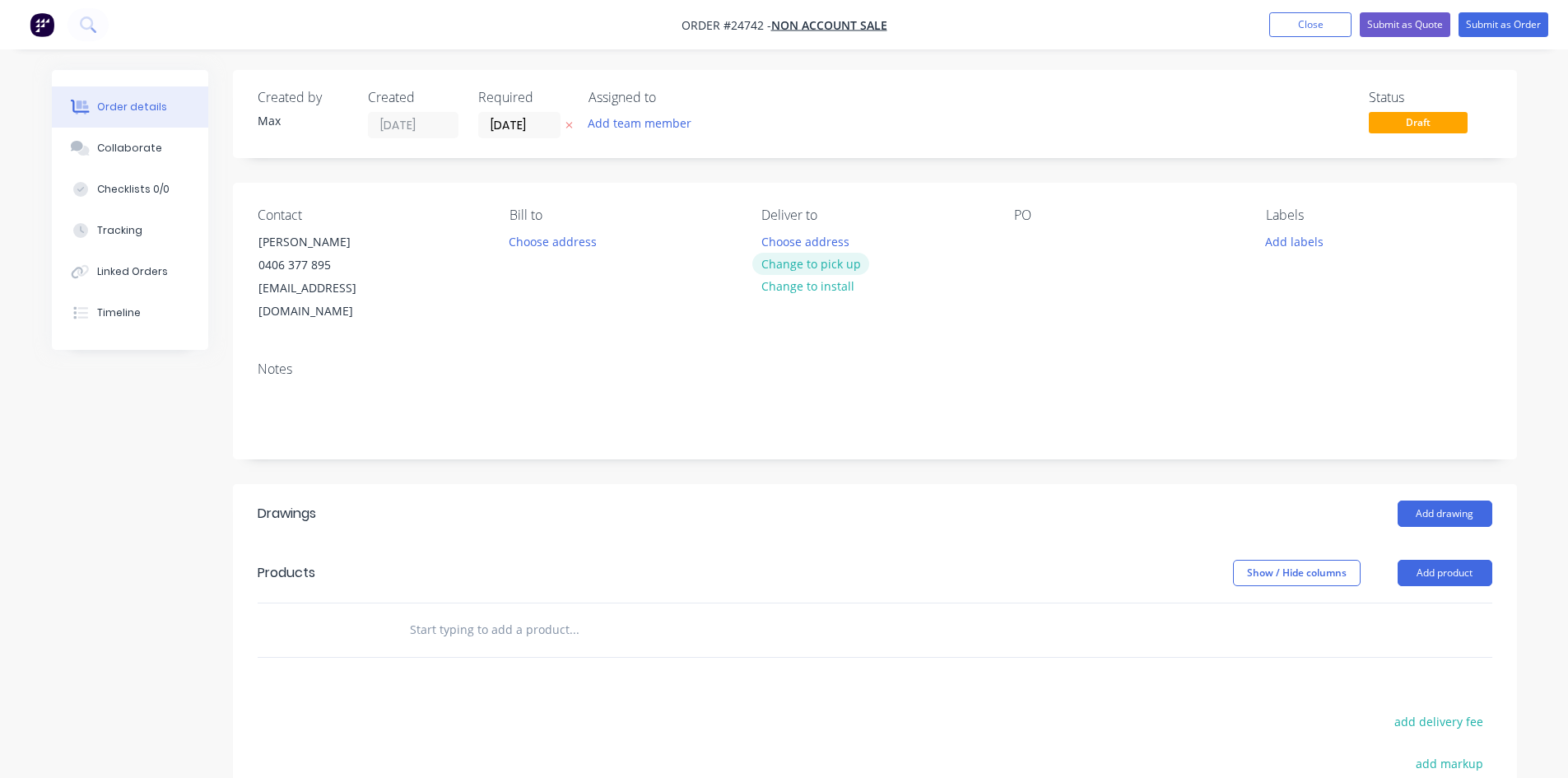
click at [853, 261] on button "Change to pick up" at bounding box center [810, 264] width 117 height 23
click at [1032, 241] on div at bounding box center [1027, 241] width 26 height 24
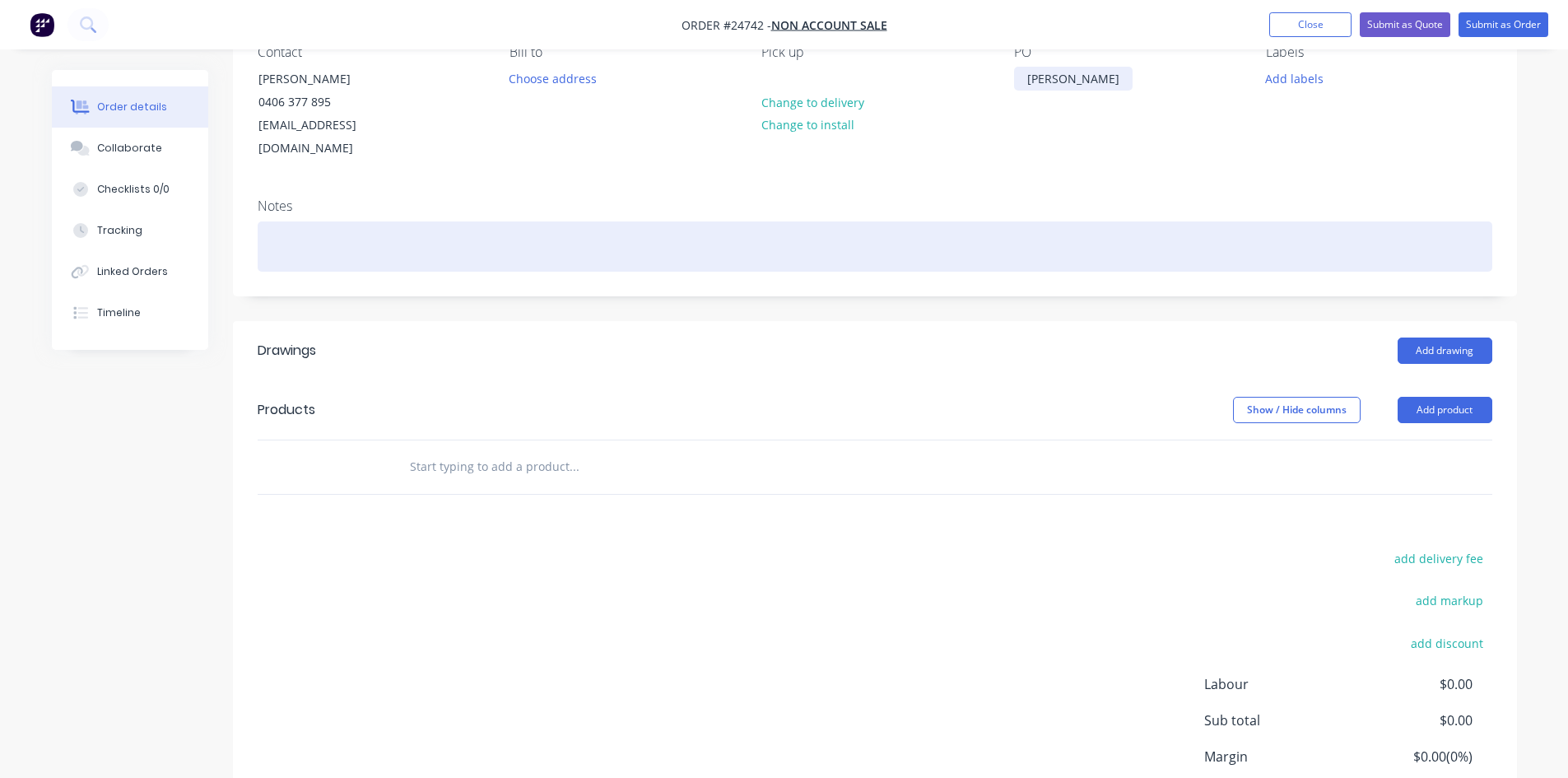
scroll to position [165, 0]
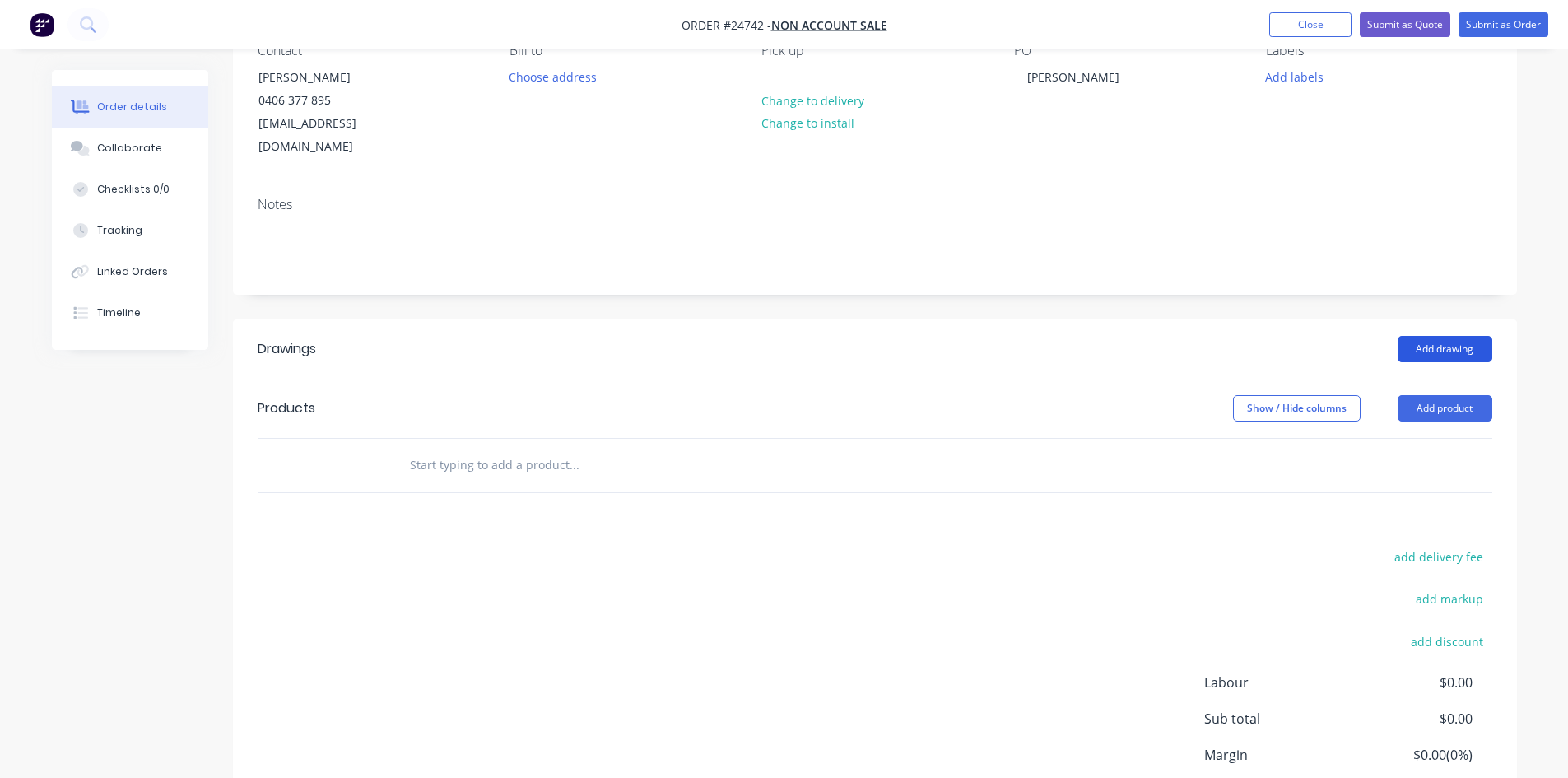
click at [1442, 336] on button "Add drawing" at bounding box center [1444, 348] width 95 height 26
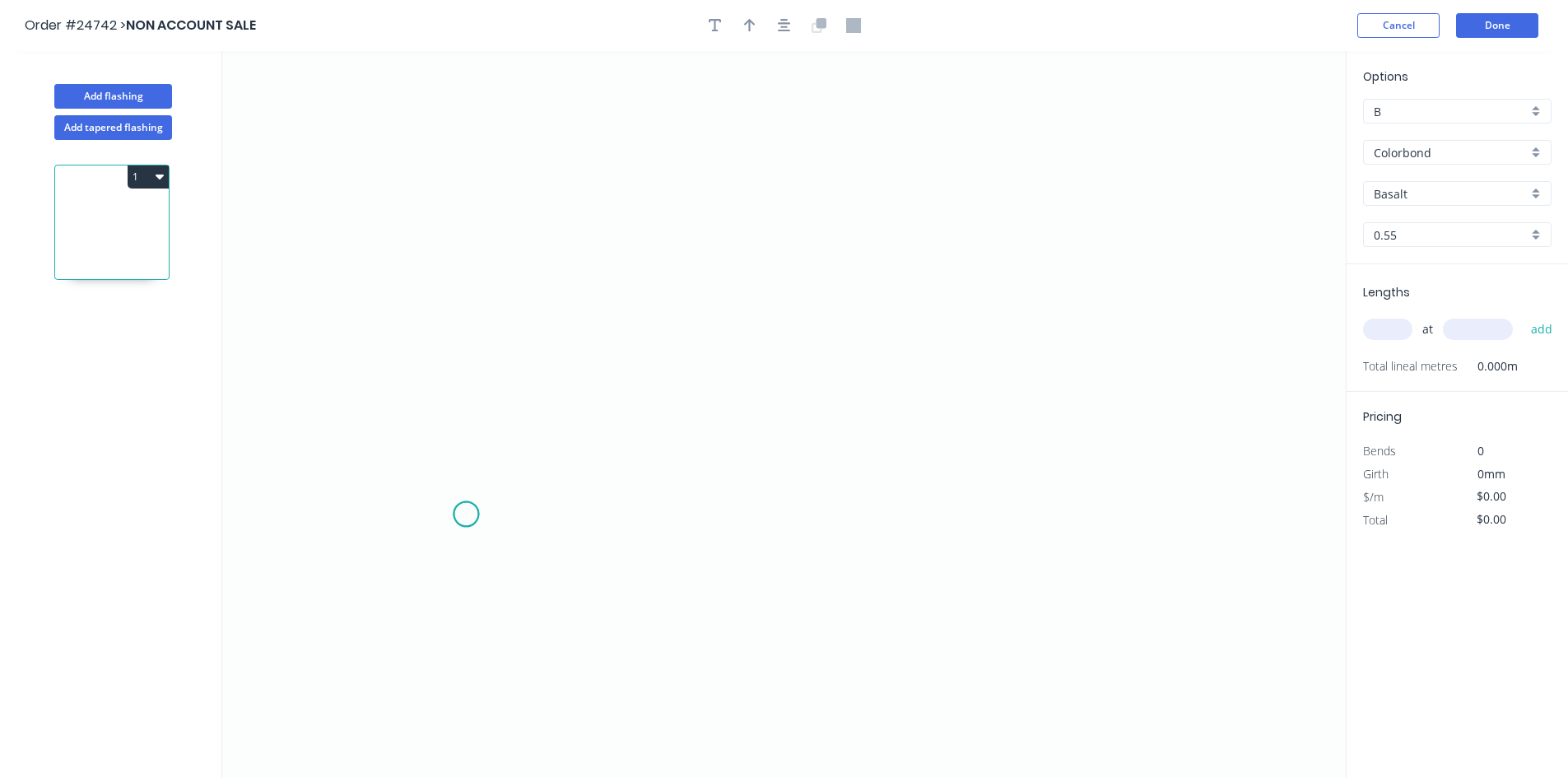
click at [466, 515] on icon "0" at bounding box center [784, 414] width 1124 height 727
click at [471, 312] on icon "0" at bounding box center [784, 414] width 1124 height 727
click at [1130, 292] on icon "0 ?" at bounding box center [784, 414] width 1124 height 727
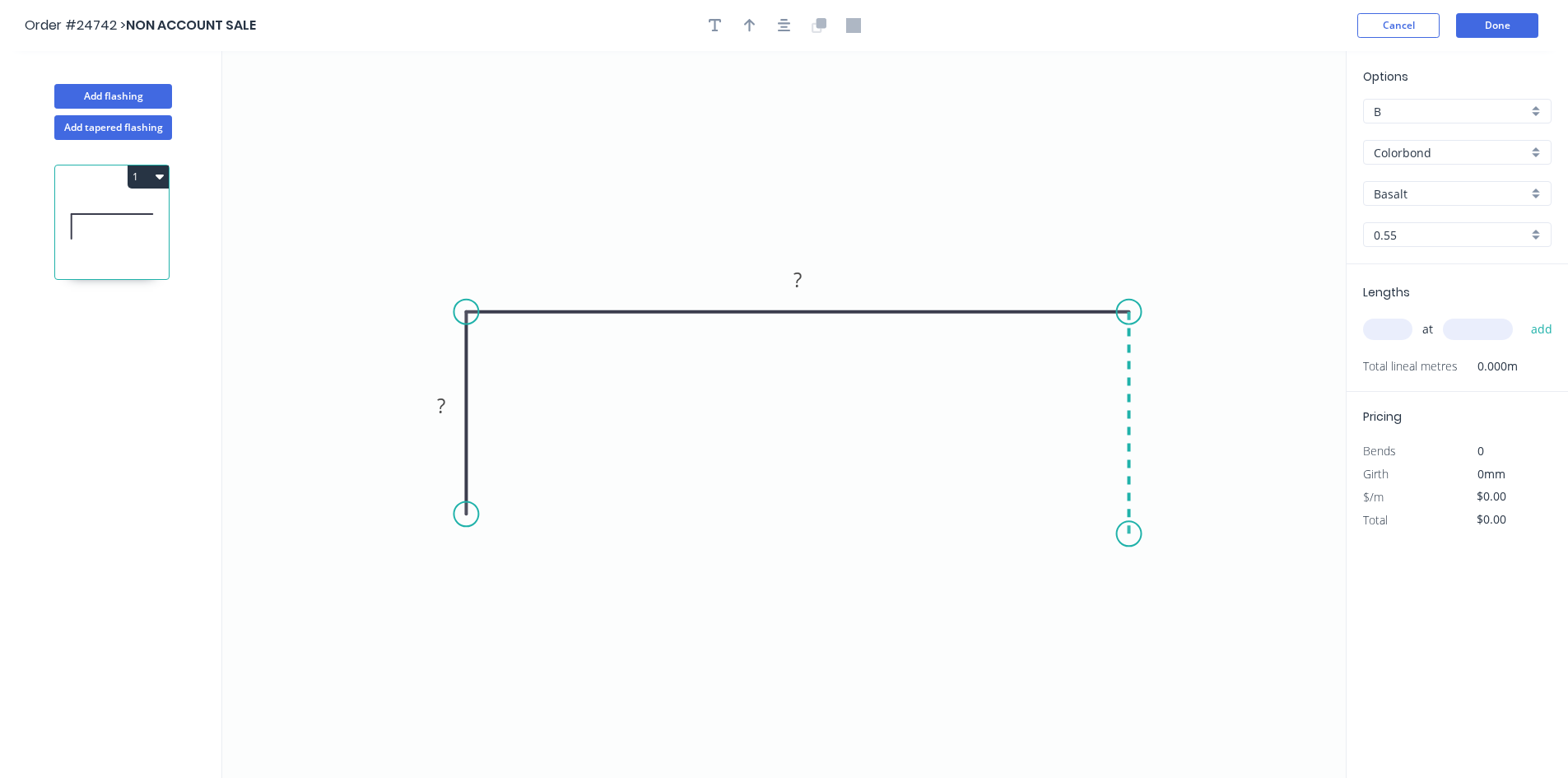
click at [1133, 535] on icon "0 ? ?" at bounding box center [784, 414] width 1124 height 727
click at [435, 409] on rect at bounding box center [441, 407] width 33 height 24
click at [449, 403] on rect at bounding box center [441, 407] width 33 height 24
click at [812, 277] on rect at bounding box center [798, 281] width 33 height 24
click at [1164, 418] on rect at bounding box center [1154, 417] width 33 height 24
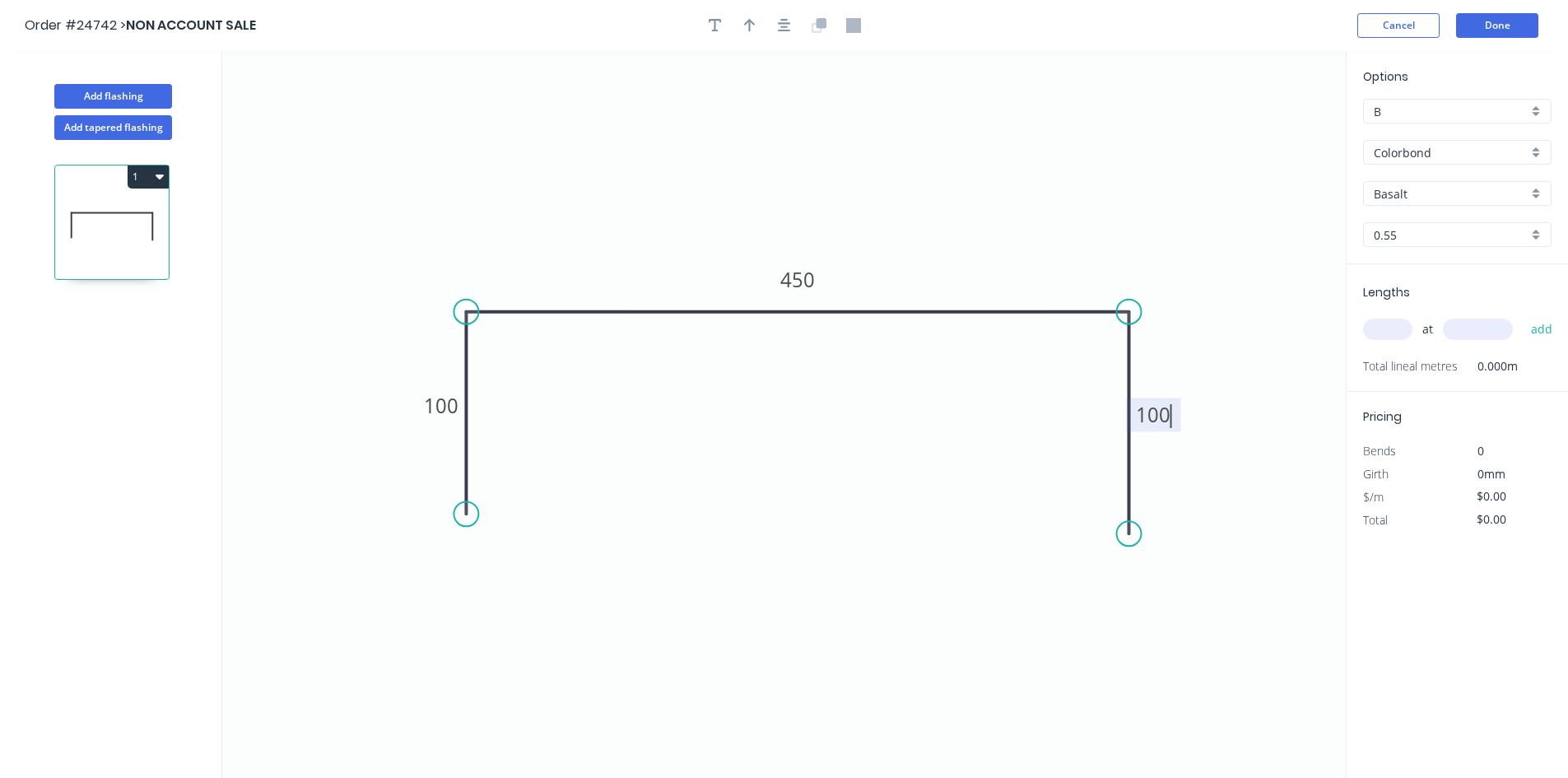
click at [1184, 218] on icon "0 100 450 100" at bounding box center [784, 414] width 1124 height 727
type input "$41.21"
click at [1184, 218] on icon "0 100 450 100" at bounding box center [784, 414] width 1124 height 727
click at [1401, 329] on input "text" at bounding box center [1388, 330] width 49 height 22
type input "1"
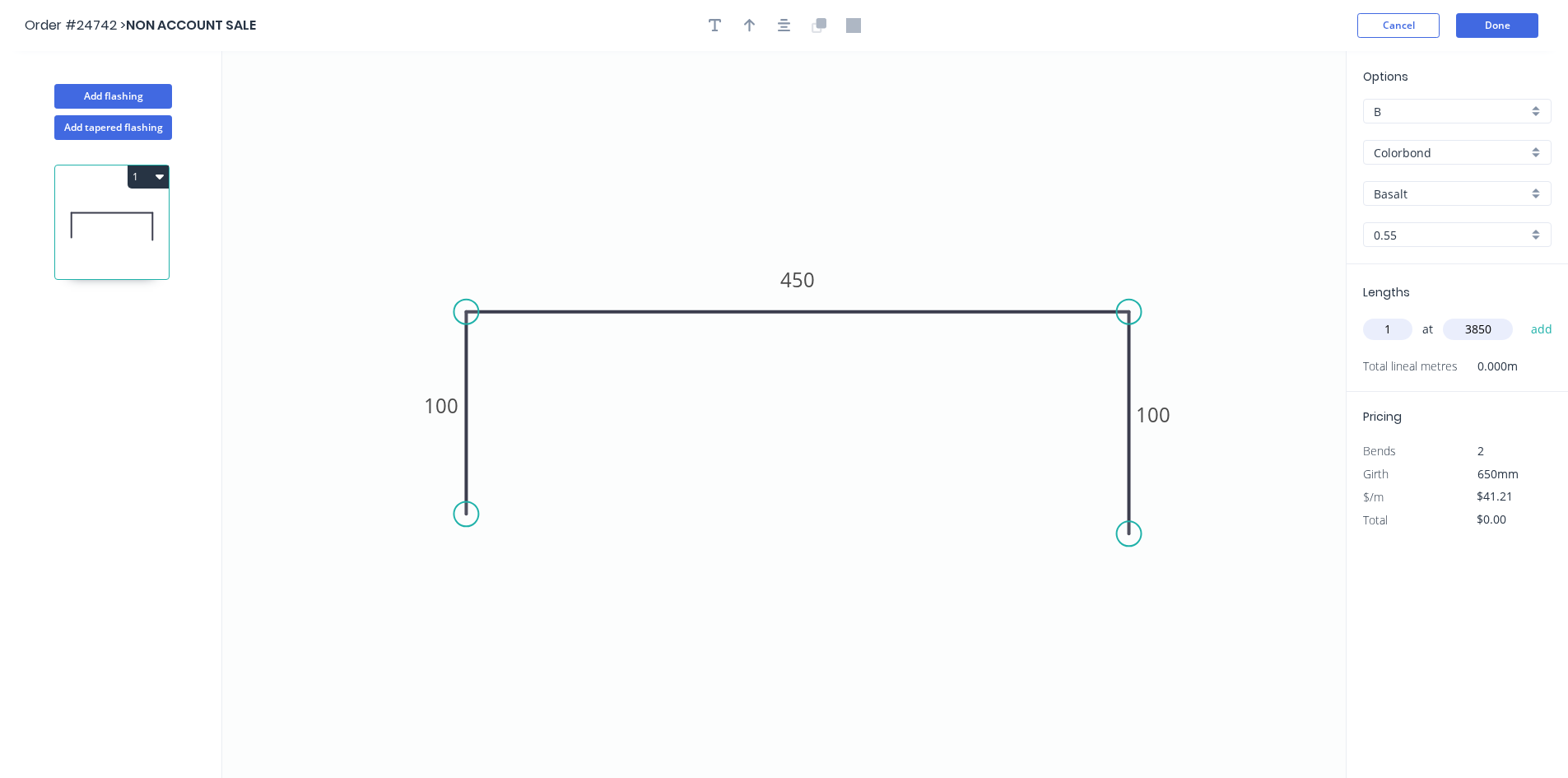
type input "3850"
click at [1523, 315] on button "add" at bounding box center [1542, 329] width 38 height 28
type input "$158.66"
click at [1391, 30] on button "Cancel" at bounding box center [1398, 25] width 82 height 25
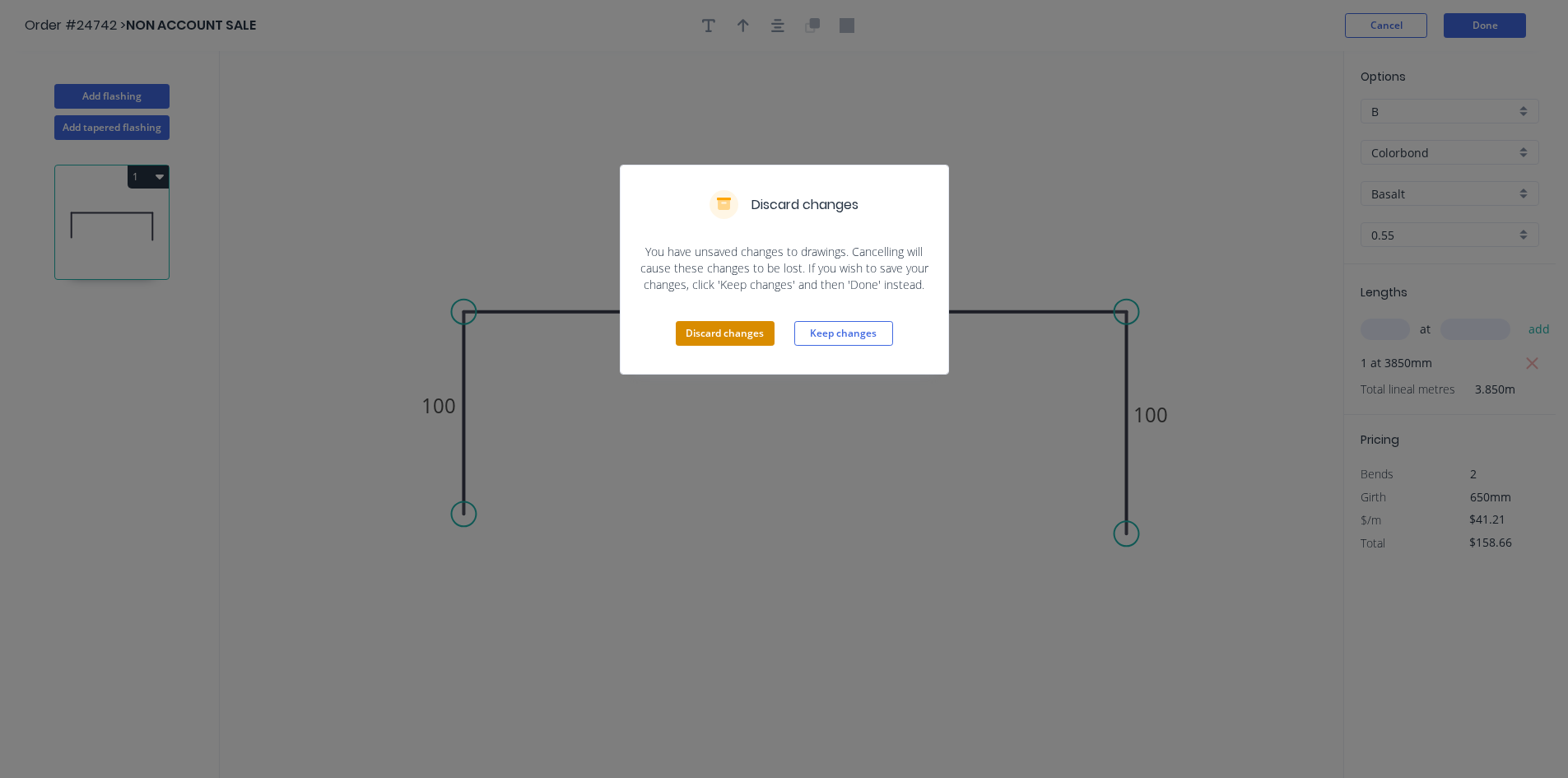
click at [710, 334] on button "Discard changes" at bounding box center [725, 333] width 99 height 25
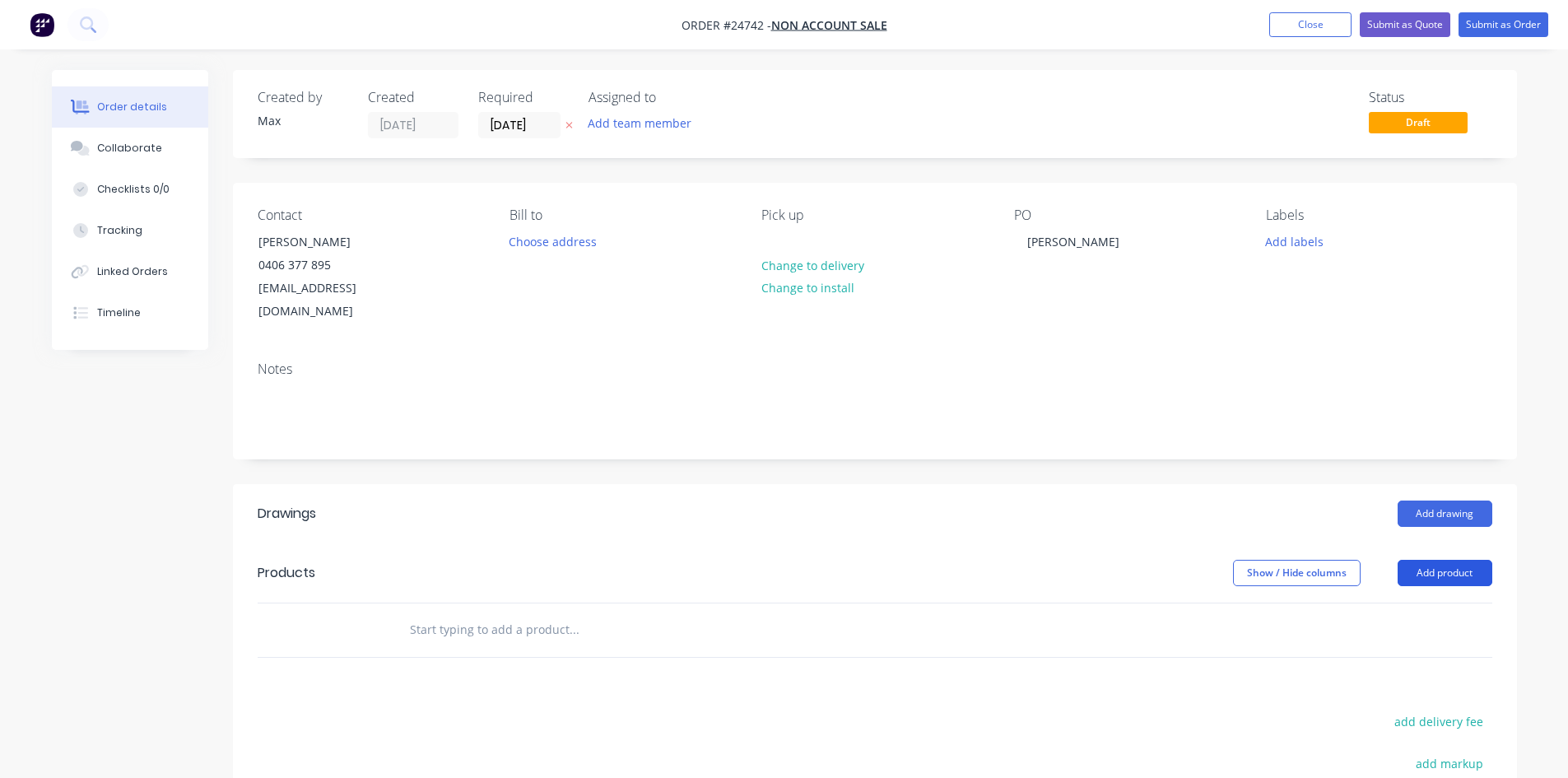
click at [1421, 560] on button "Add product" at bounding box center [1444, 573] width 95 height 26
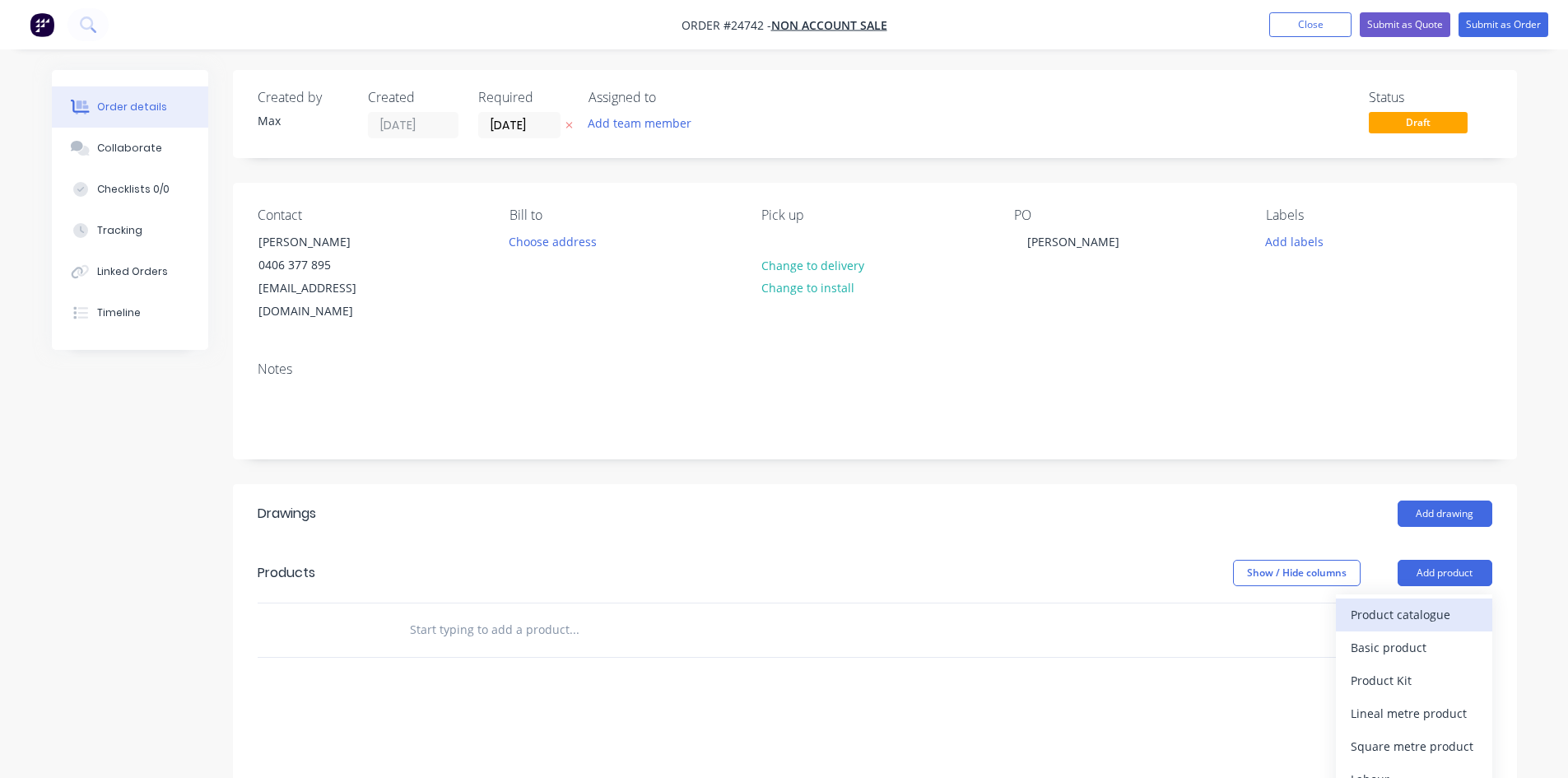
click at [1421, 602] on div "Product catalogue" at bounding box center [1413, 614] width 126 height 24
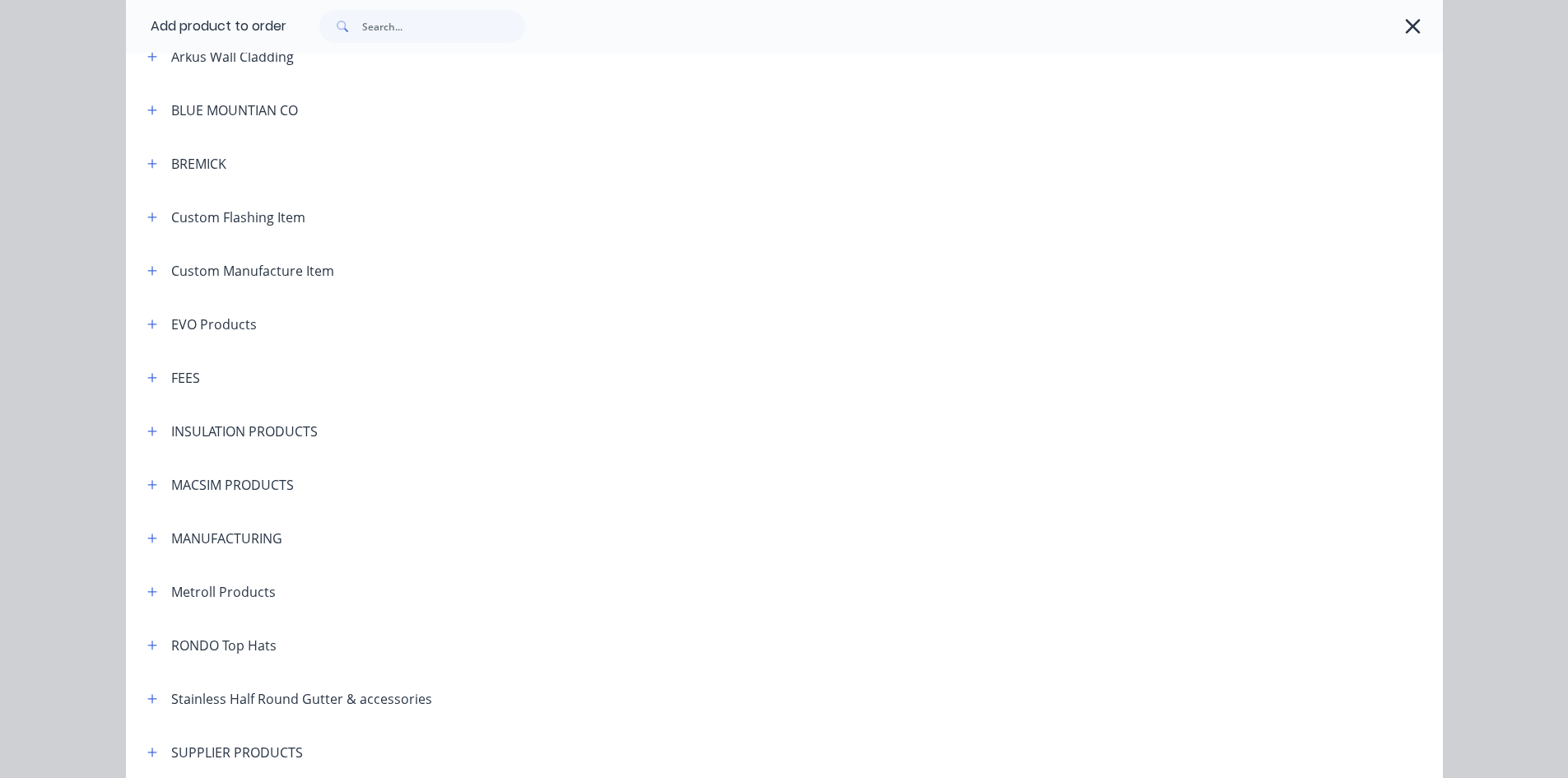
scroll to position [741, 0]
click at [148, 217] on icon "button" at bounding box center [152, 216] width 10 height 12
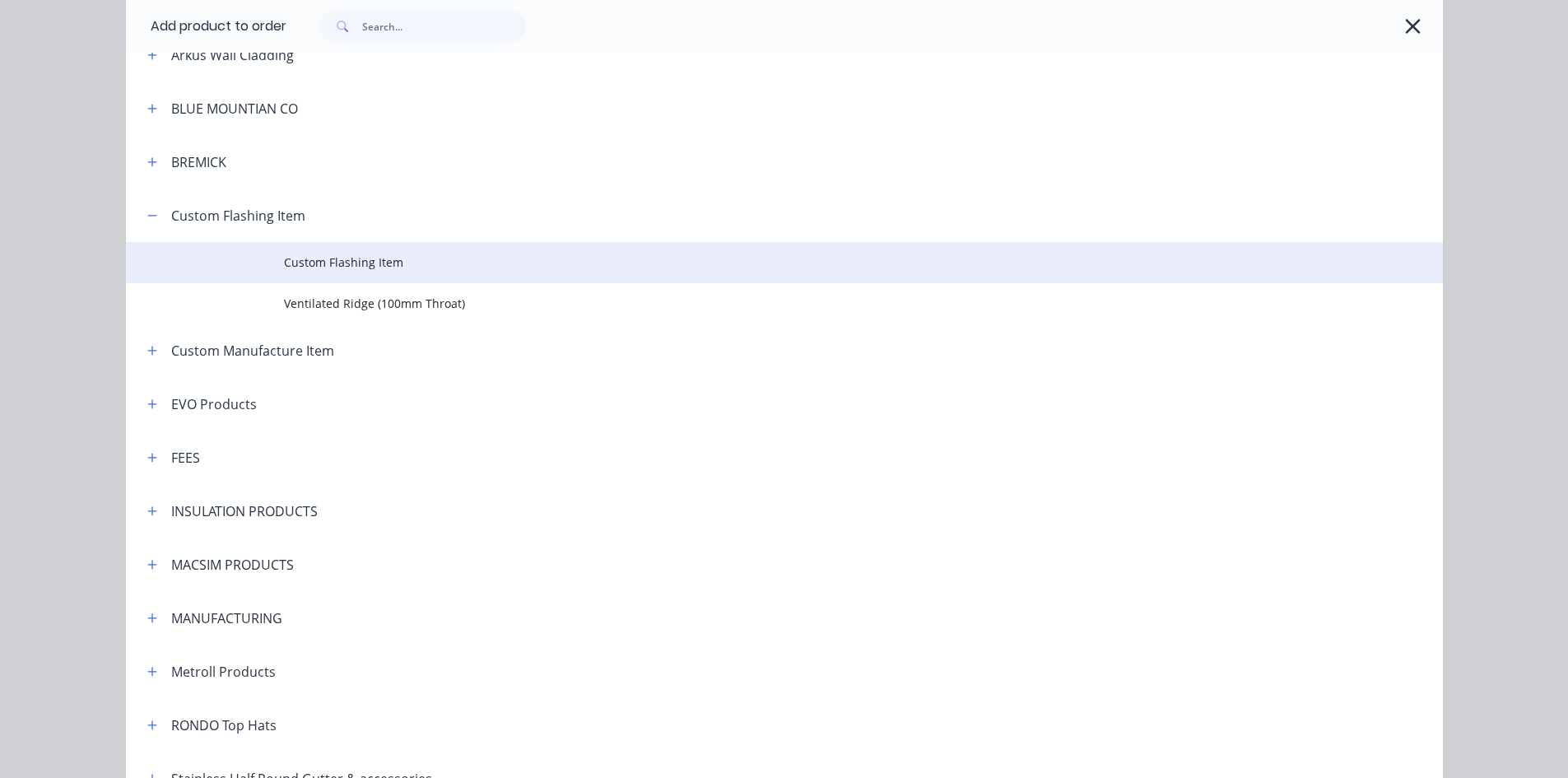
click at [371, 260] on span "Custom Flashing Item" at bounding box center [747, 263] width 927 height 18
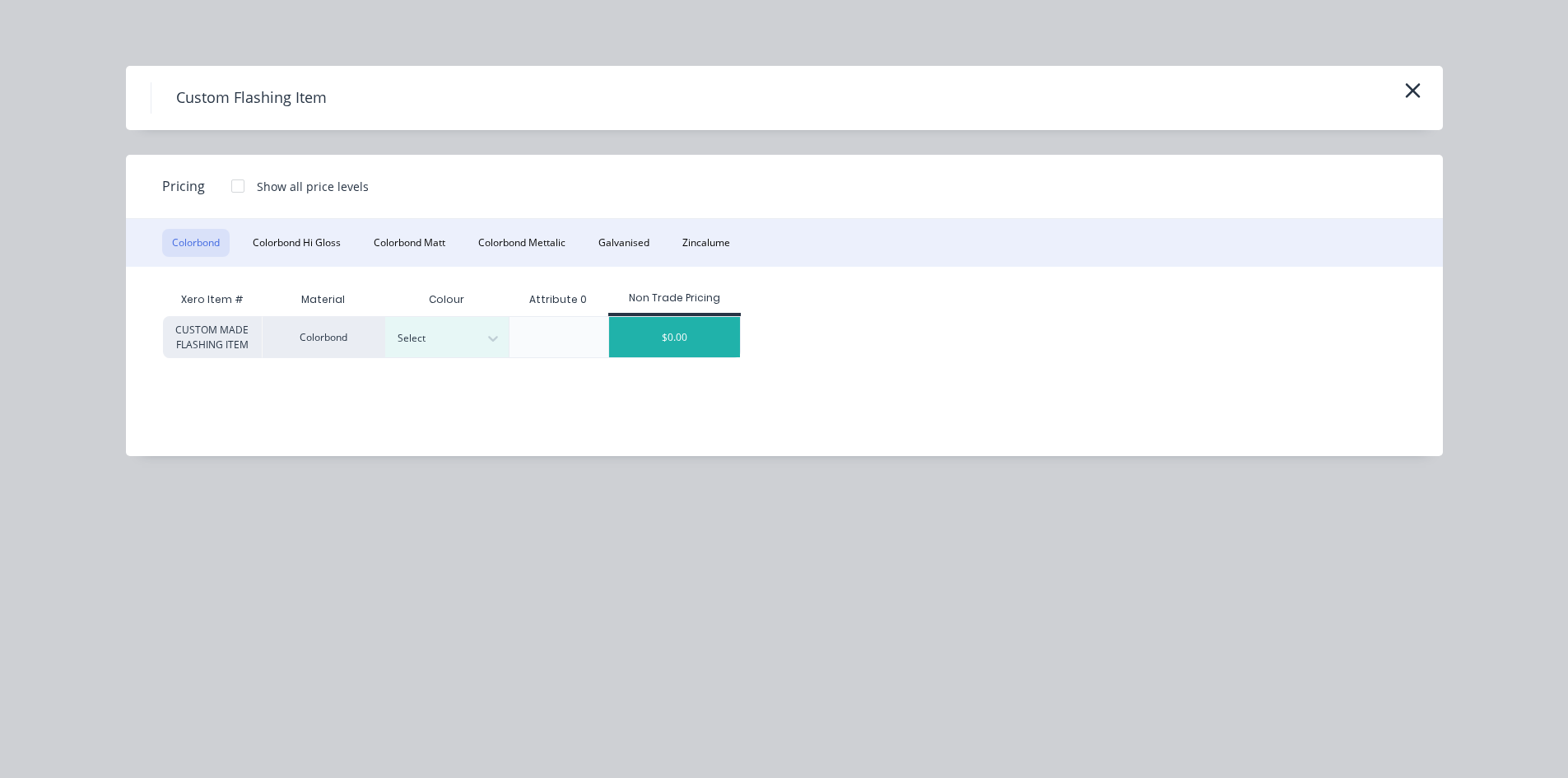
click at [690, 340] on div "$0.00" at bounding box center [674, 337] width 130 height 40
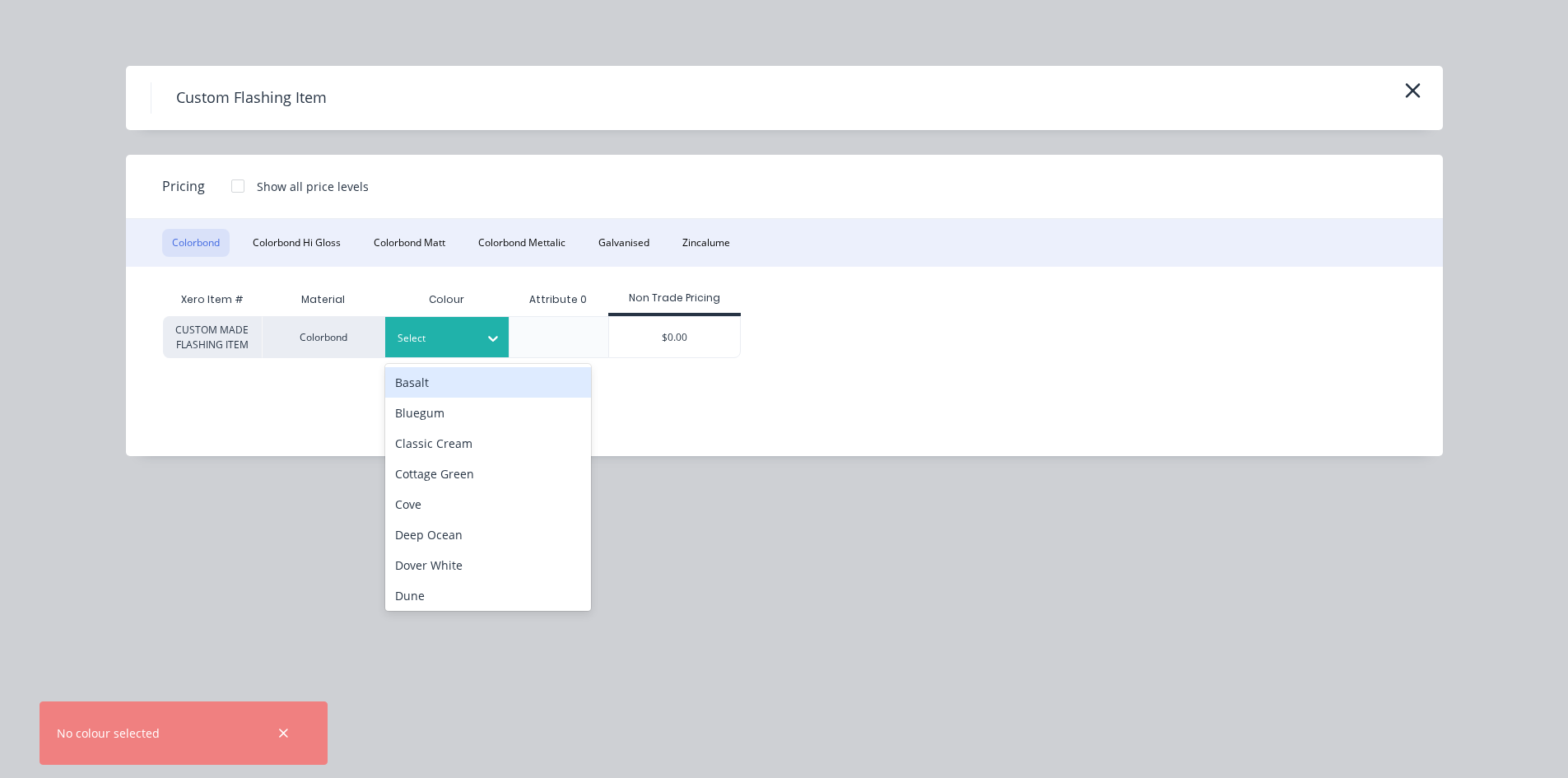
click at [445, 331] on div at bounding box center [434, 338] width 75 height 18
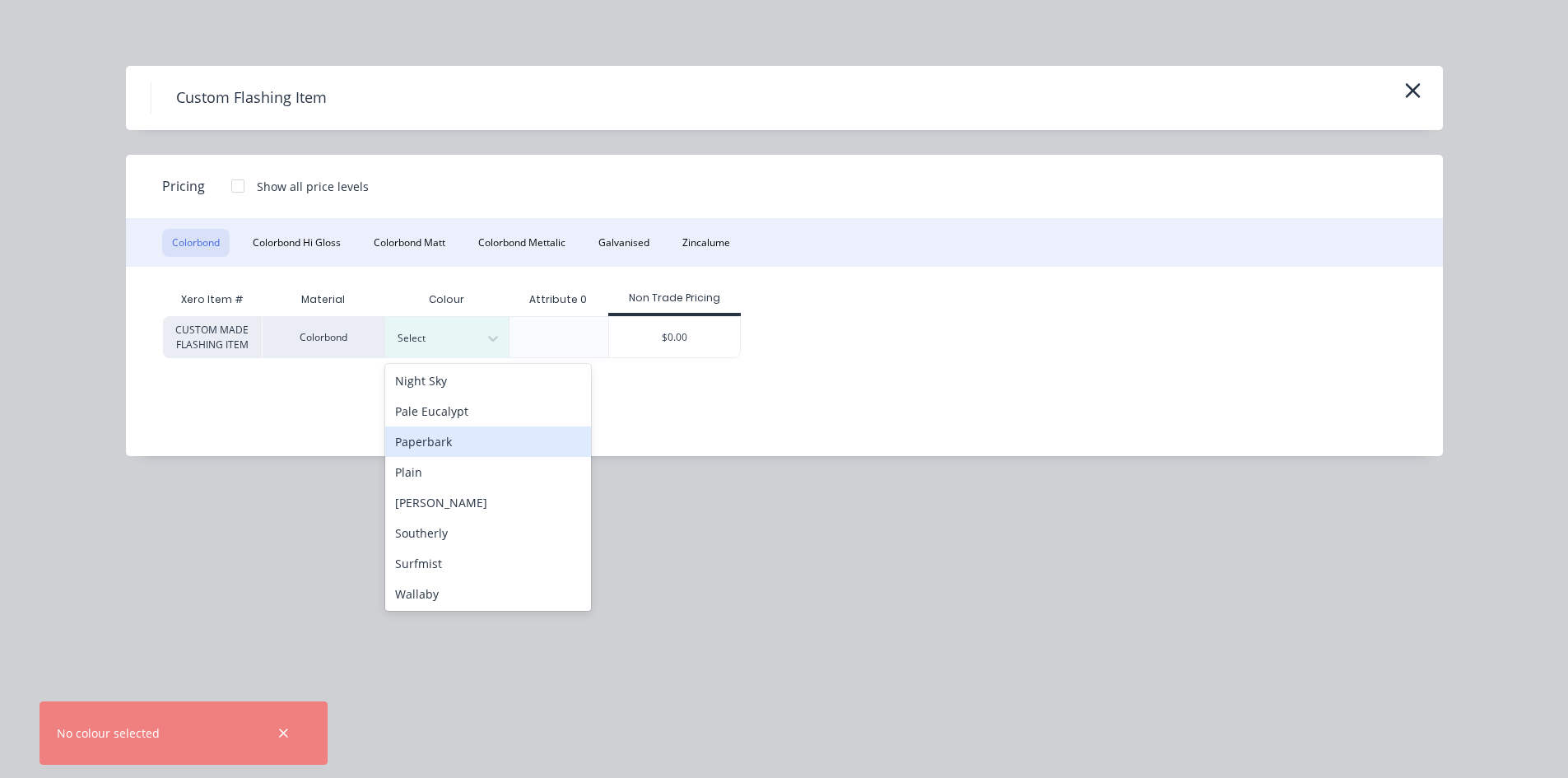
scroll to position [521, 0]
click at [438, 408] on div "Plain" at bounding box center [488, 409] width 206 height 30
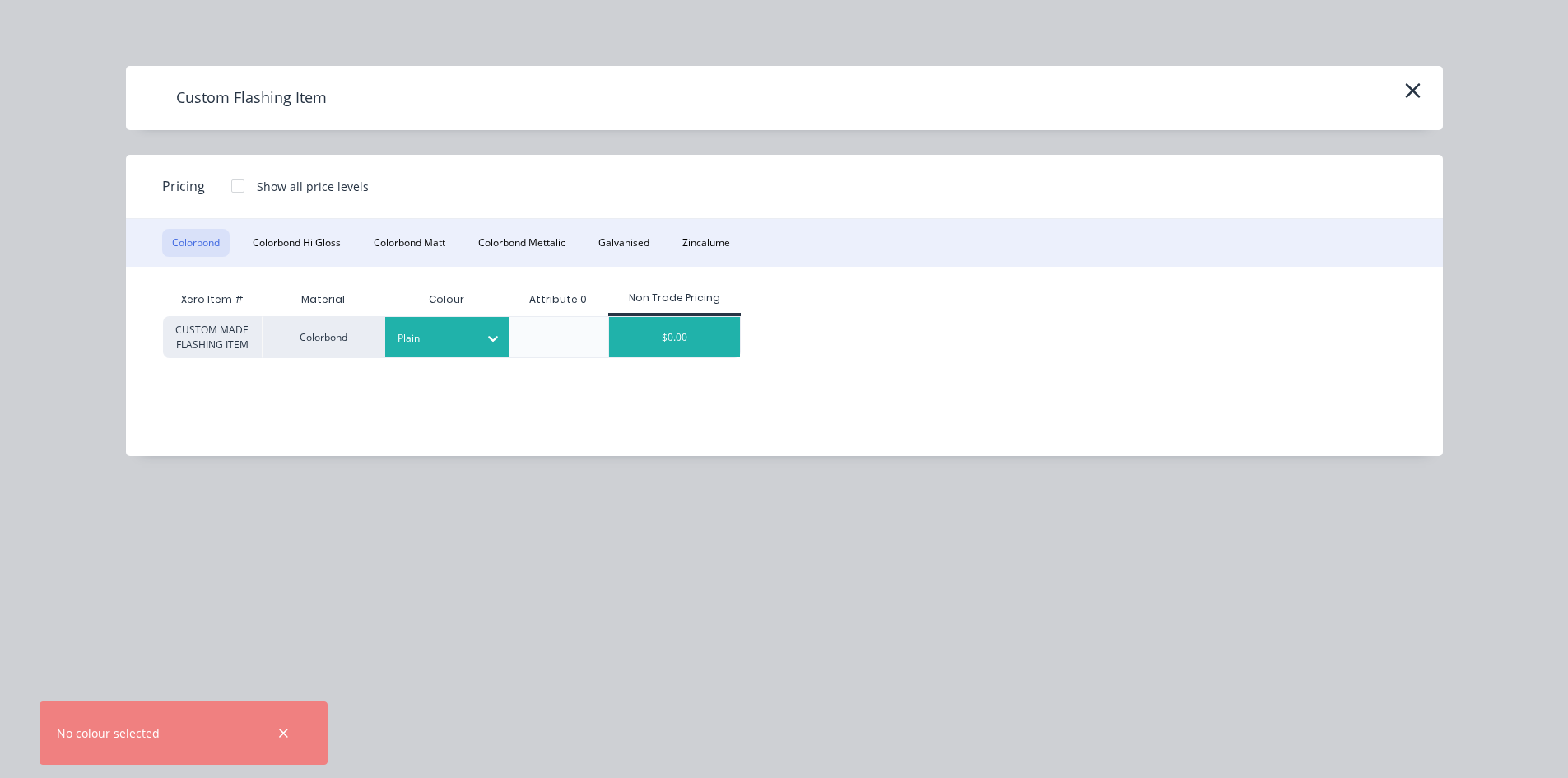
click at [698, 329] on div "$0.00" at bounding box center [674, 337] width 130 height 40
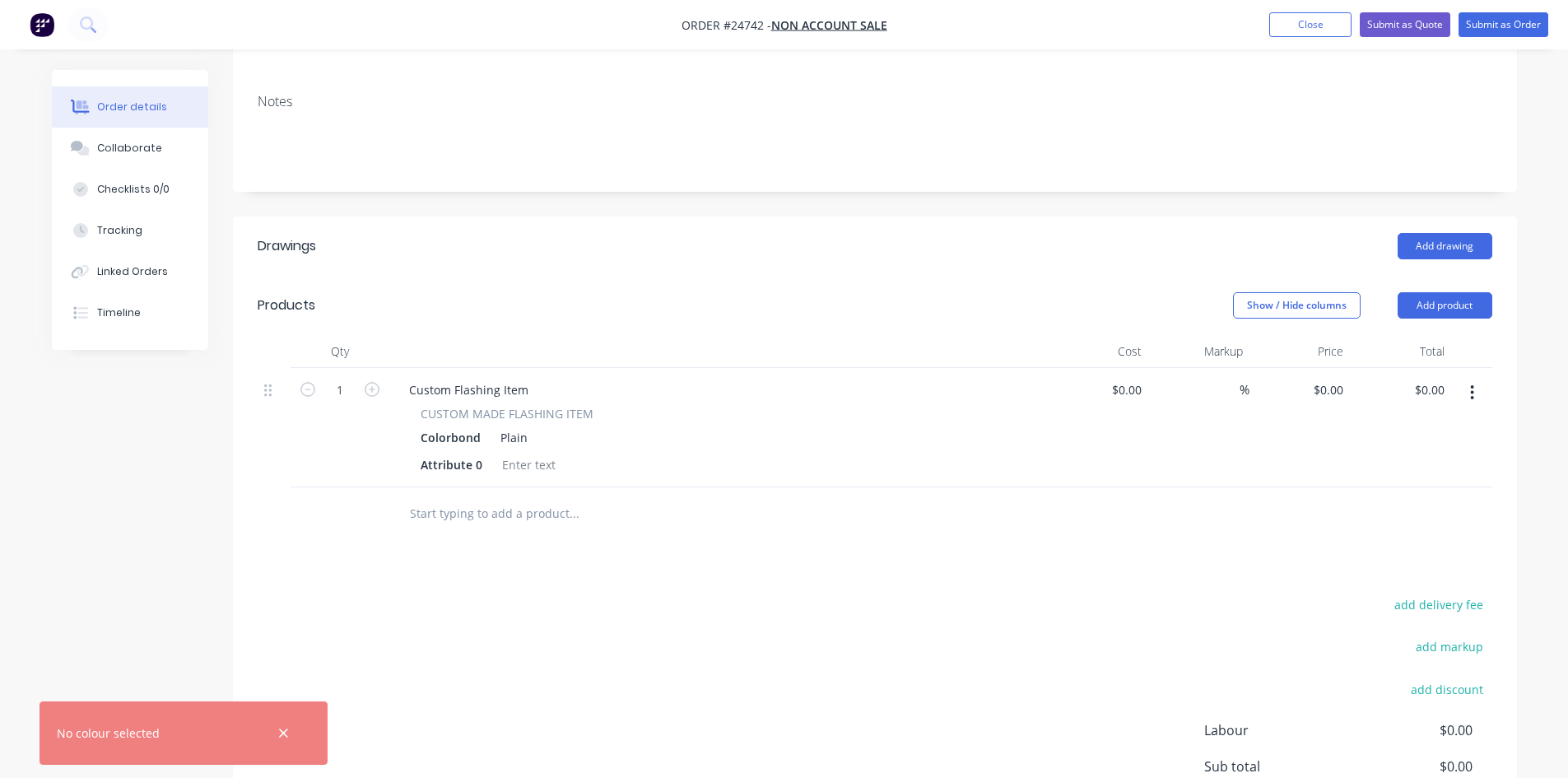
scroll to position [330, 0]
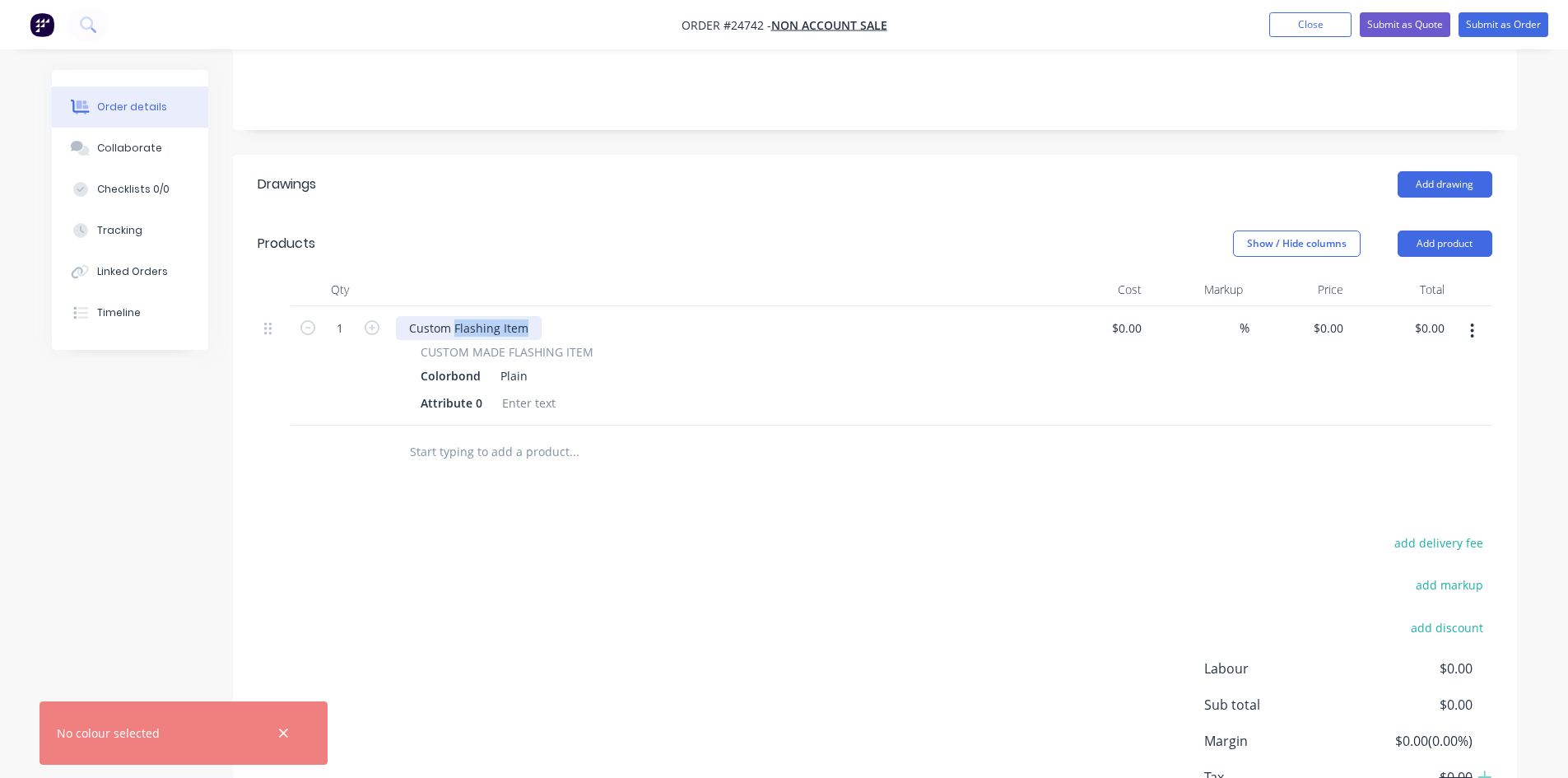
drag, startPoint x: 527, startPoint y: 302, endPoint x: 454, endPoint y: 322, distance: 75.7
click at [454, 322] on div "Custom Flashing Item CUSTOM MADE FLASHING ITEM Colorbond Plain Attribute 0" at bounding box center [719, 366] width 659 height 120
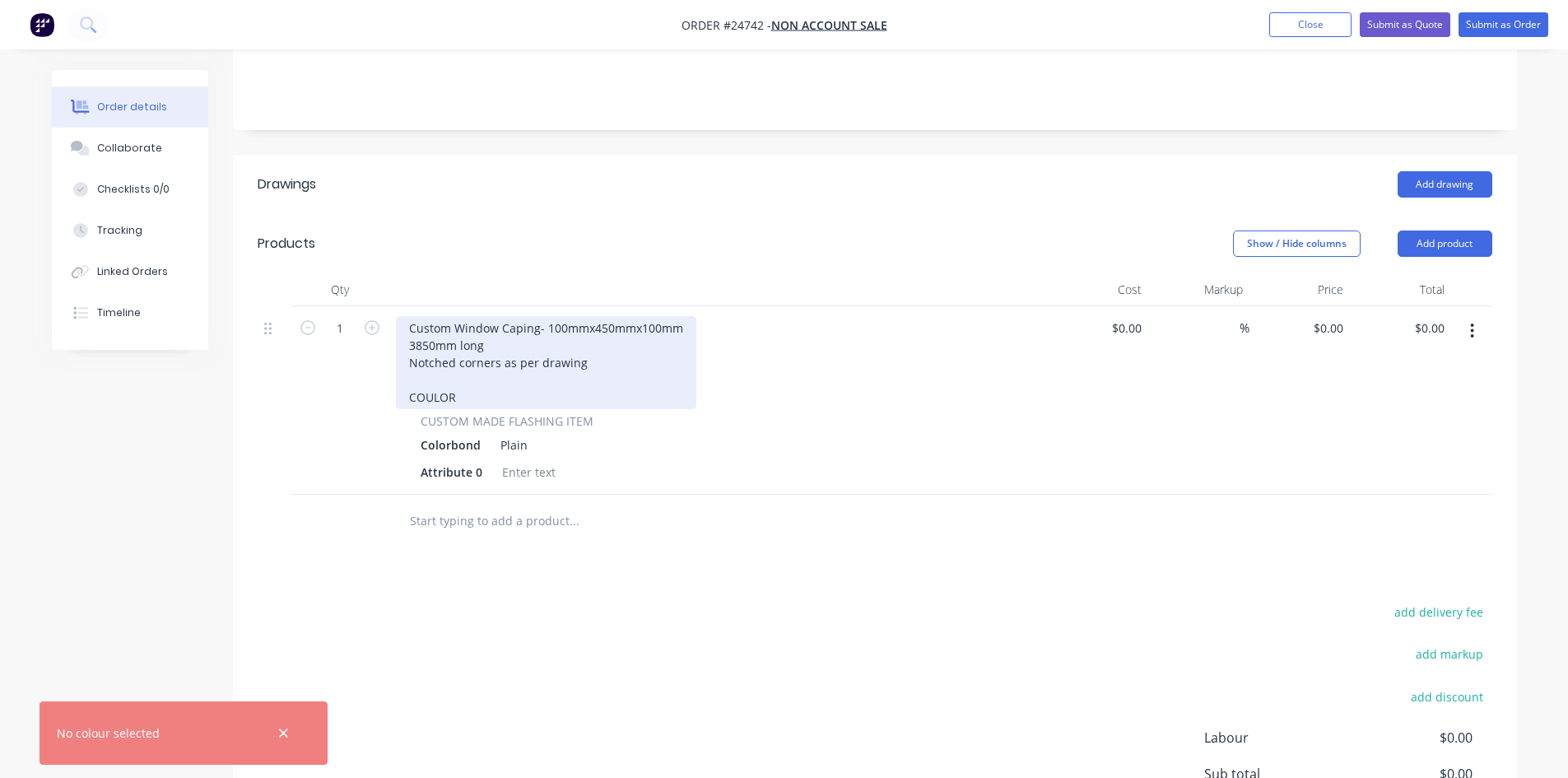
click at [431, 375] on div "Custom Window Caping- 100mmx450mmx100mm 3850mm long Notched corners as per draw…" at bounding box center [546, 362] width 300 height 93
click at [465, 371] on div "Custom Window Caping- 100mmx450mmx100mm 3850mm long Notched corners as per draw…" at bounding box center [546, 362] width 300 height 93
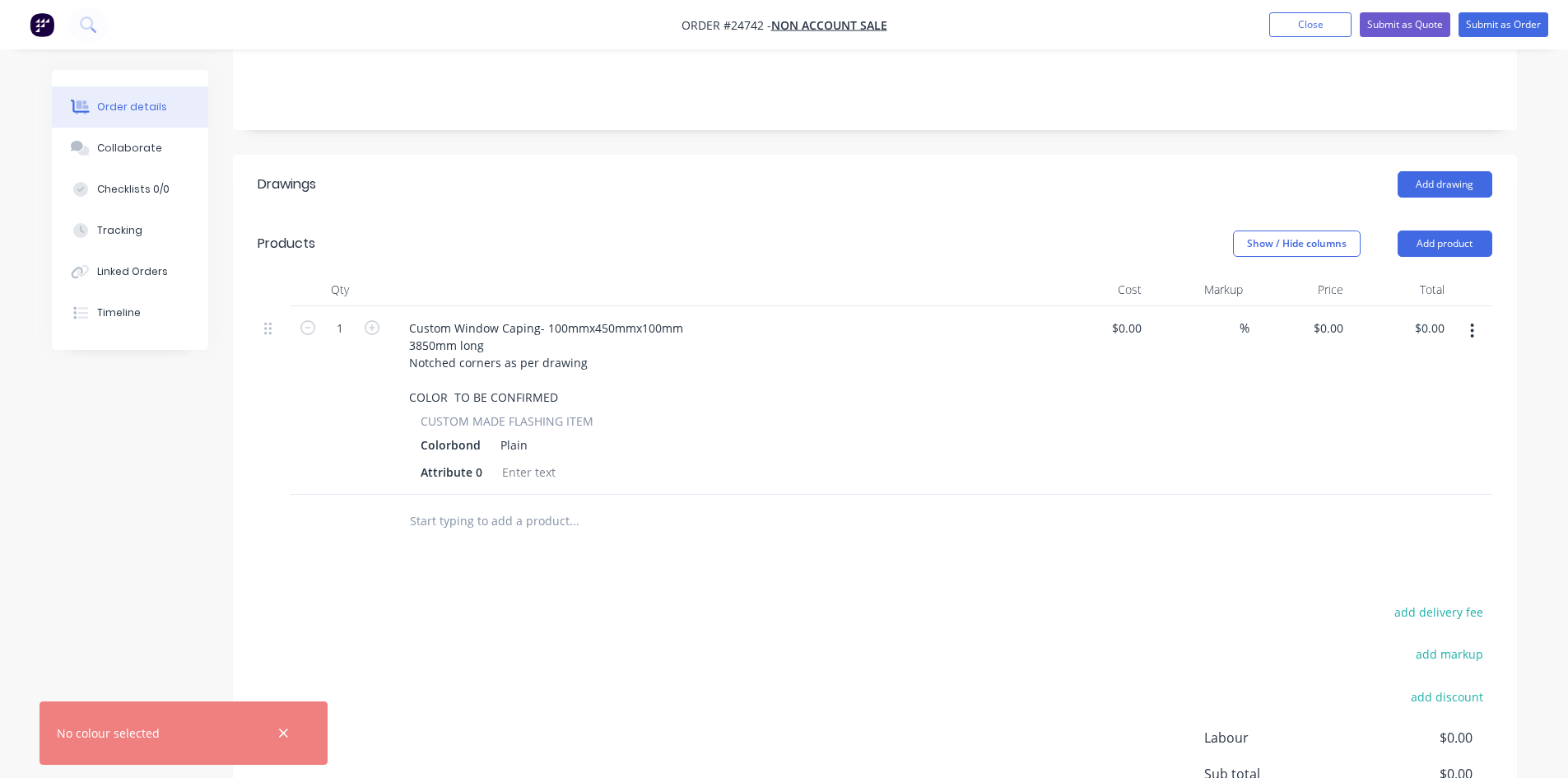
click at [518, 214] on header "Products Show / Hide columns Add product" at bounding box center [875, 243] width 1284 height 59
click at [1341, 316] on input "0" at bounding box center [1340, 328] width 19 height 24
type input "1"
type input "$186.66"
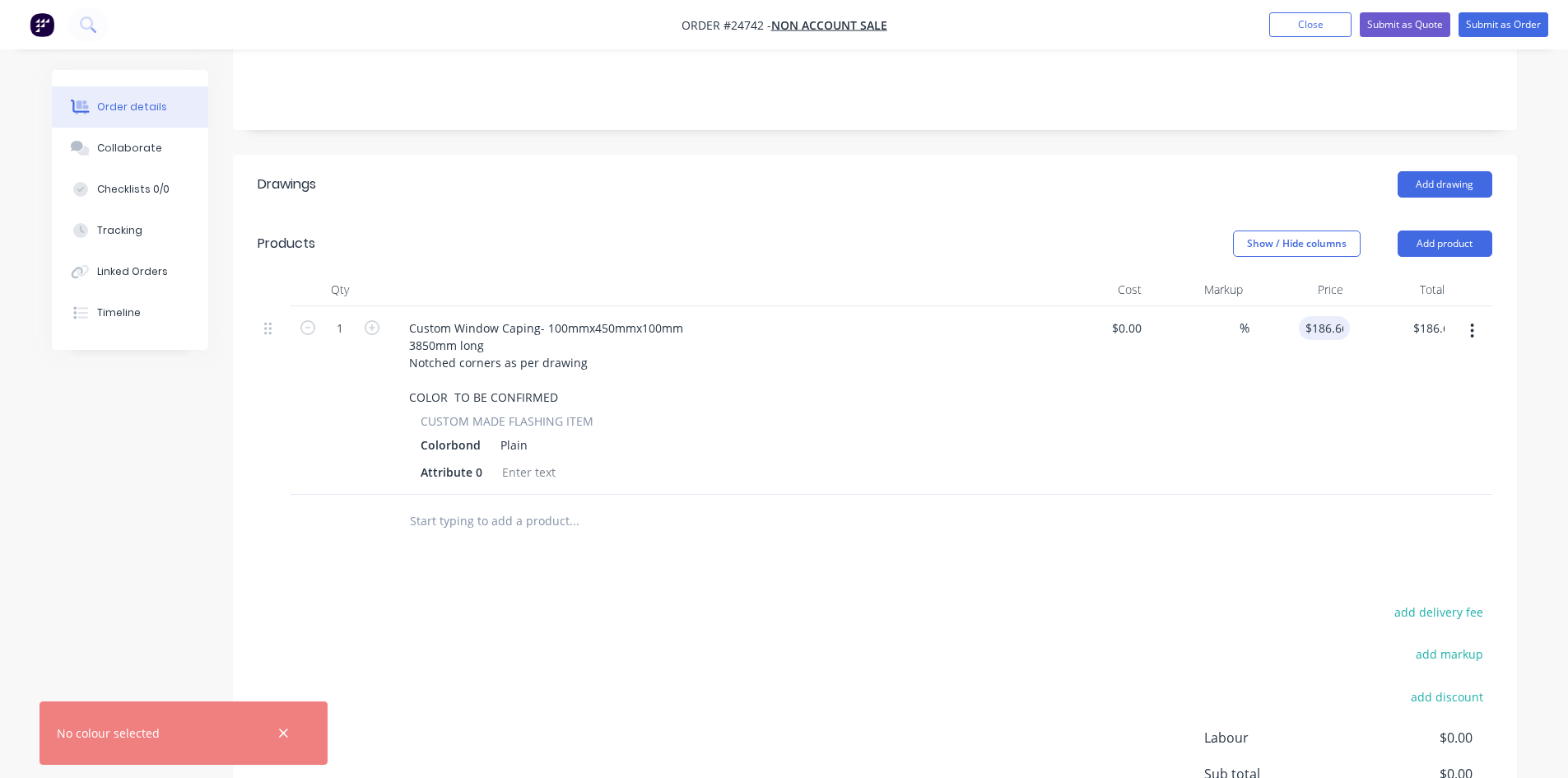
click at [892, 188] on header "Drawings Add drawing" at bounding box center [875, 184] width 1284 height 59
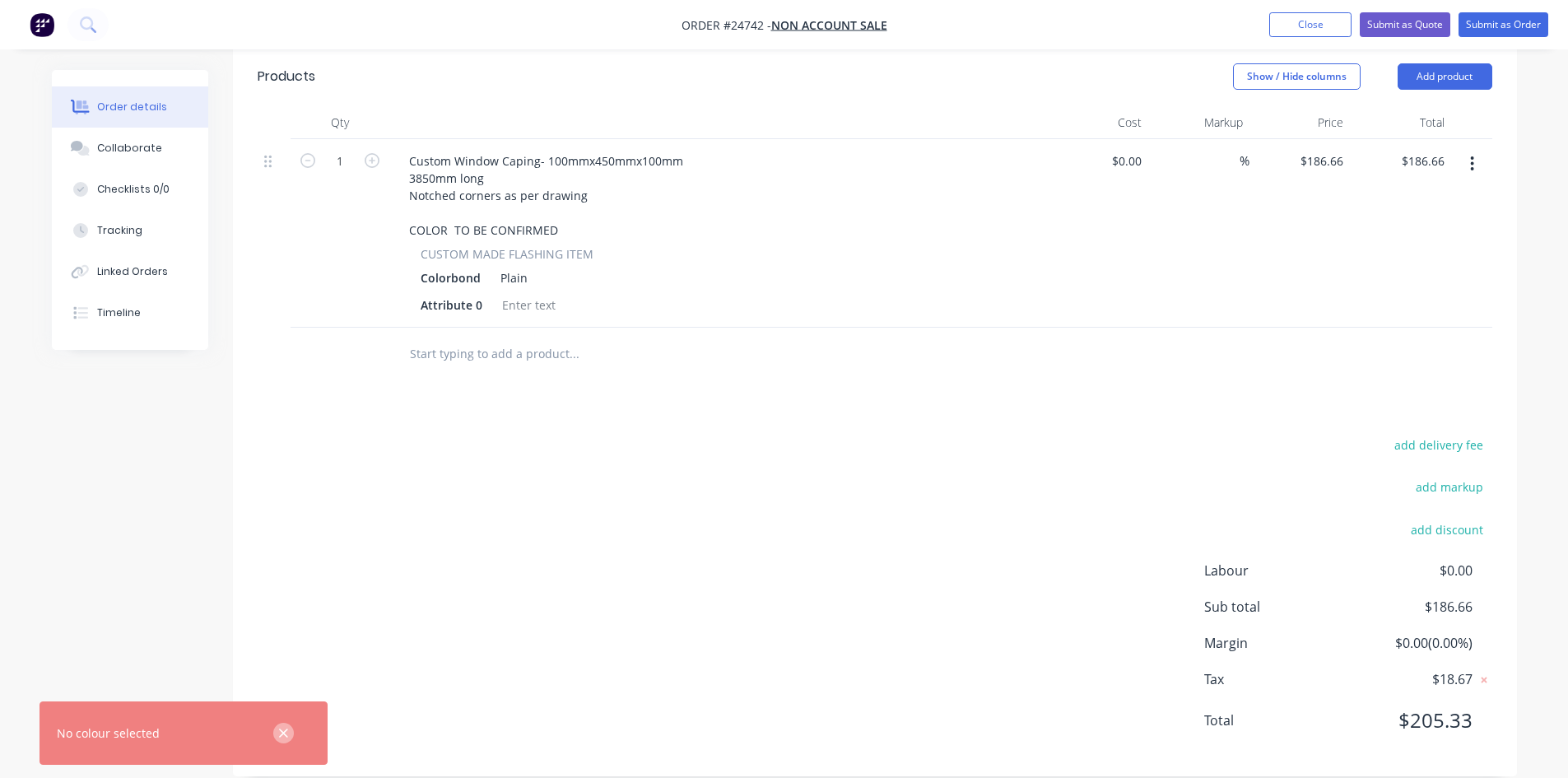
click at [281, 731] on icon "button" at bounding box center [283, 733] width 9 height 9
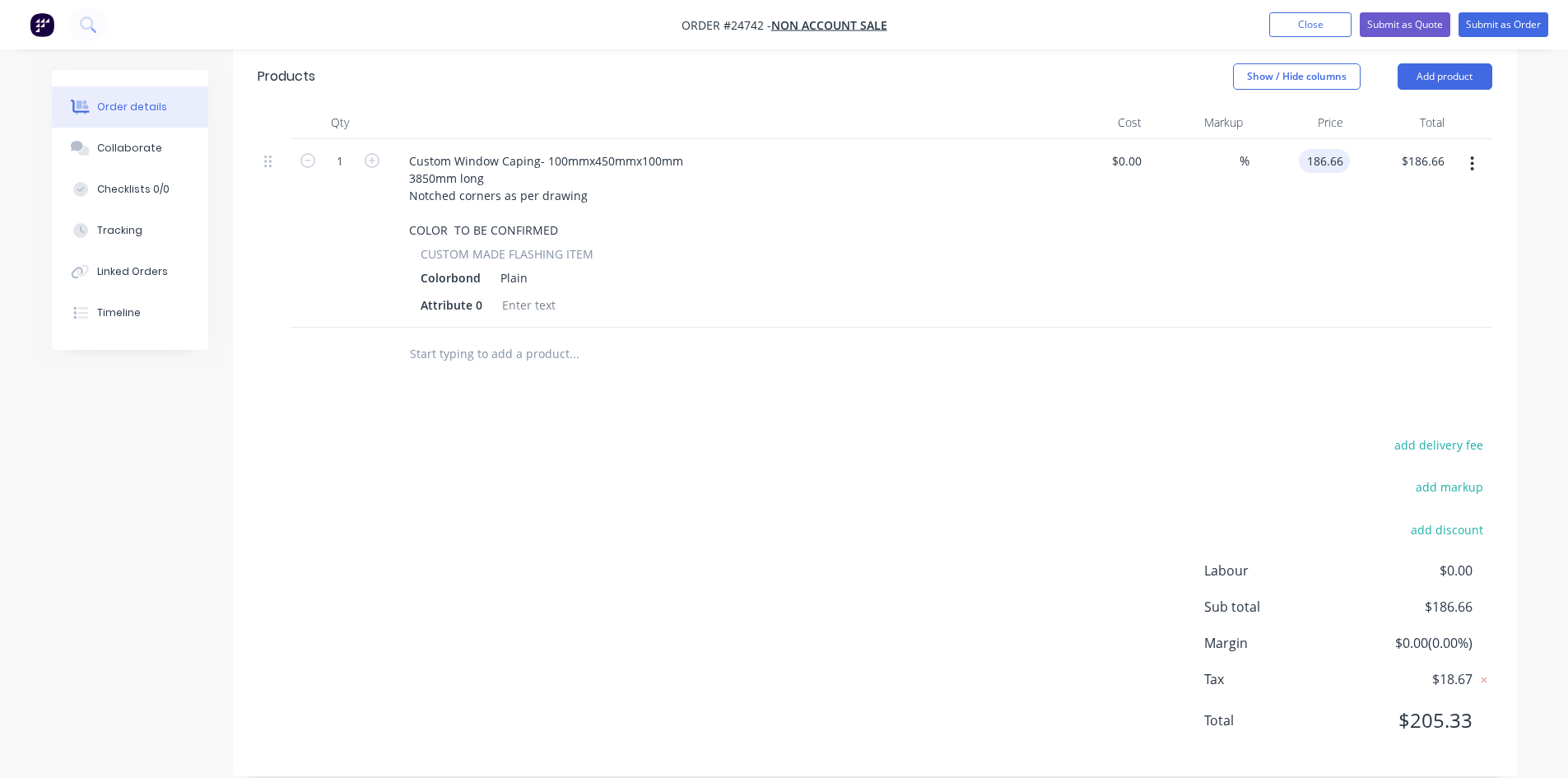
click at [1324, 149] on input "186.66" at bounding box center [1327, 161] width 44 height 24
type input "$193.54"
click at [1290, 372] on div "Drawings Add drawing Products Show / Hide columns Add product Qty Cost Markup P…" at bounding box center [875, 382] width 1284 height 789
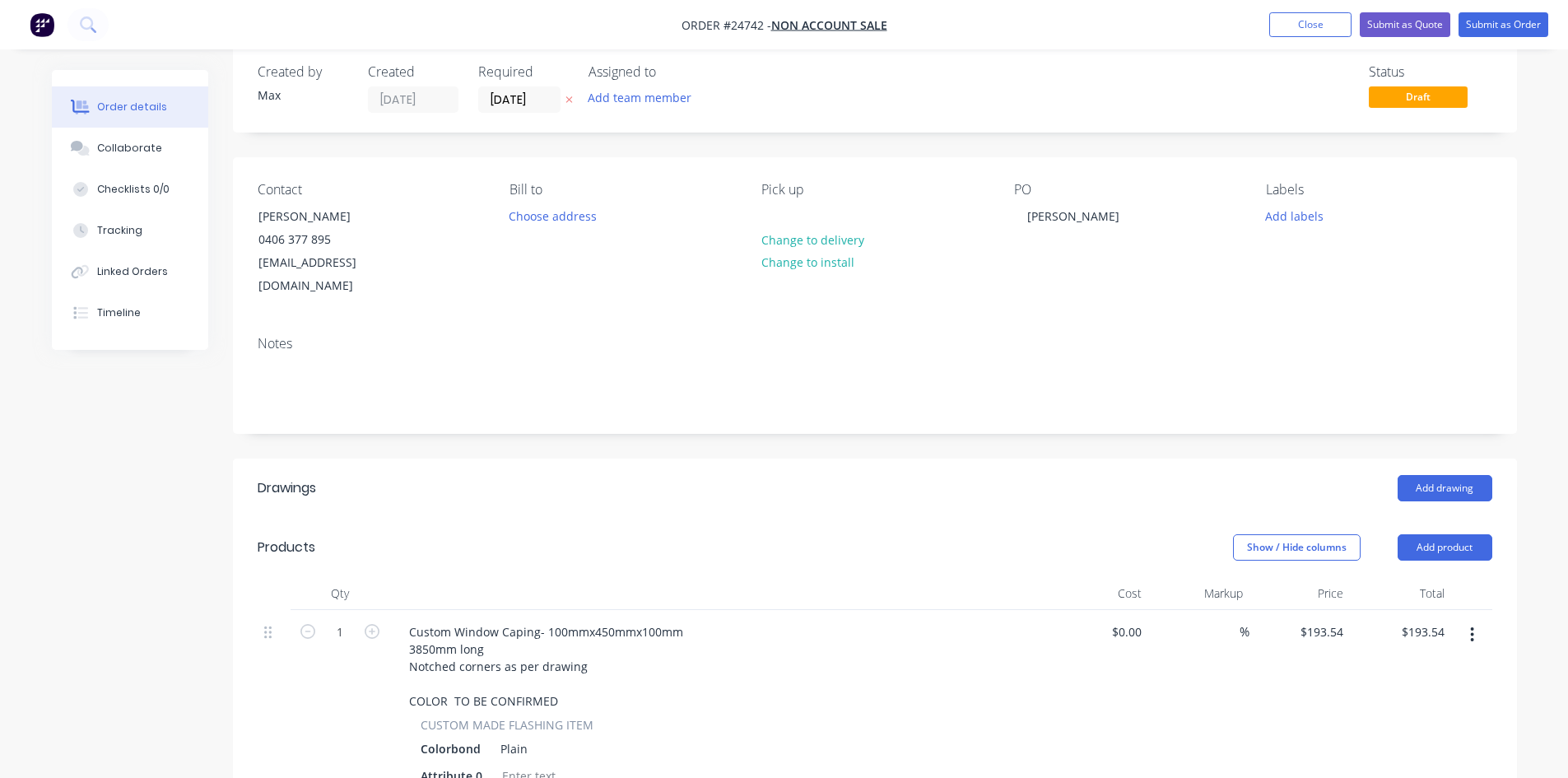
scroll to position [0, 0]
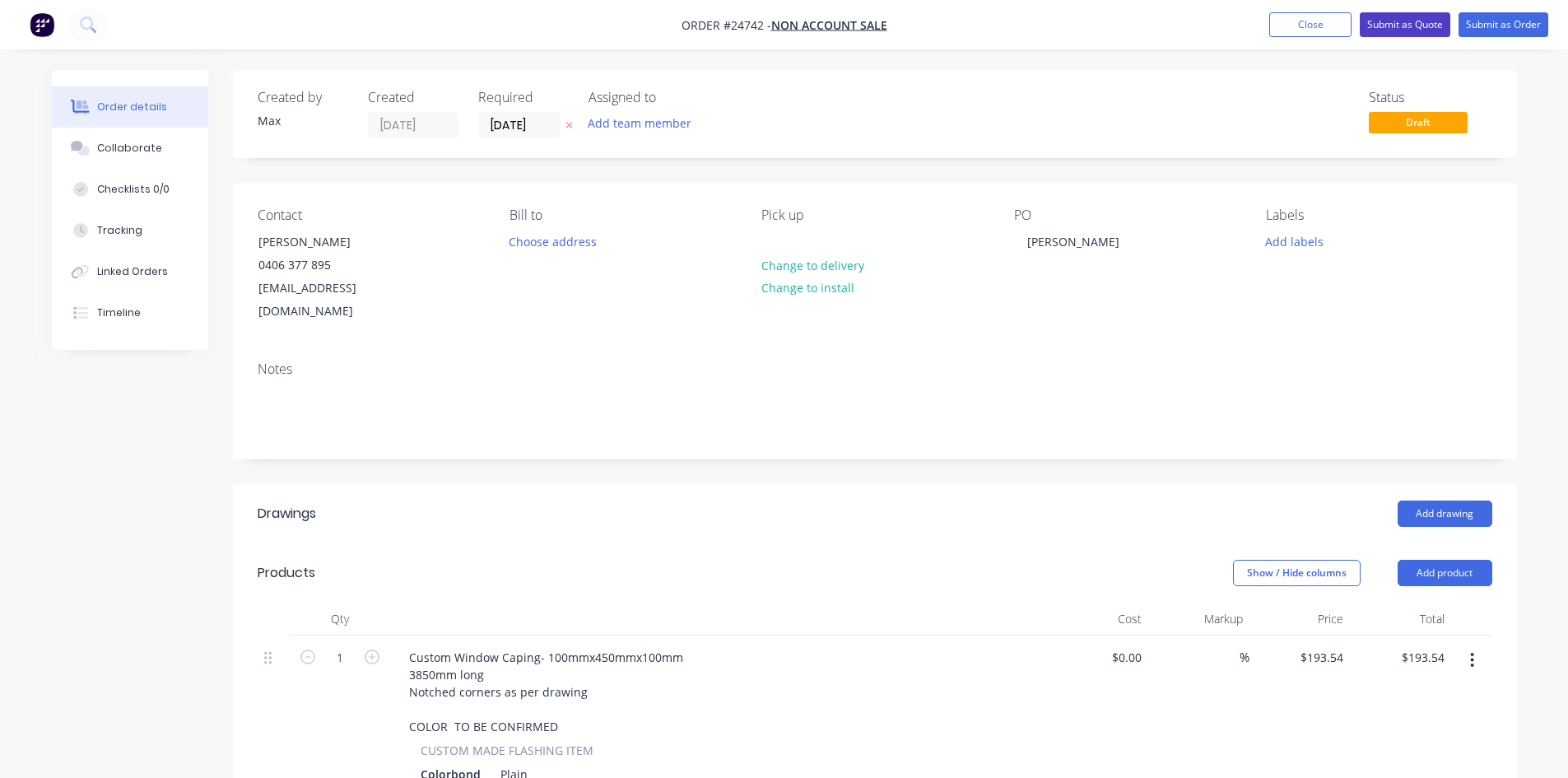
click at [1405, 26] on button "Submit as Quote" at bounding box center [1405, 25] width 90 height 25
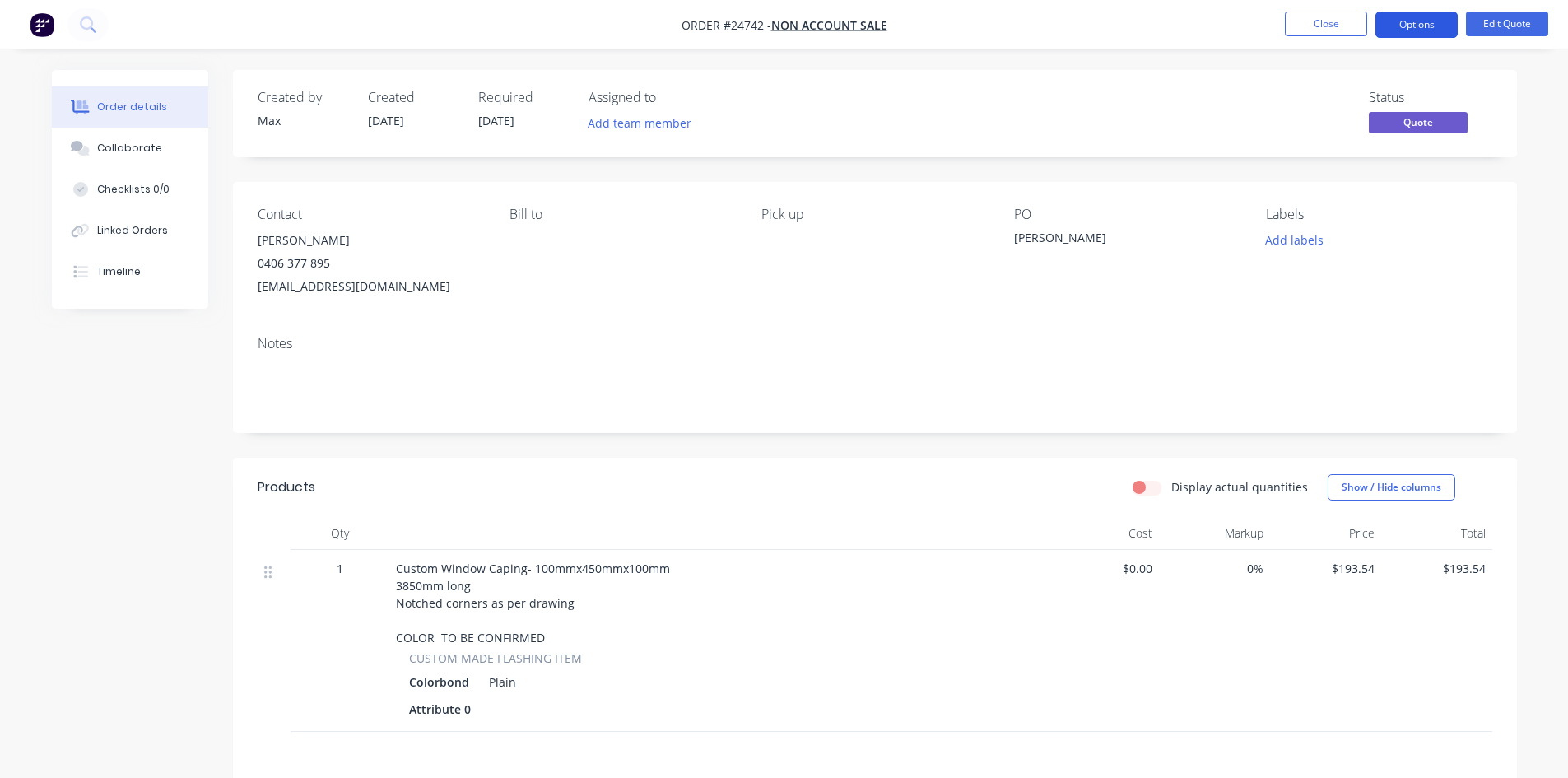
click at [1431, 26] on button "Options" at bounding box center [1417, 25] width 82 height 26
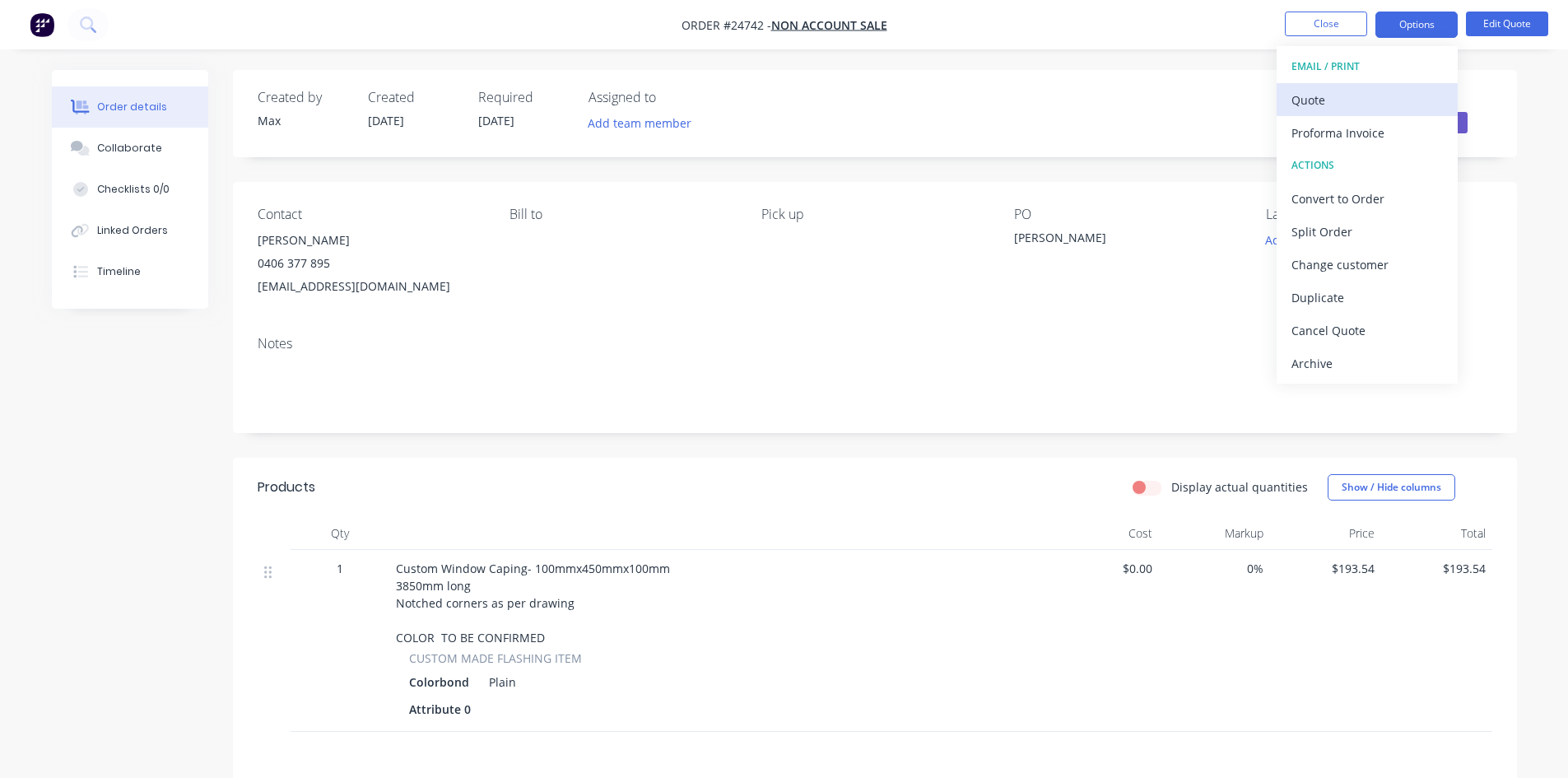
click at [1354, 107] on div "Quote" at bounding box center [1367, 100] width 151 height 24
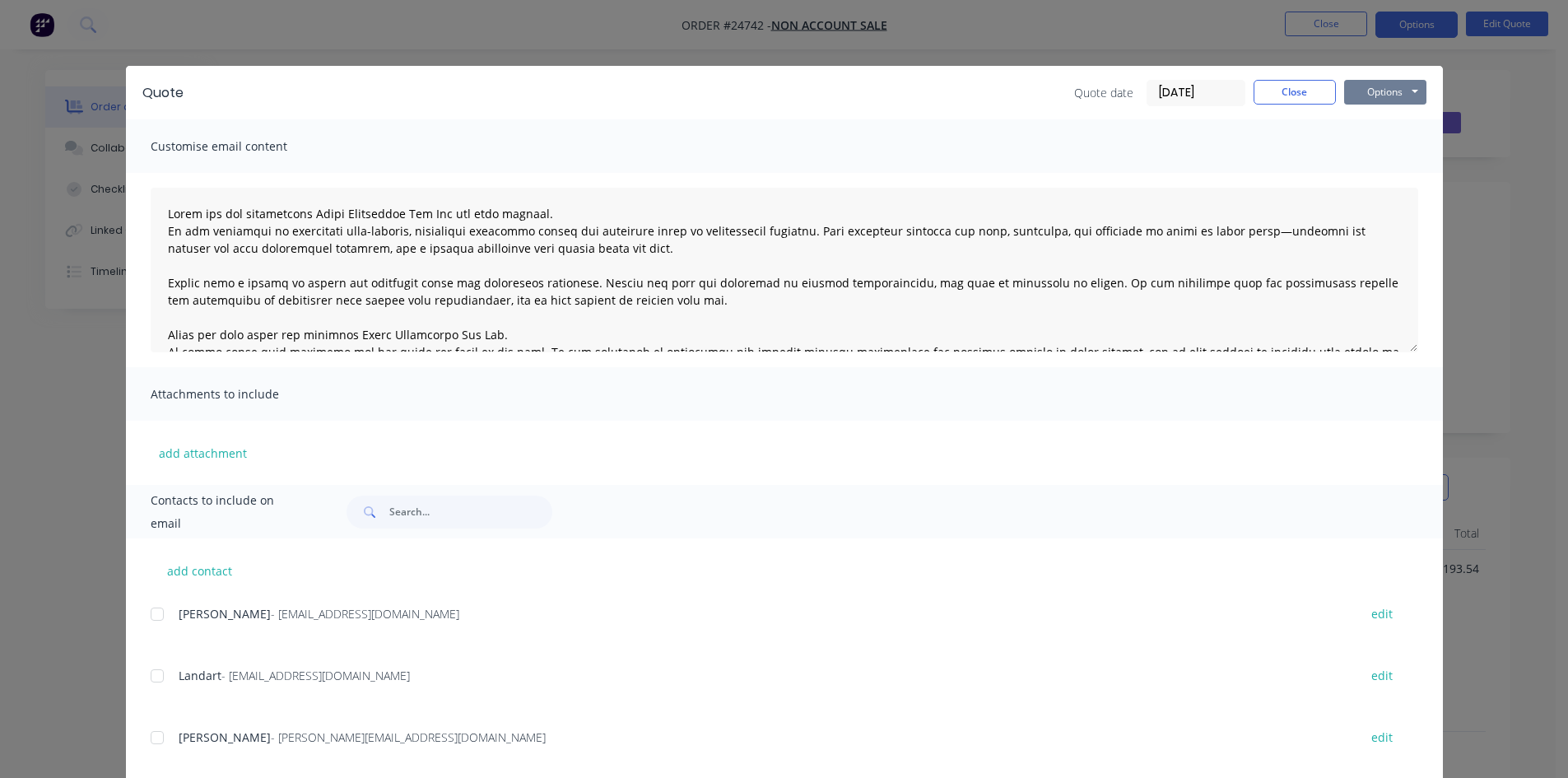
click at [1372, 90] on button "Options" at bounding box center [1386, 91] width 82 height 25
click at [1388, 175] on button "Email" at bounding box center [1396, 176] width 105 height 27
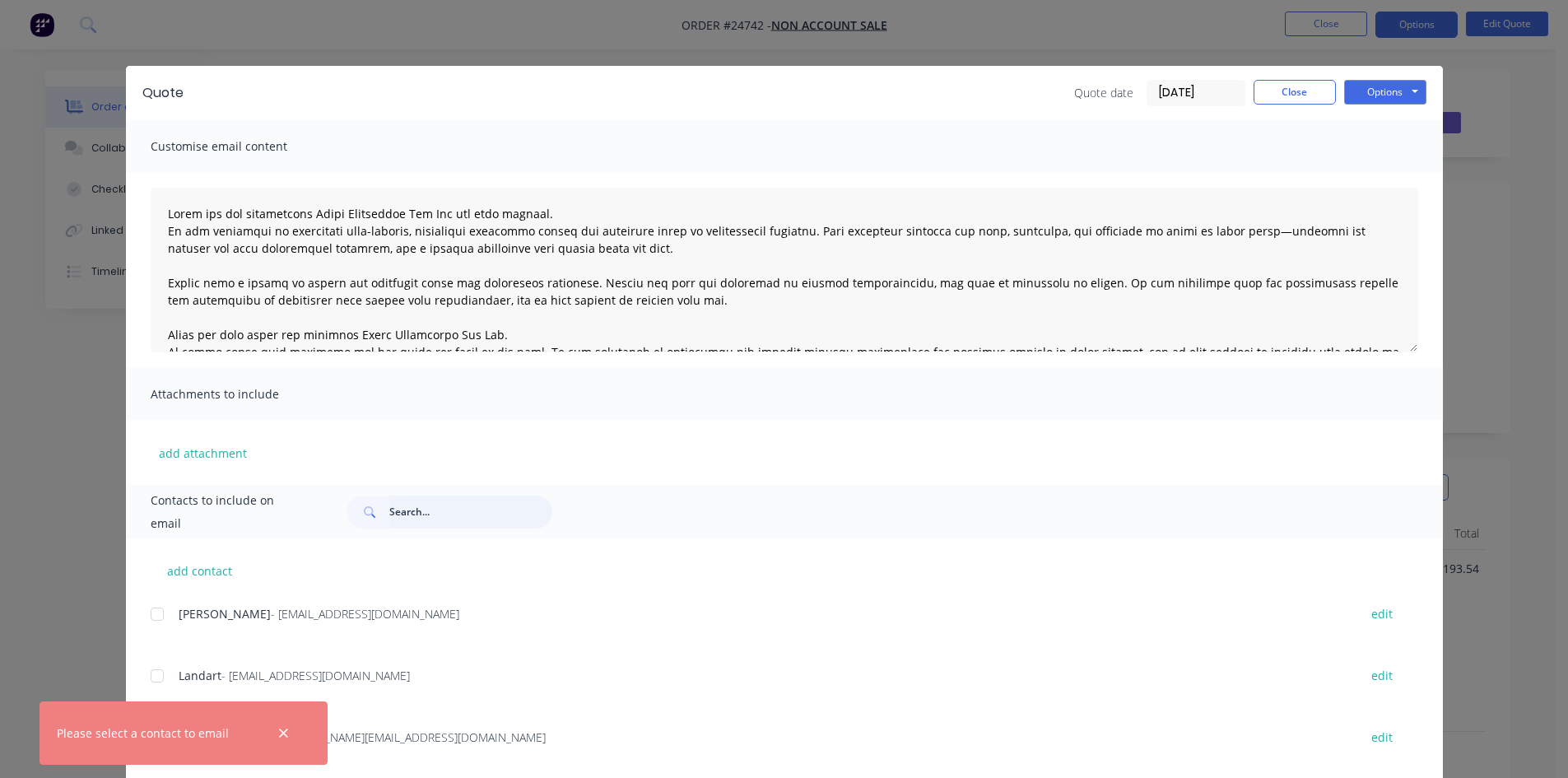
click at [418, 515] on input "text" at bounding box center [471, 512] width 163 height 33
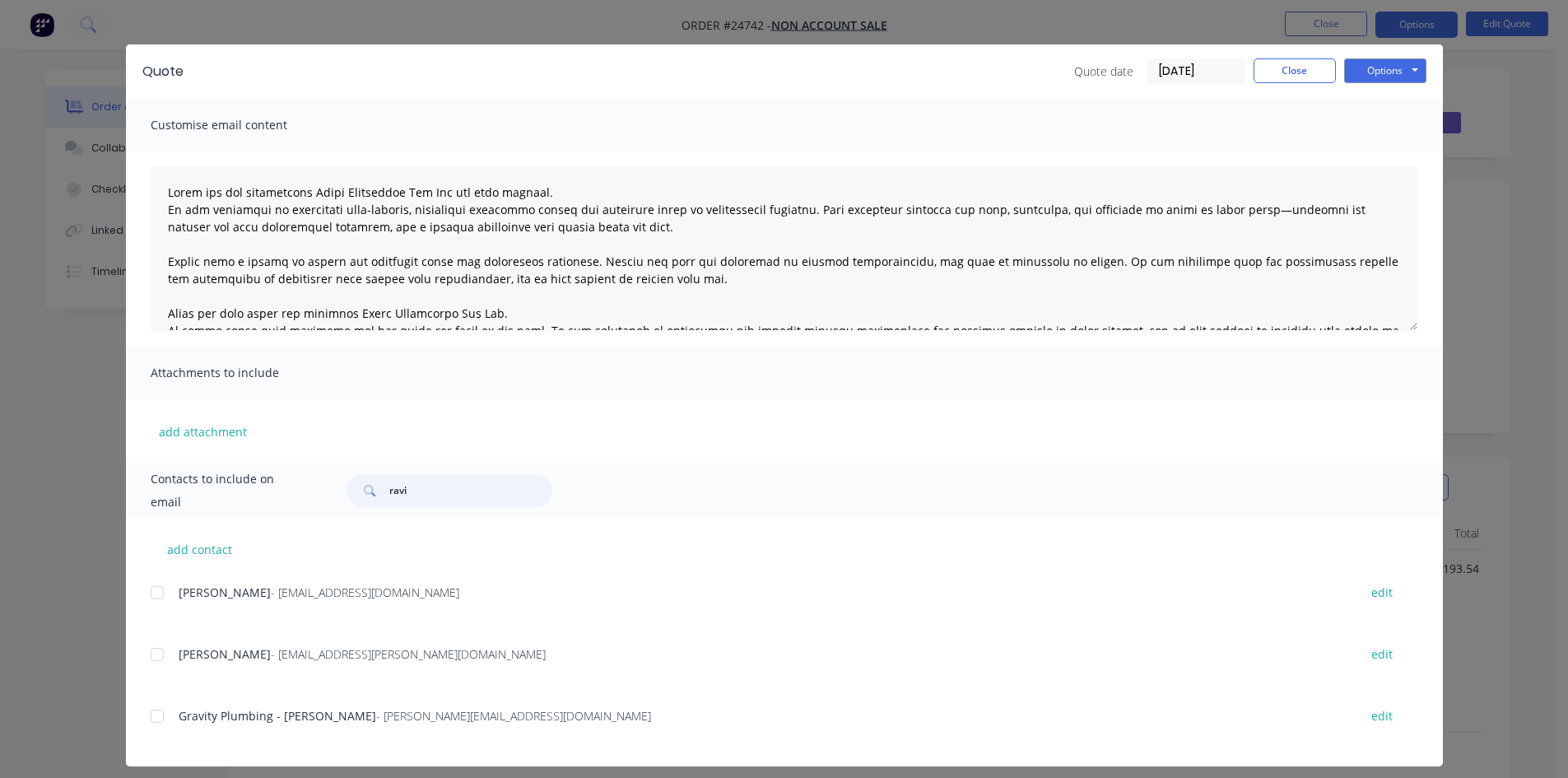
scroll to position [33, 0]
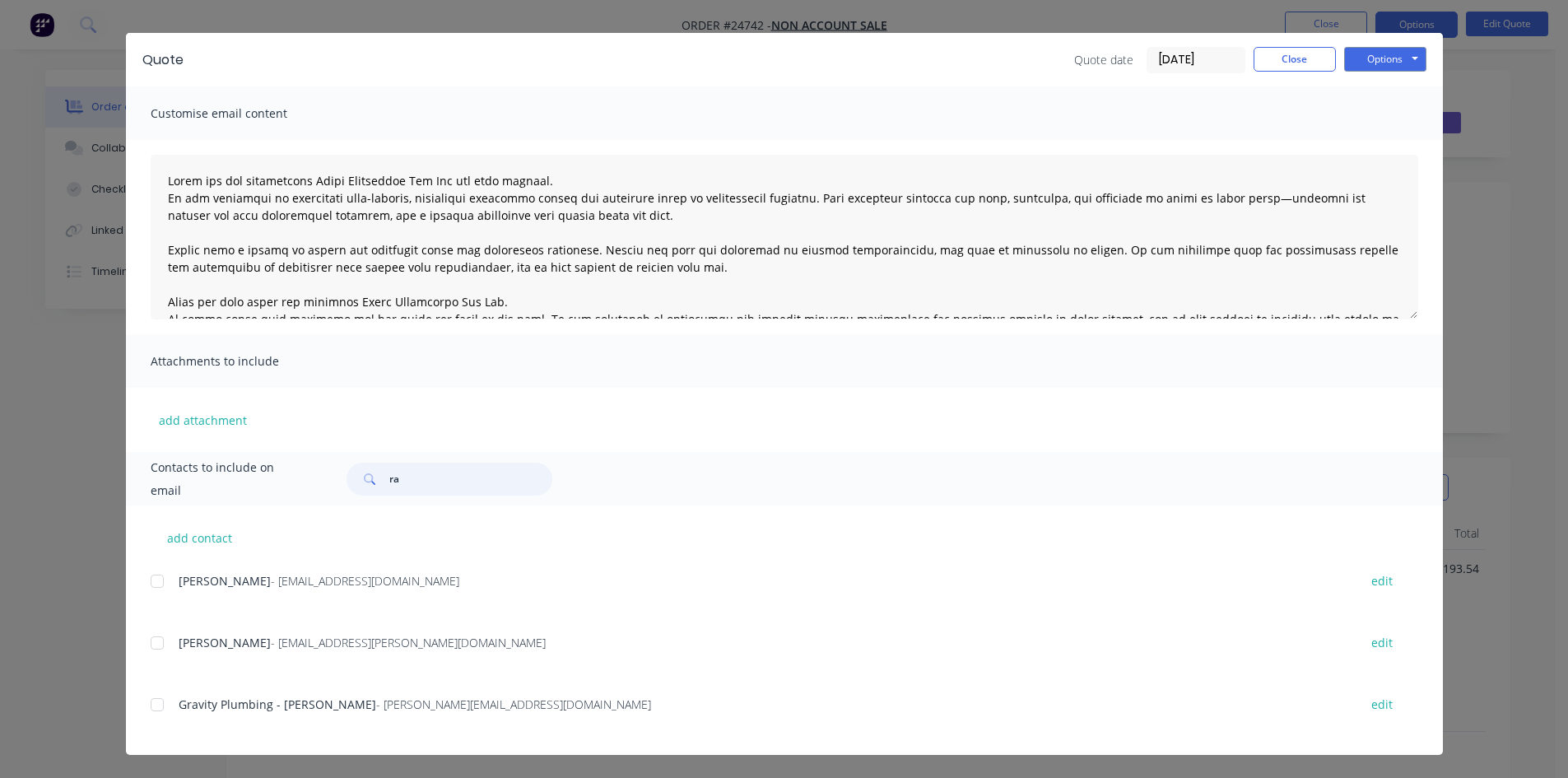
type input "r"
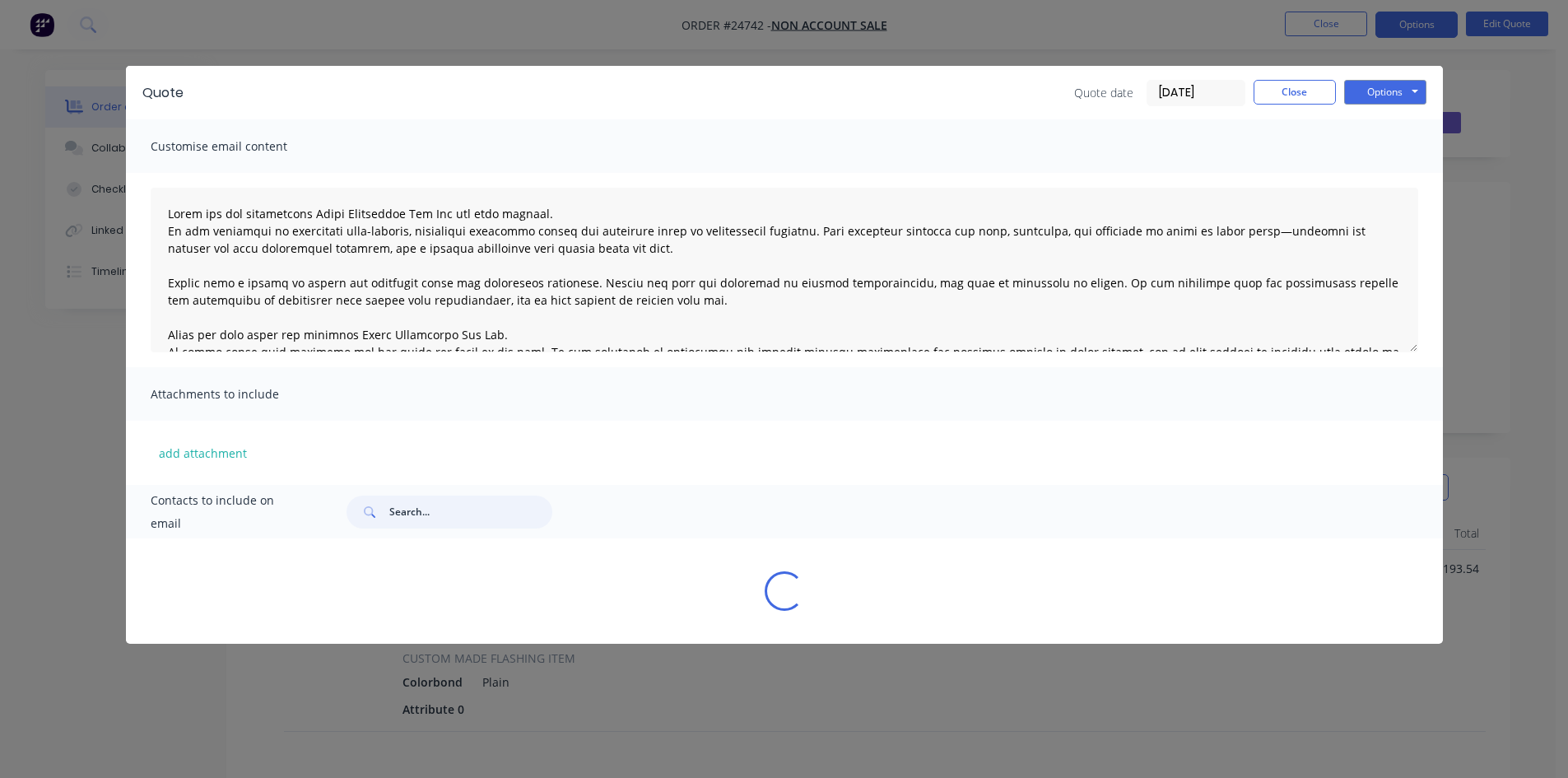
scroll to position [0, 0]
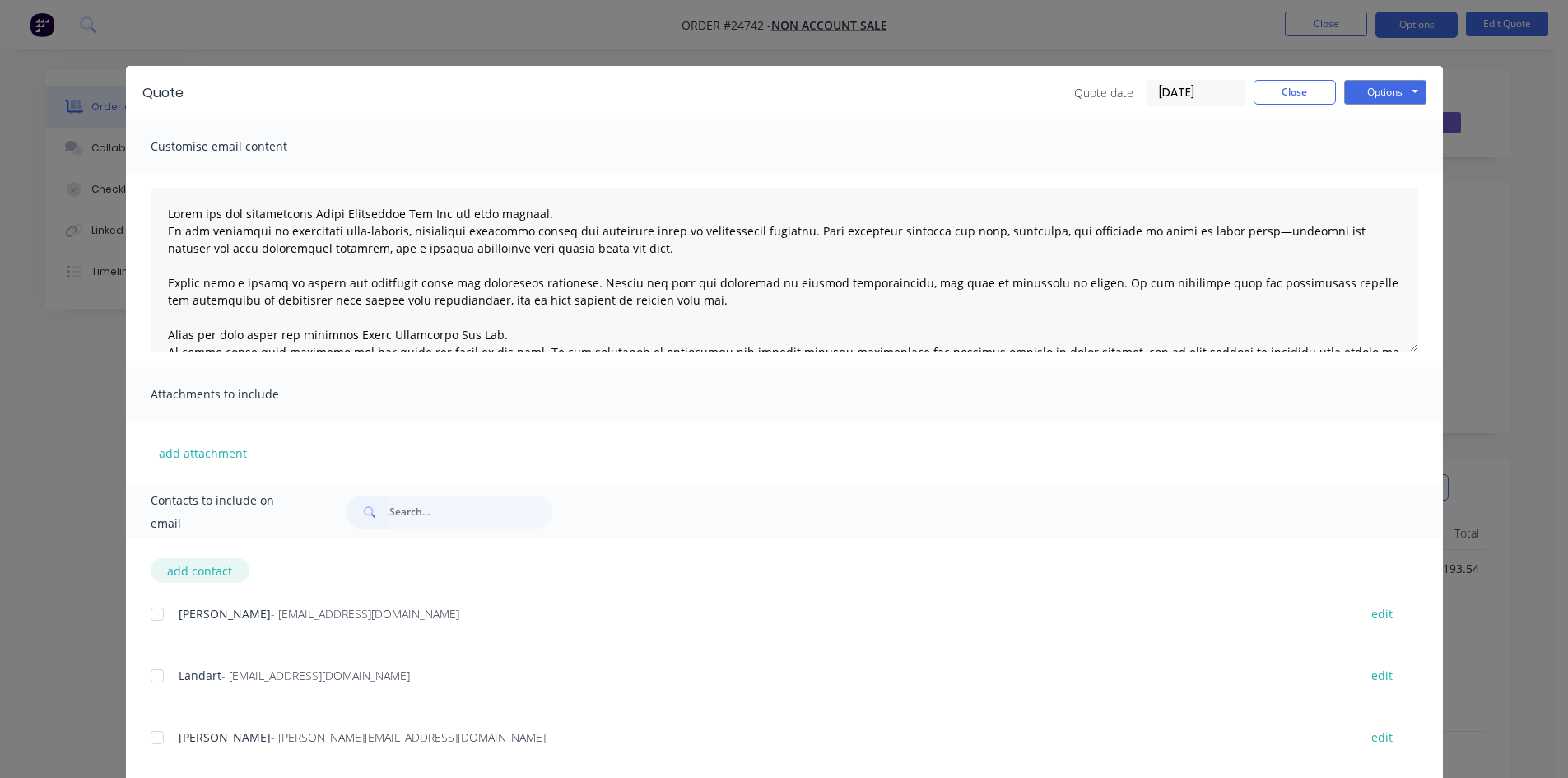
click at [177, 571] on button "add contact" at bounding box center [200, 570] width 99 height 25
select select "AU"
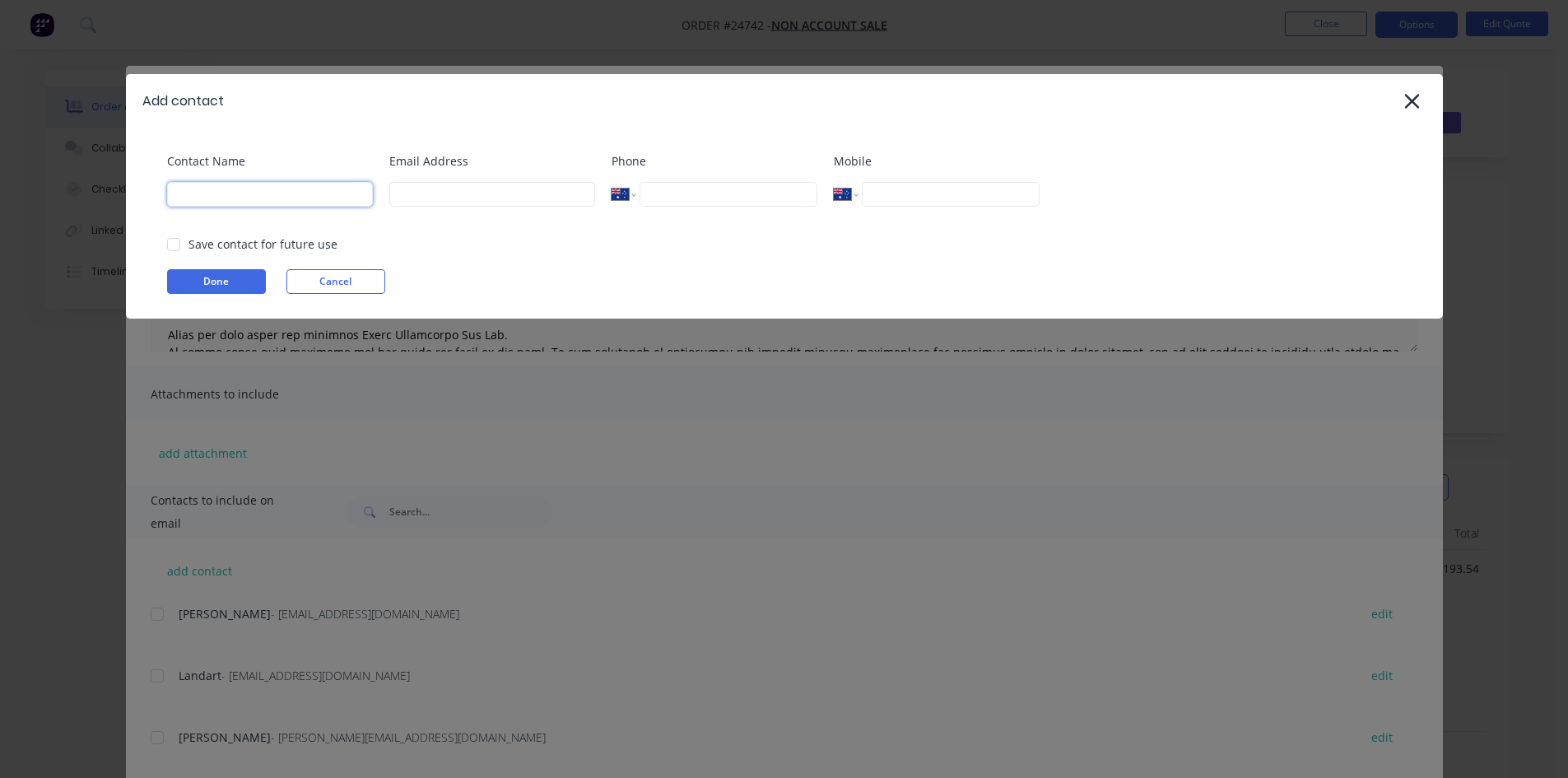
click at [265, 197] on input at bounding box center [270, 194] width 206 height 25
drag, startPoint x: 443, startPoint y: 192, endPoint x: 449, endPoint y: 185, distance: 9.2
click at [443, 192] on input at bounding box center [492, 194] width 206 height 25
type input "[EMAIL_ADDRESS][DOMAIN_NAME]"
click at [250, 277] on button "Done" at bounding box center [216, 281] width 99 height 25
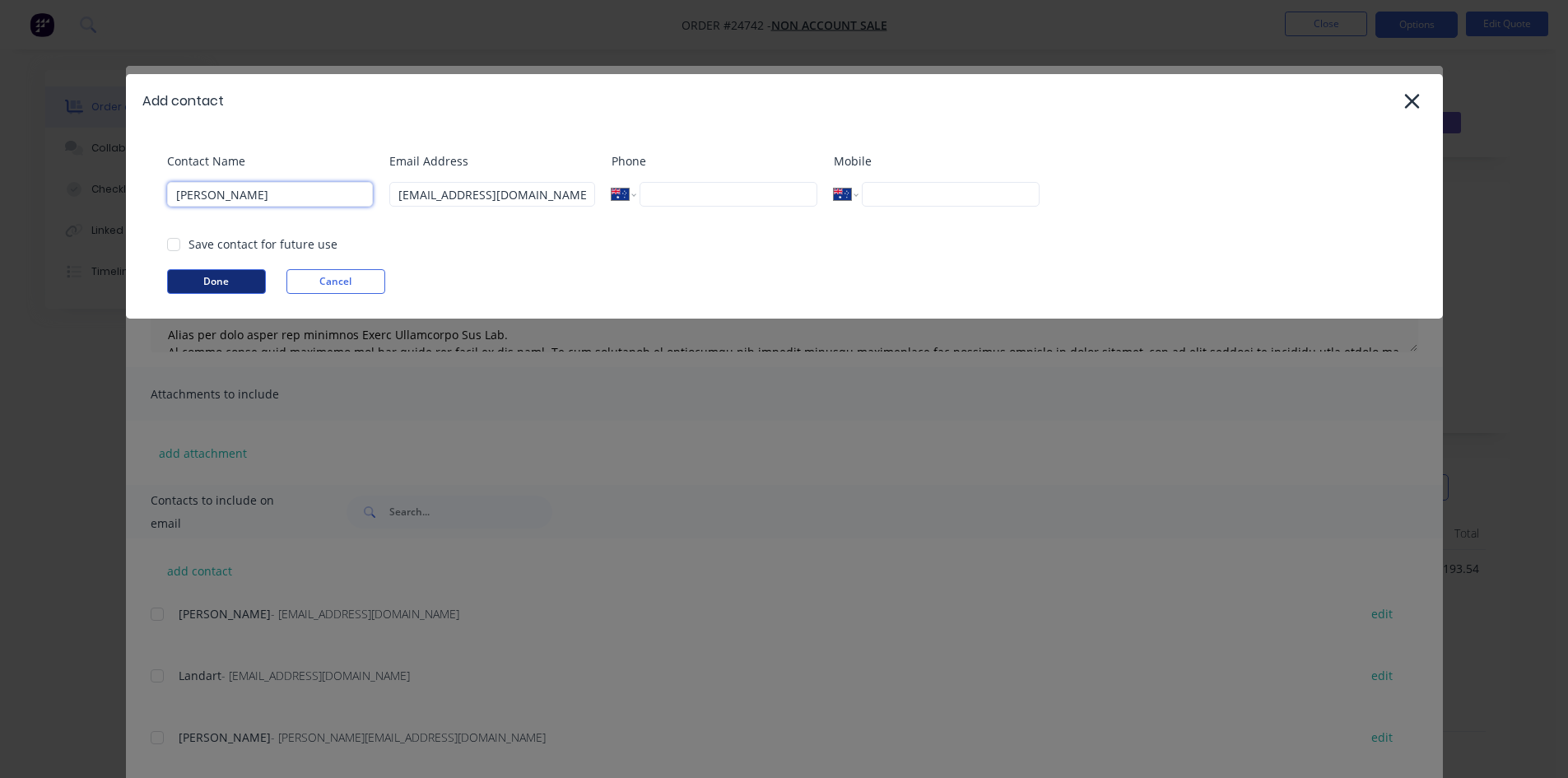
type input "[PERSON_NAME]"
click at [236, 282] on button "Done" at bounding box center [216, 281] width 99 height 25
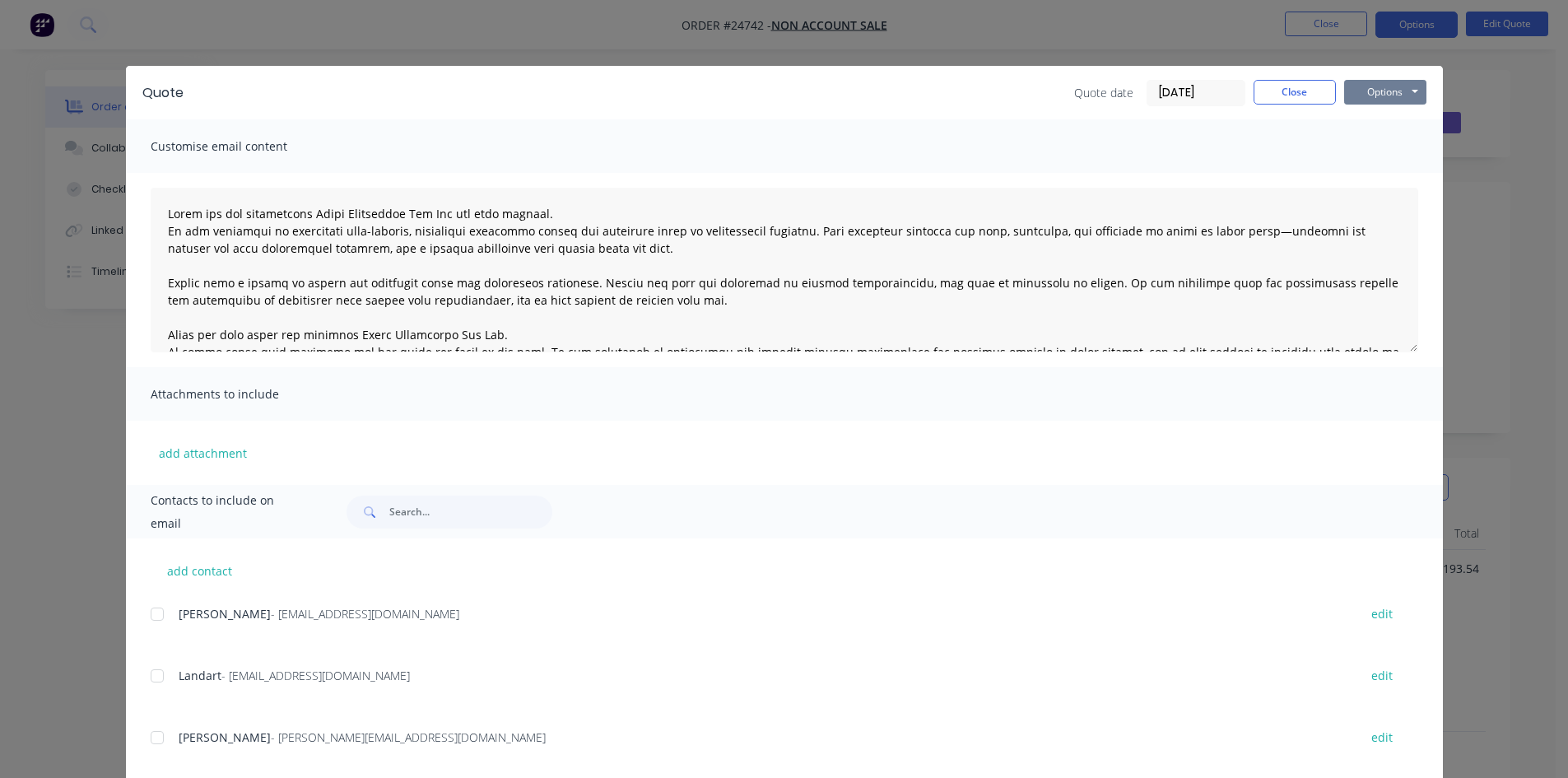
click at [1396, 91] on button "Options" at bounding box center [1386, 91] width 82 height 25
click at [1407, 169] on button "Email" at bounding box center [1396, 176] width 105 height 27
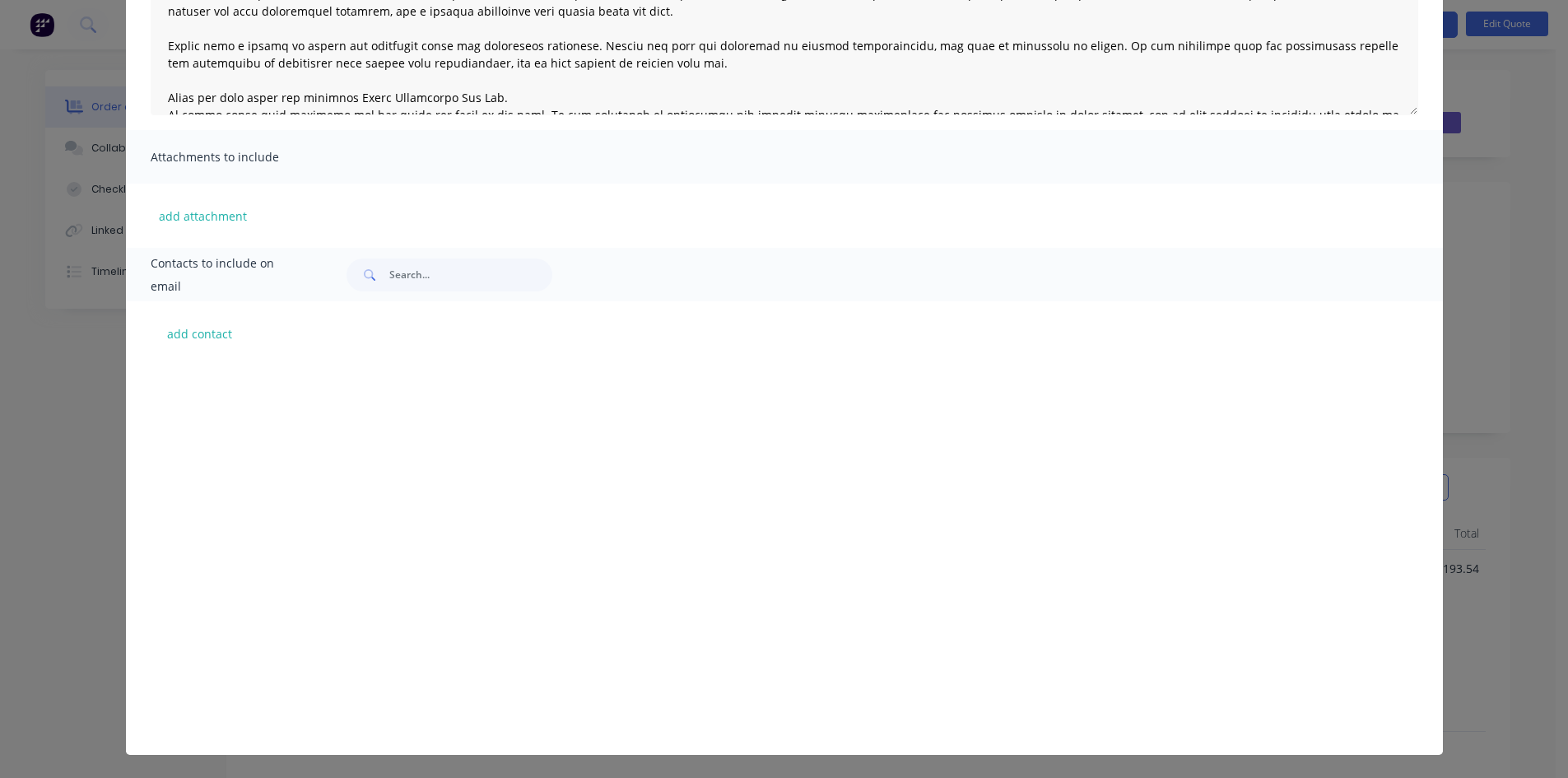
scroll to position [6258, 0]
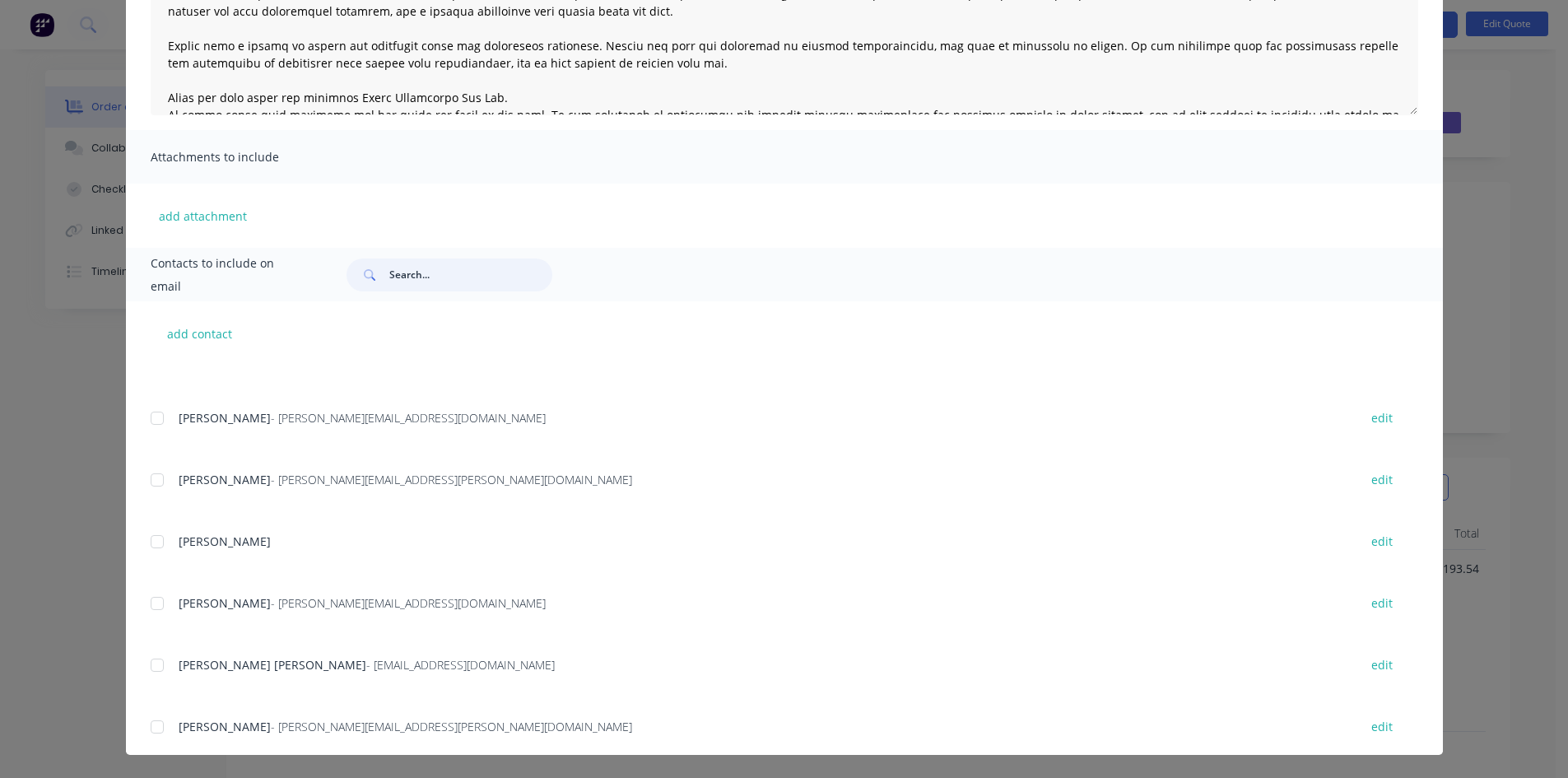
click at [397, 275] on input "text" at bounding box center [471, 276] width 163 height 33
type input "ravi"
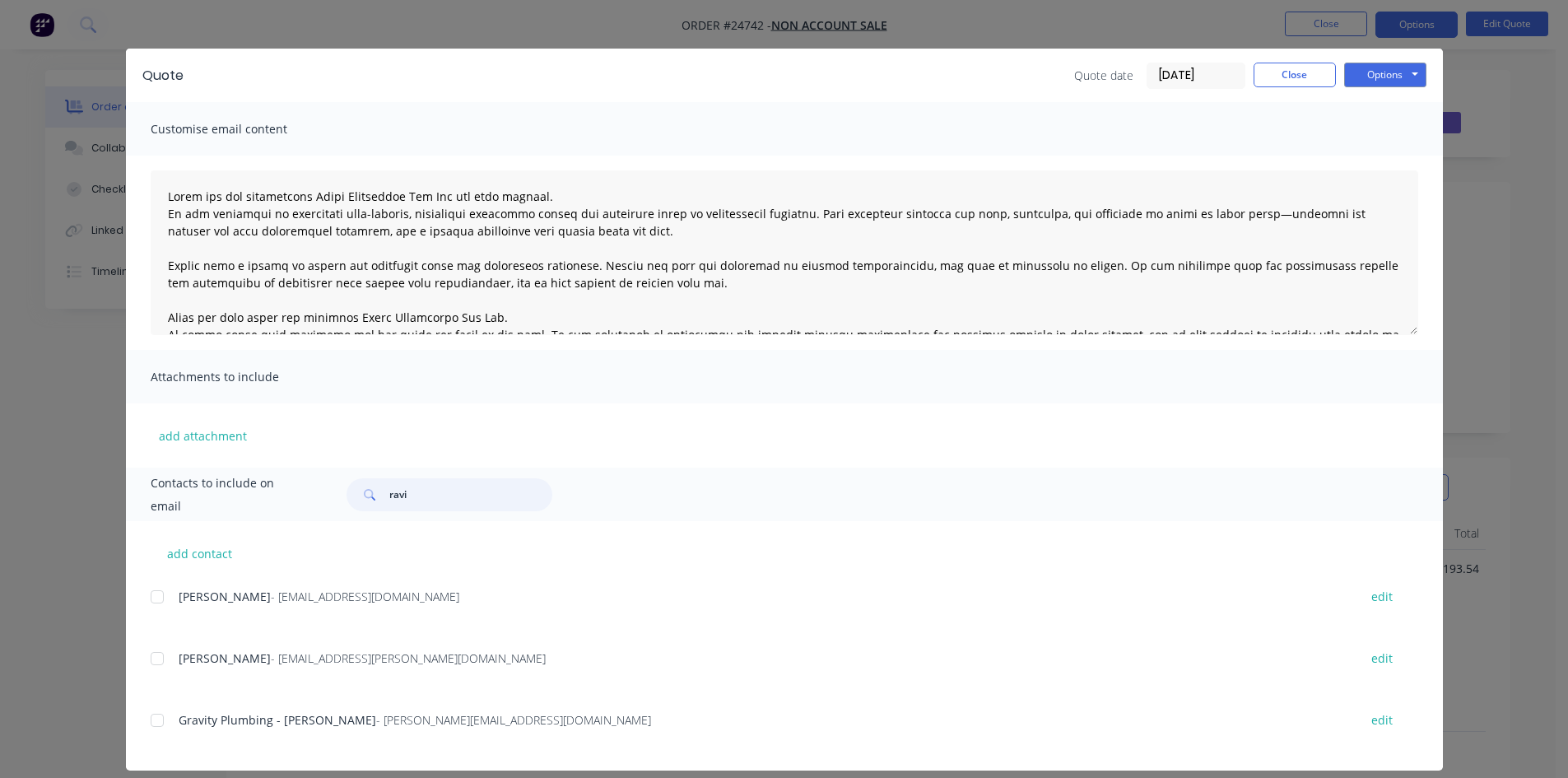
scroll to position [33, 0]
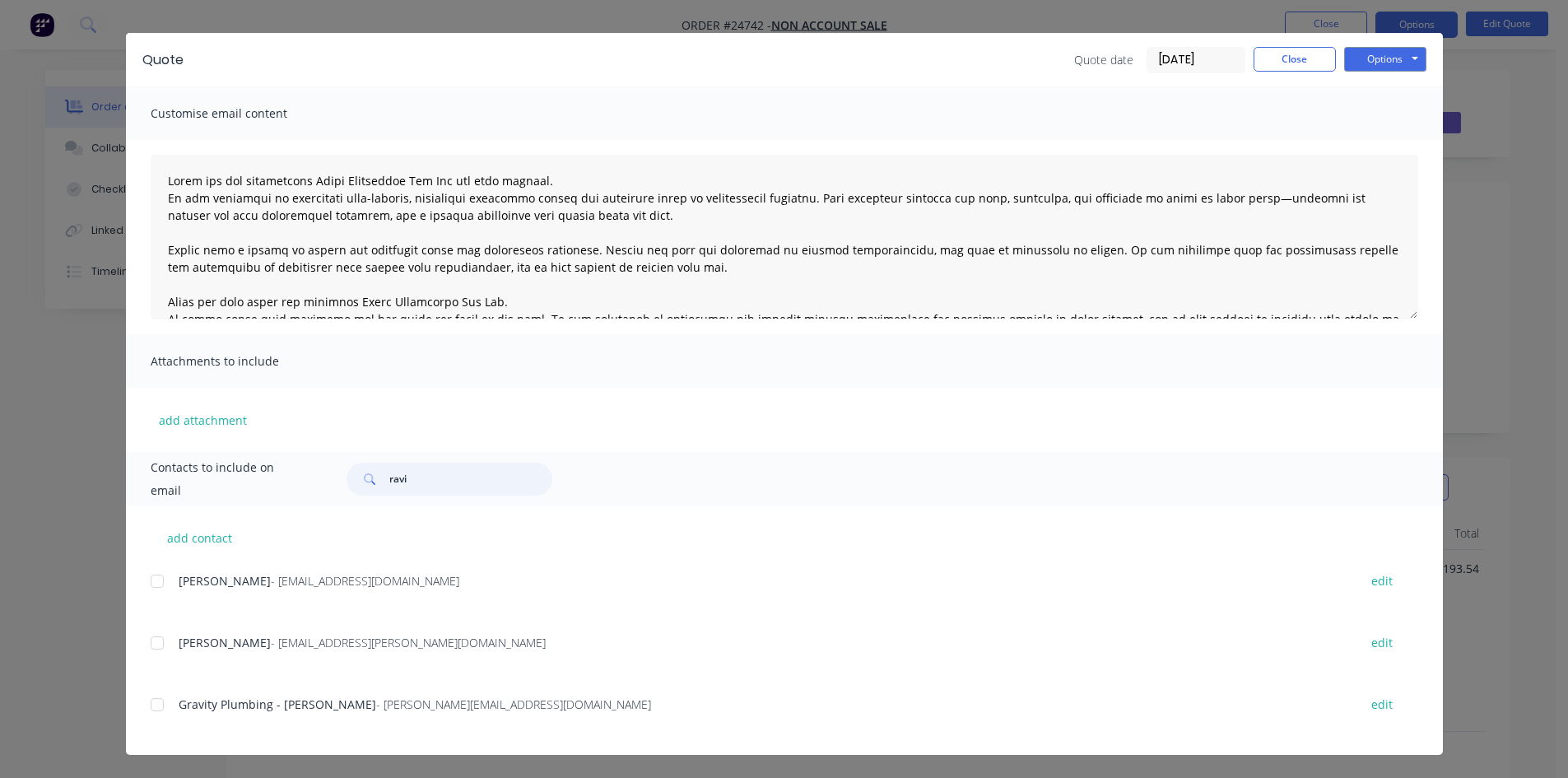
drag, startPoint x: 415, startPoint y: 485, endPoint x: 276, endPoint y: 464, distance: 140.6
click at [276, 464] on div "Contacts to include on email ravi" at bounding box center [784, 479] width 1317 height 54
click at [186, 536] on button "add contact" at bounding box center [200, 538] width 99 height 25
select select "AU"
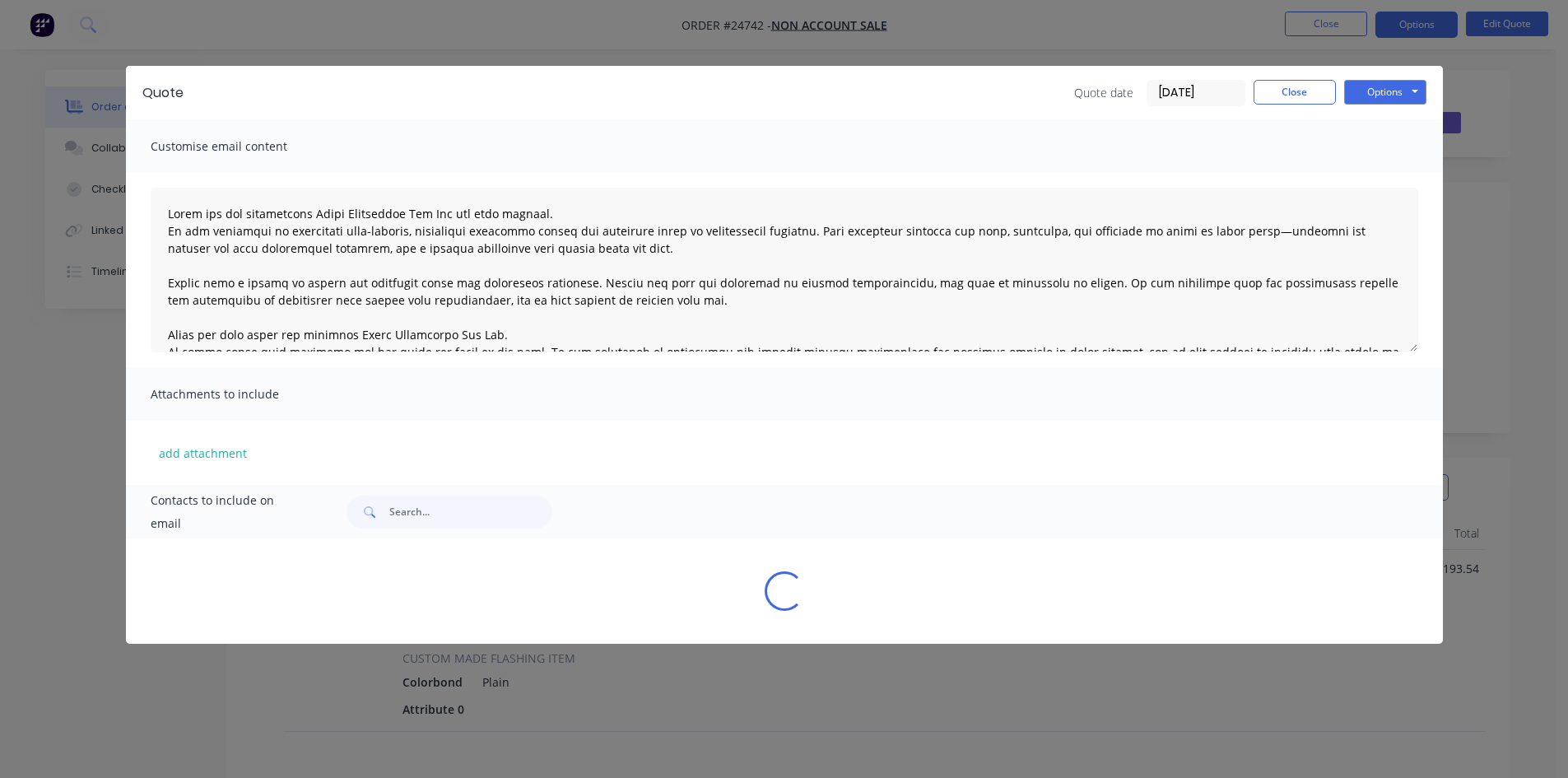
scroll to position [0, 0]
select select "AU"
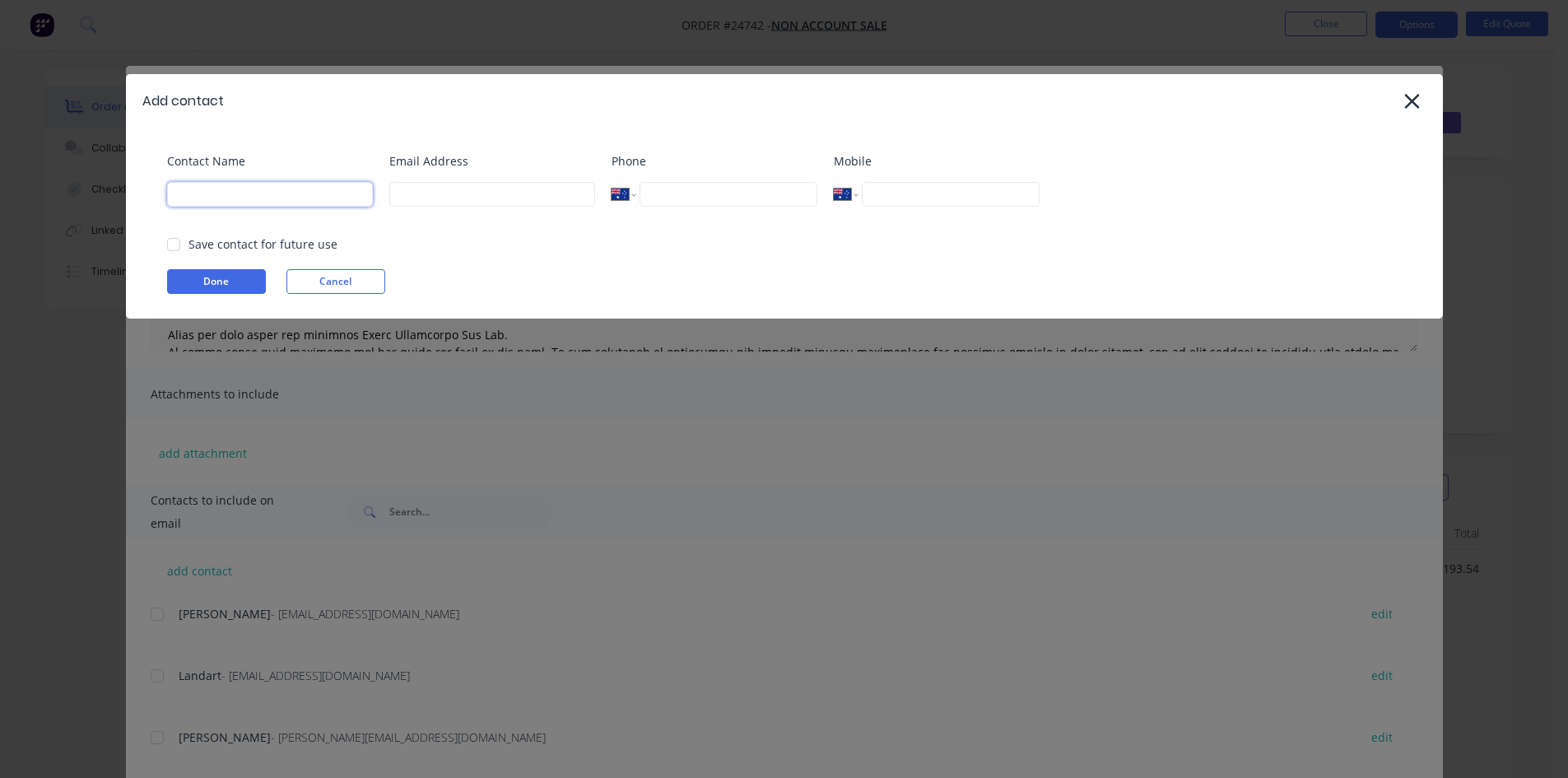
click at [239, 196] on input at bounding box center [270, 194] width 206 height 25
type input "[PERSON_NAME]"
click at [448, 192] on input at bounding box center [492, 194] width 206 height 25
type input "[EMAIL_ADDRESS][DOMAIN_NAME]"
click at [177, 240] on div at bounding box center [174, 245] width 33 height 33
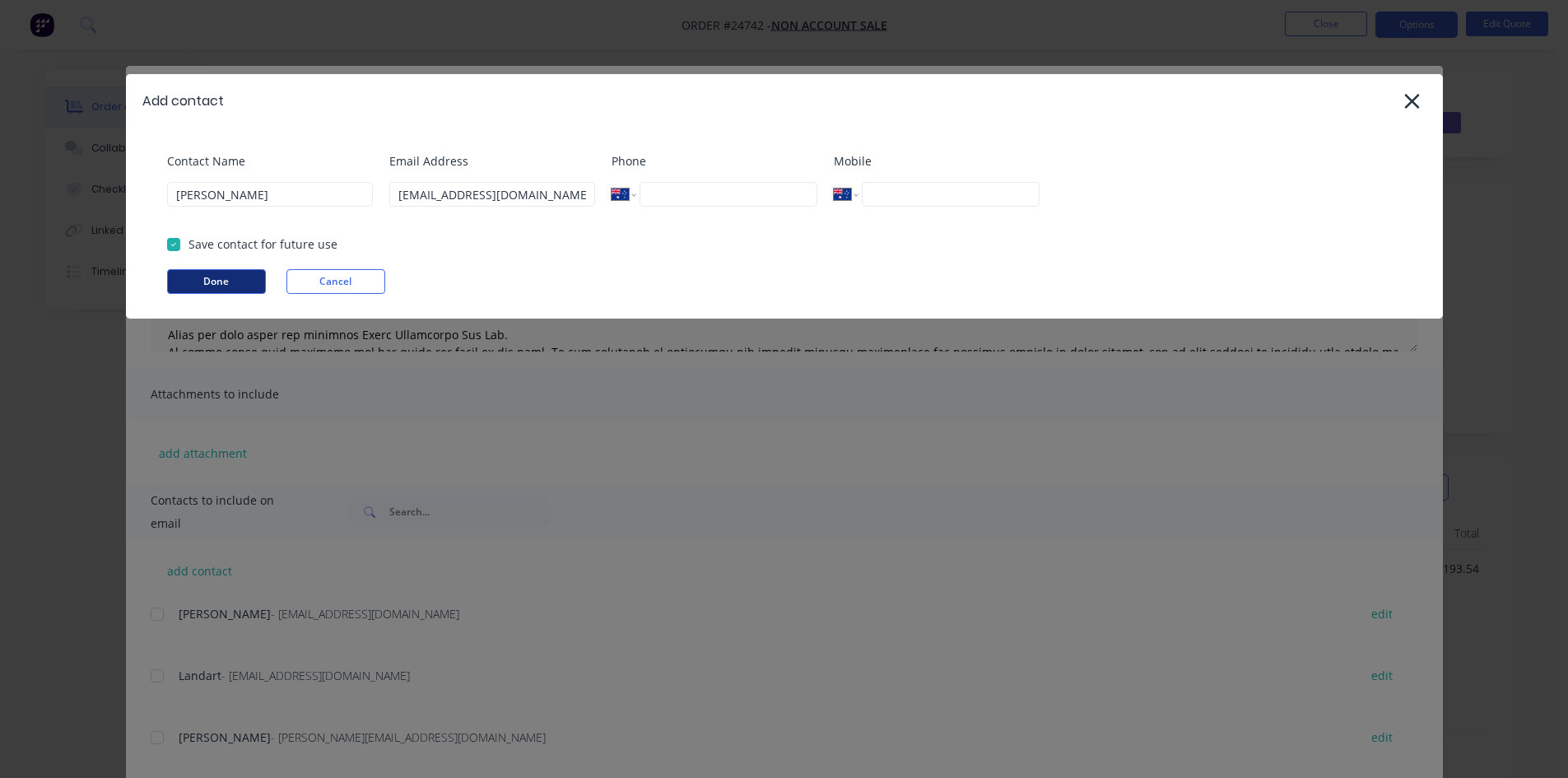
click at [194, 278] on button "Done" at bounding box center [216, 281] width 99 height 25
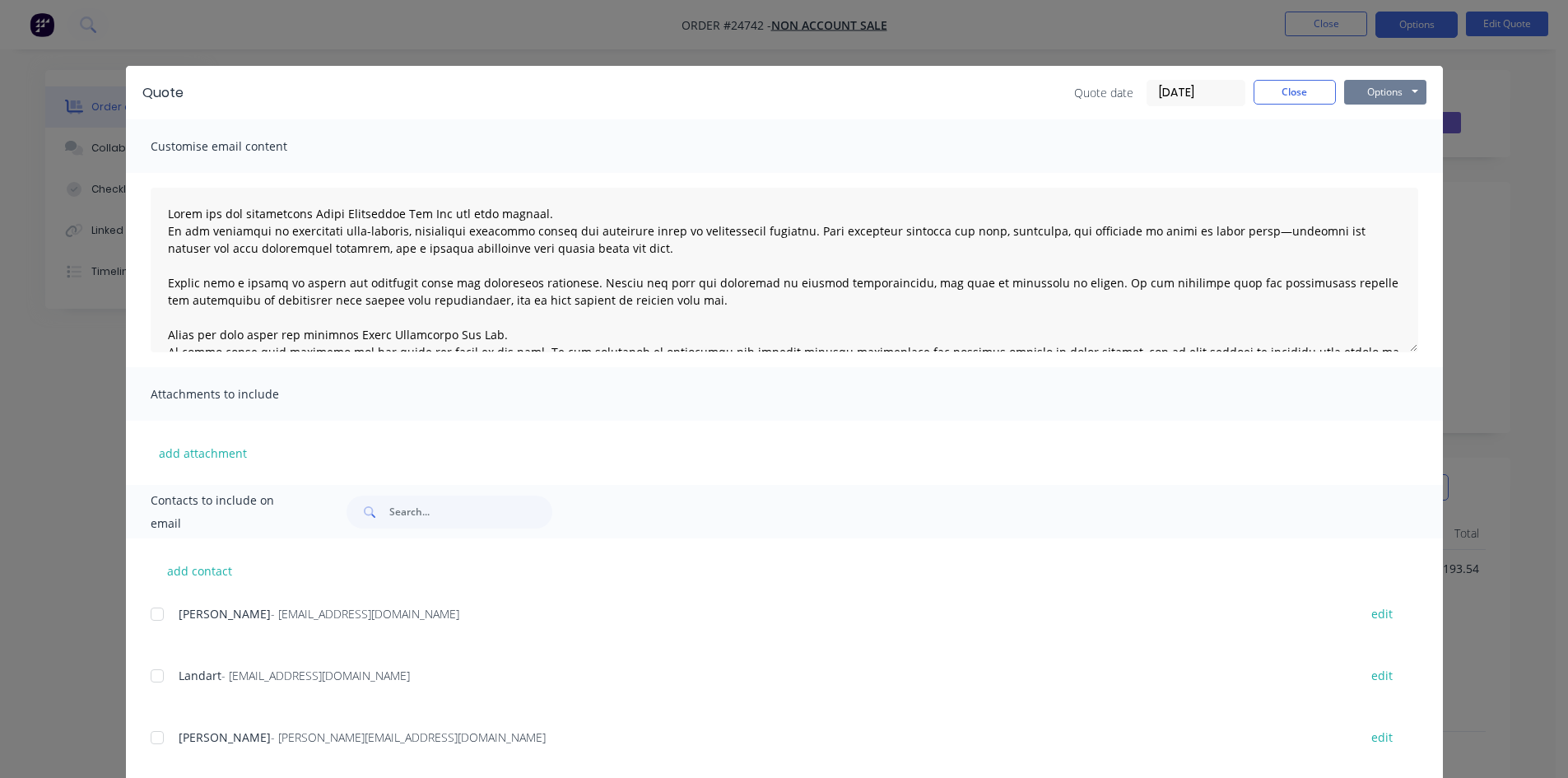
click at [1406, 94] on button "Options" at bounding box center [1386, 91] width 82 height 25
click at [1391, 179] on button "Email" at bounding box center [1396, 176] width 105 height 27
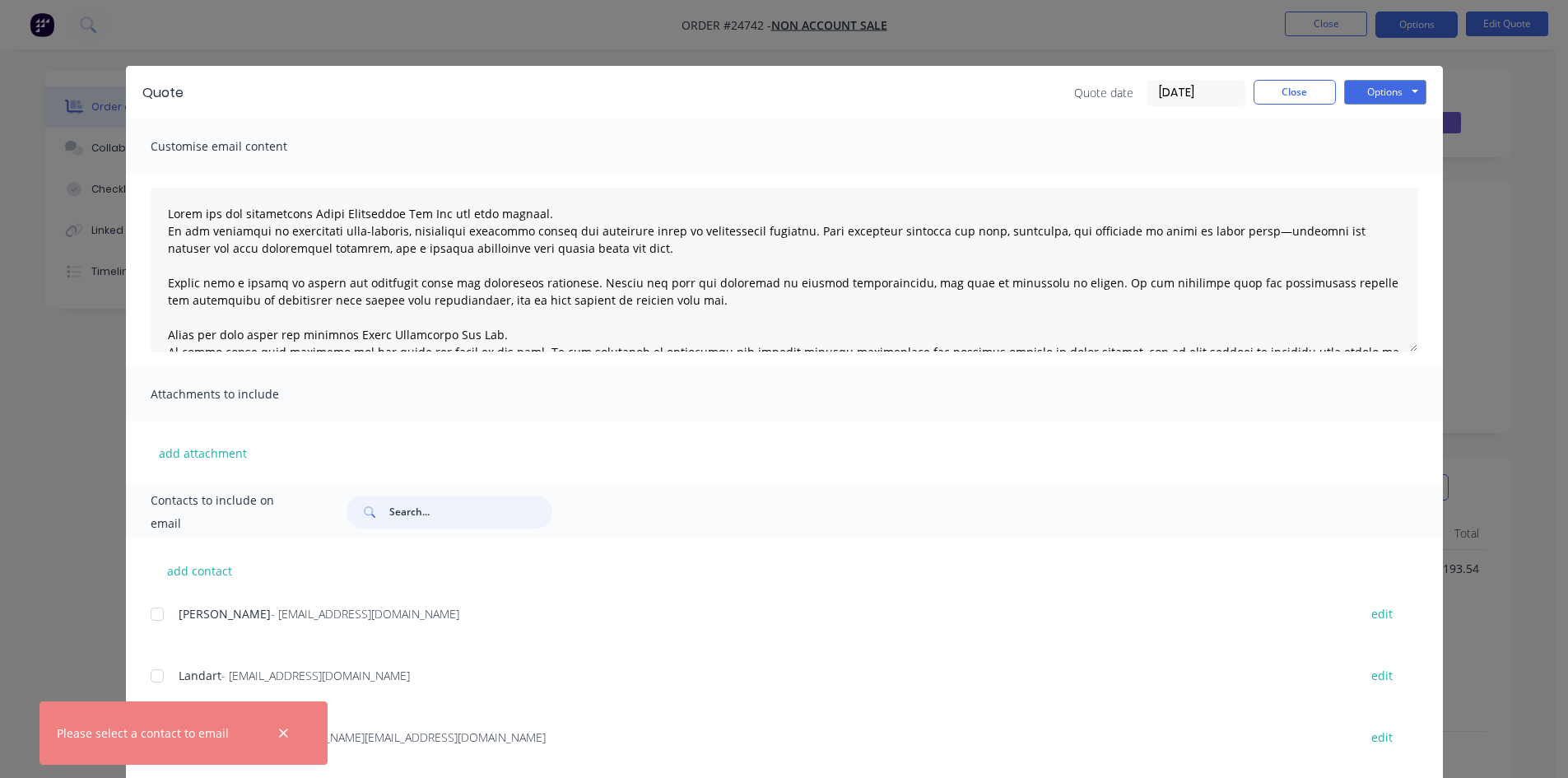
click at [405, 513] on input "text" at bounding box center [471, 512] width 163 height 33
type input "ravi"
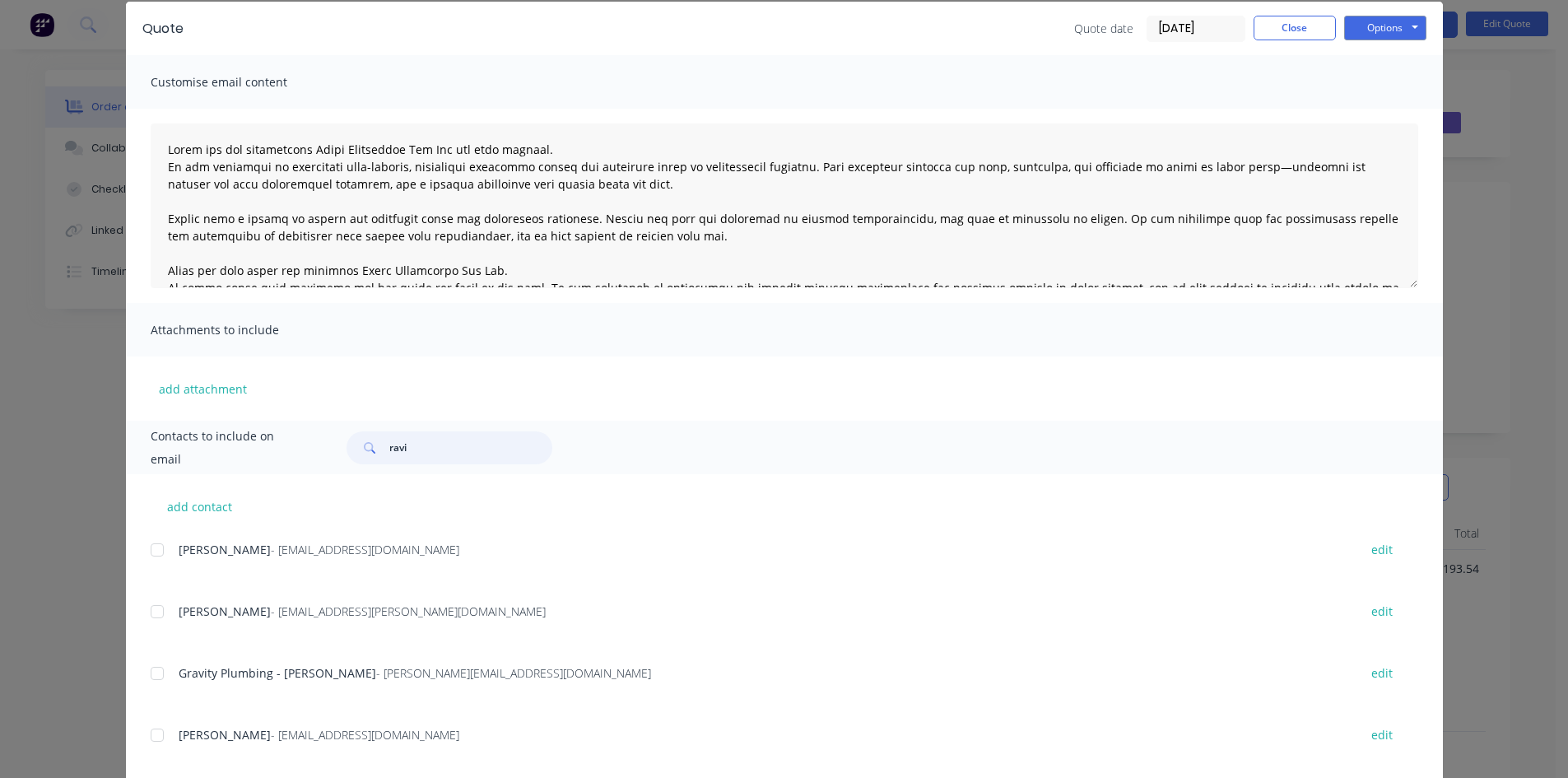
scroll to position [95, 0]
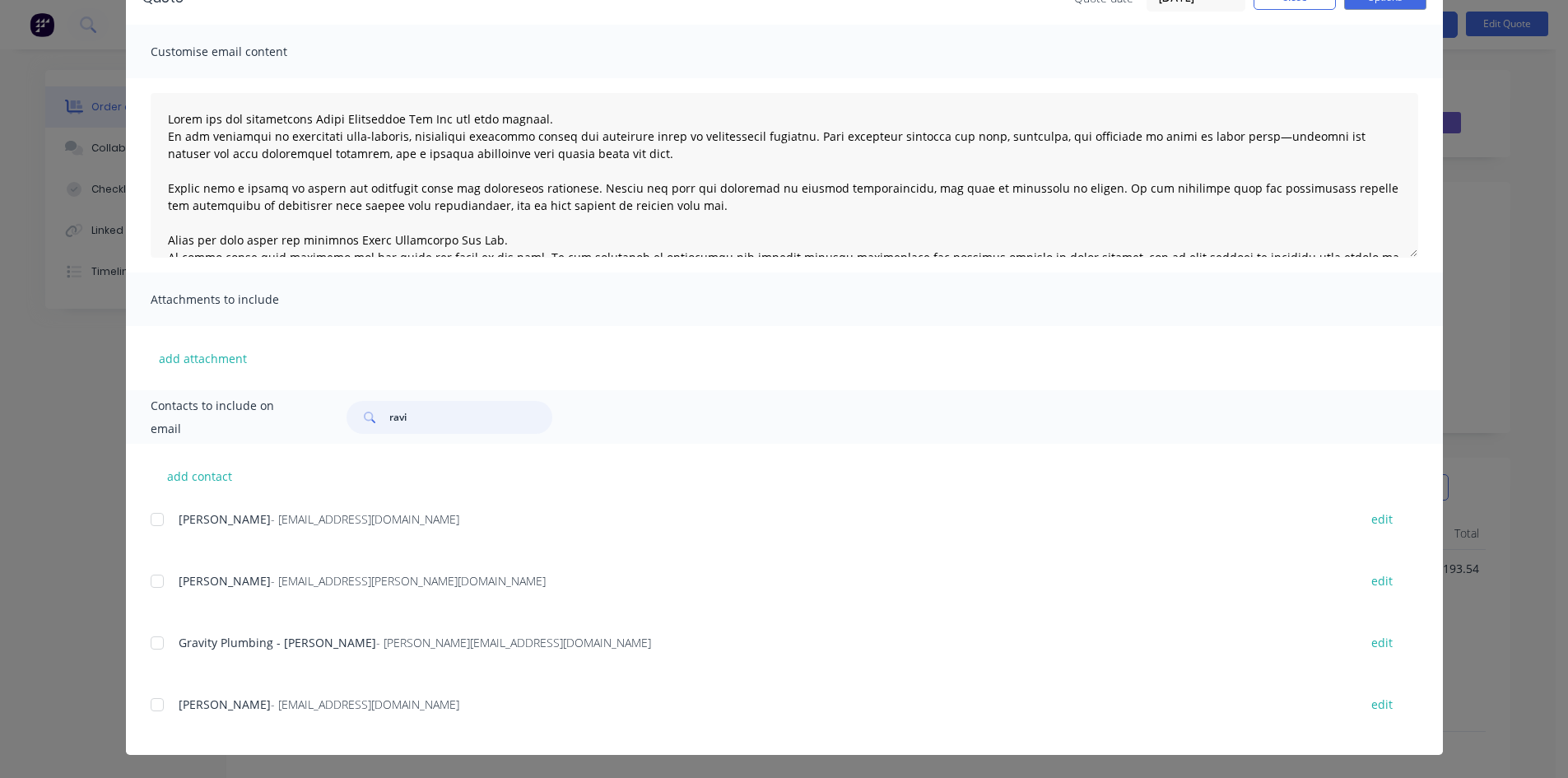
click at [154, 708] on div at bounding box center [158, 705] width 33 height 33
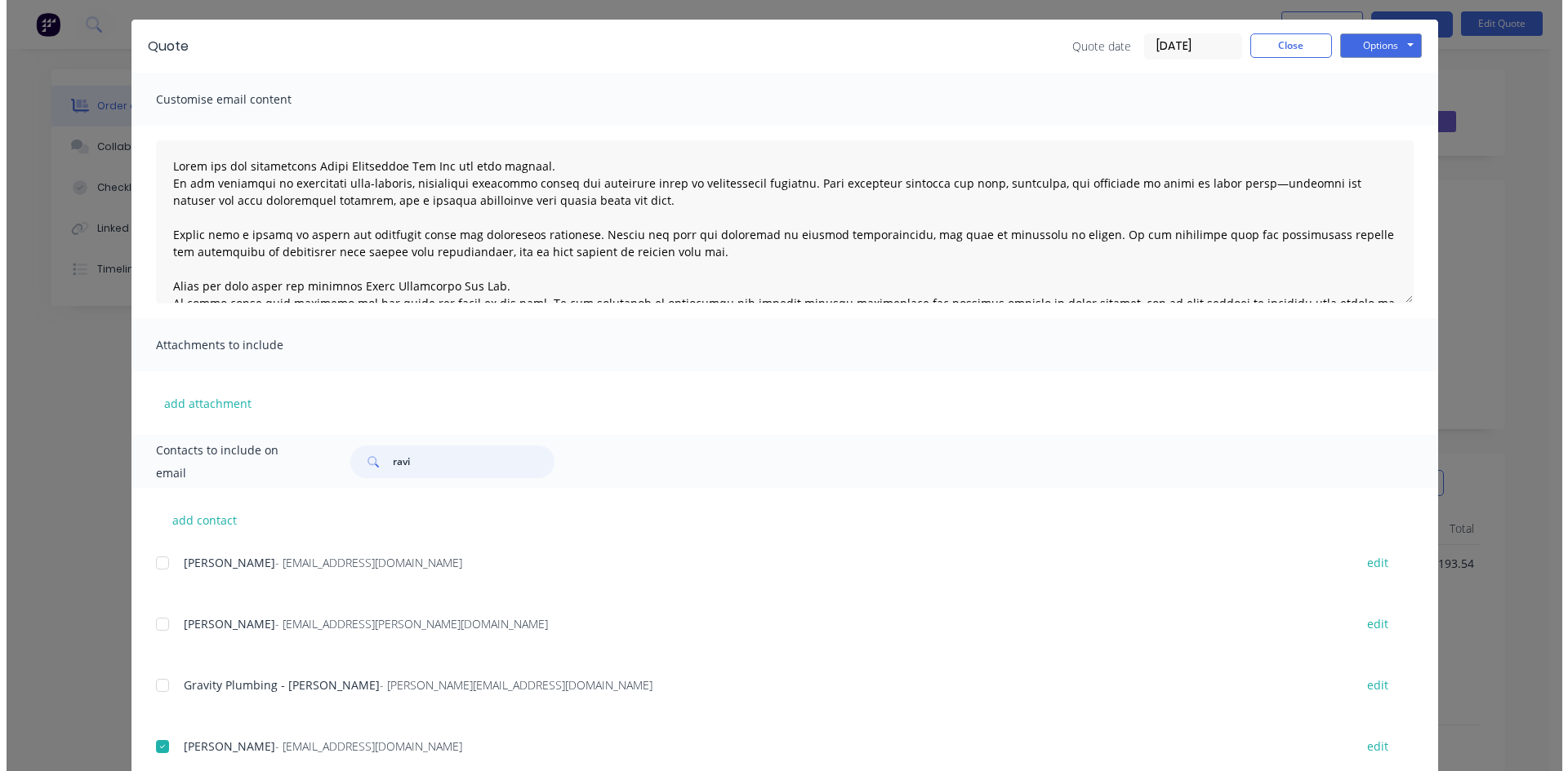
scroll to position [0, 0]
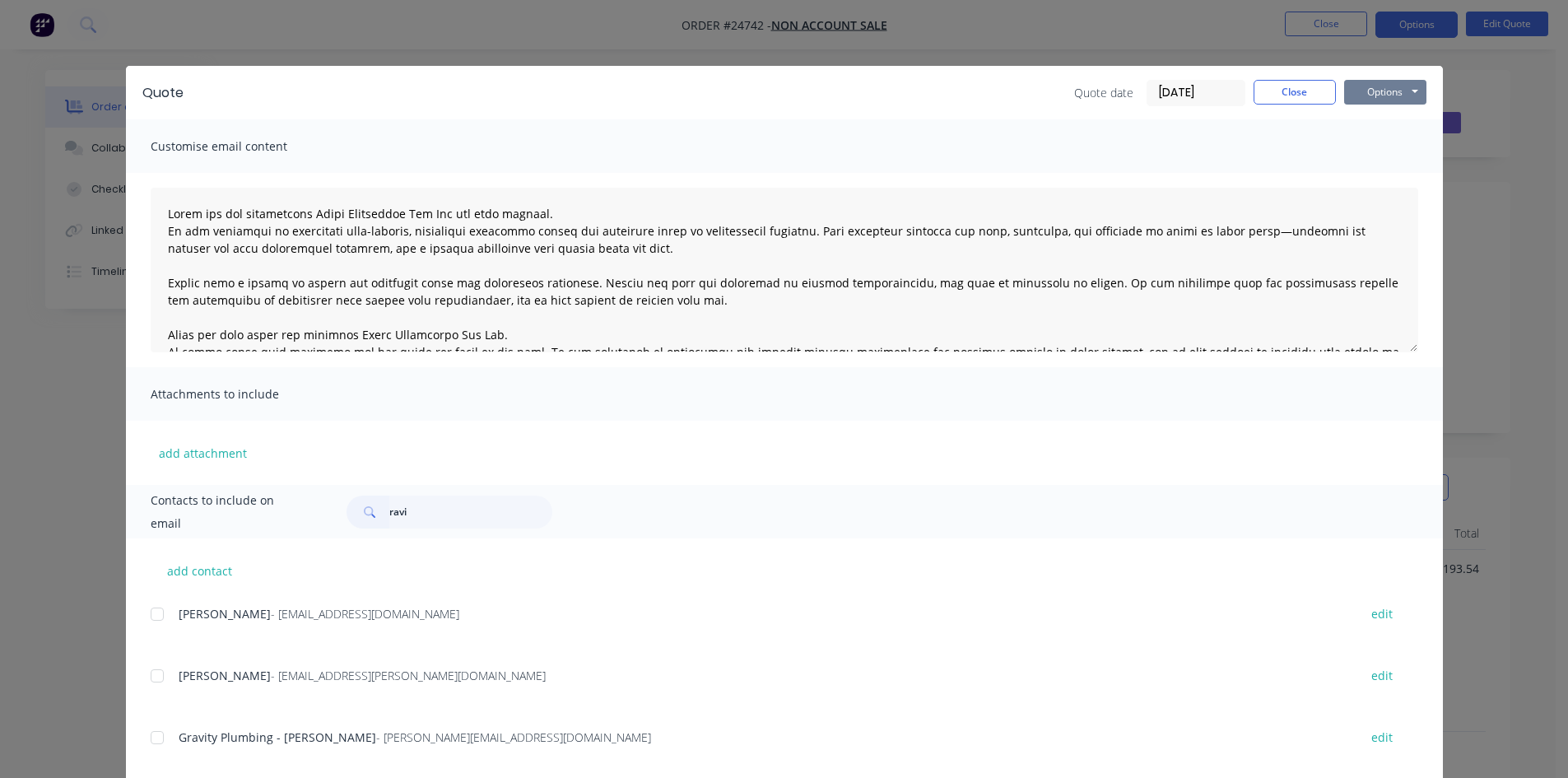
click at [1398, 90] on button "Options" at bounding box center [1386, 91] width 82 height 25
click at [1382, 175] on button "Email" at bounding box center [1396, 176] width 105 height 27
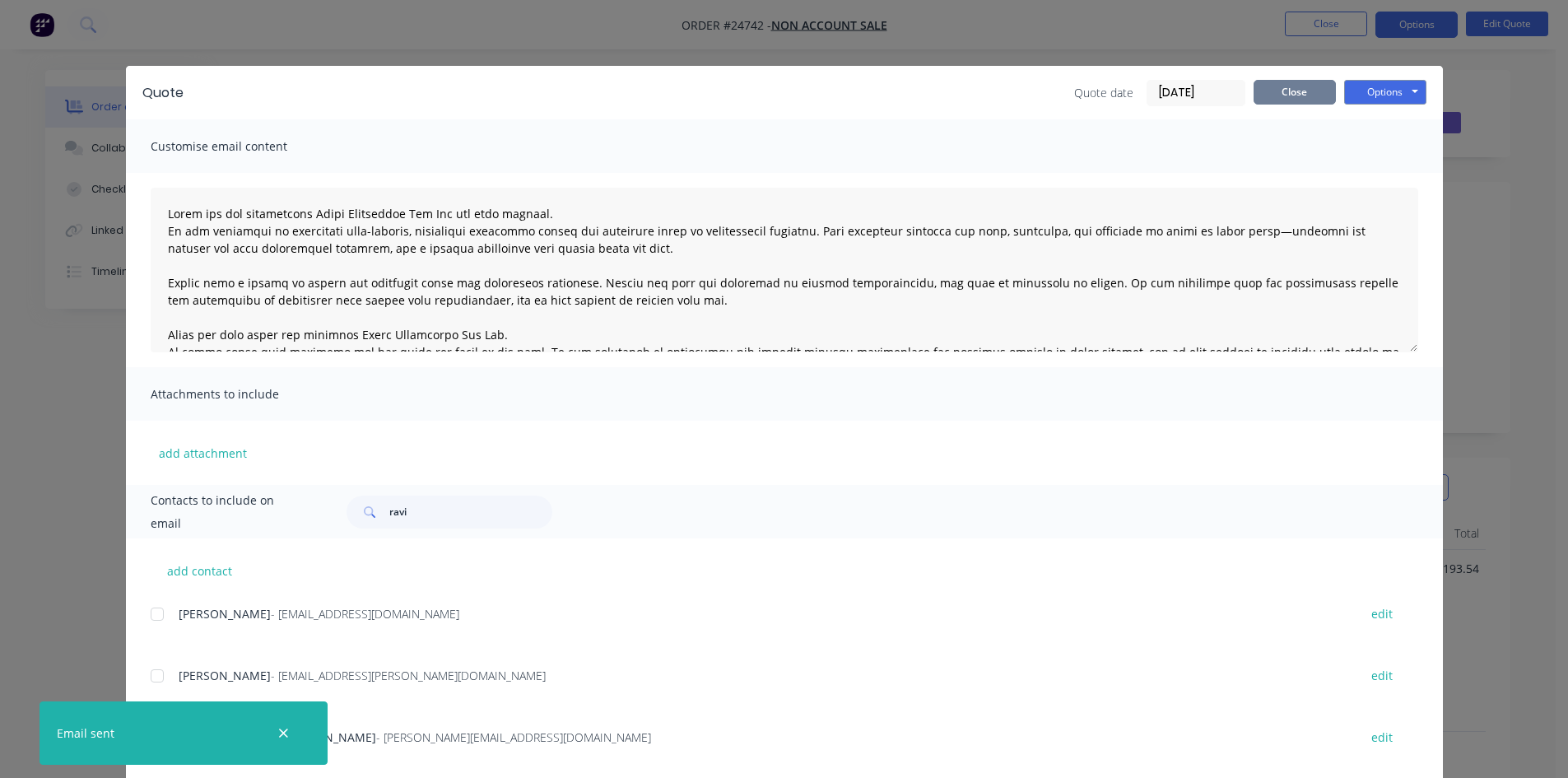
click at [1299, 87] on button "Close" at bounding box center [1294, 91] width 82 height 25
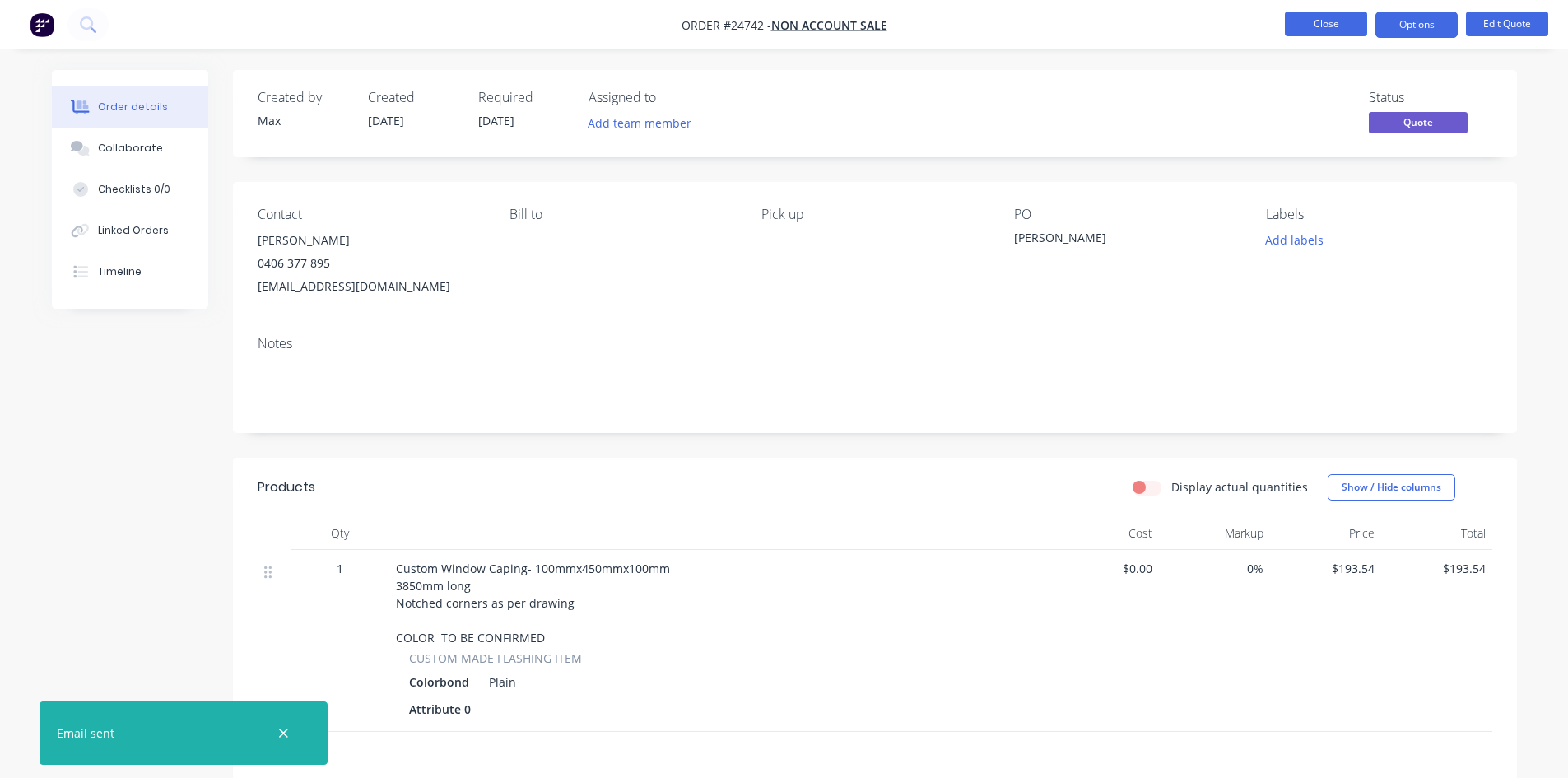
click at [1326, 26] on button "Close" at bounding box center [1326, 24] width 82 height 25
